Goal: Task Accomplishment & Management: Manage account settings

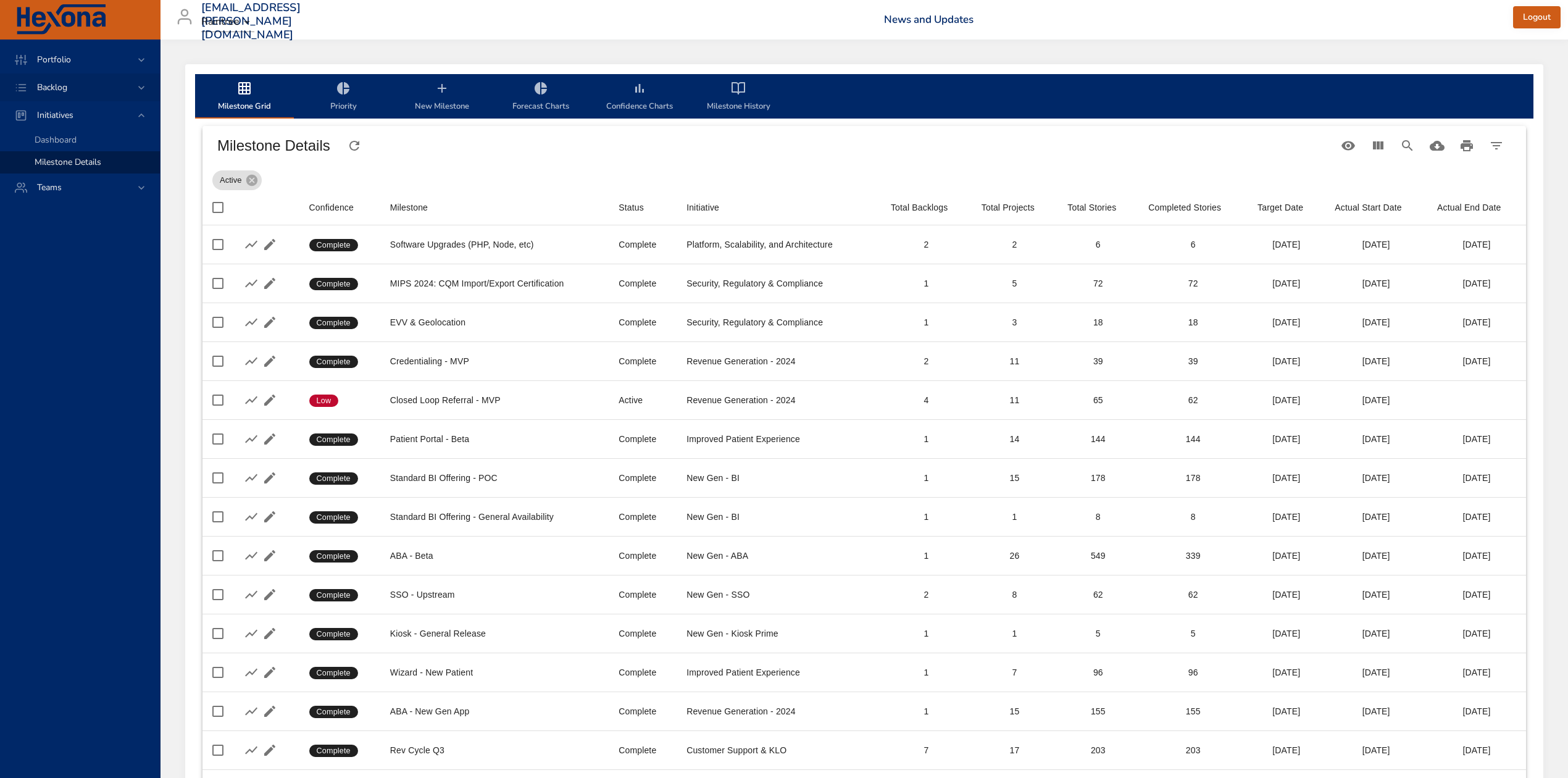
click at [78, 94] on div "Backlog" at bounding box center [80, 88] width 160 height 28
click at [80, 109] on span "Backlog Details" at bounding box center [63, 112] width 59 height 11
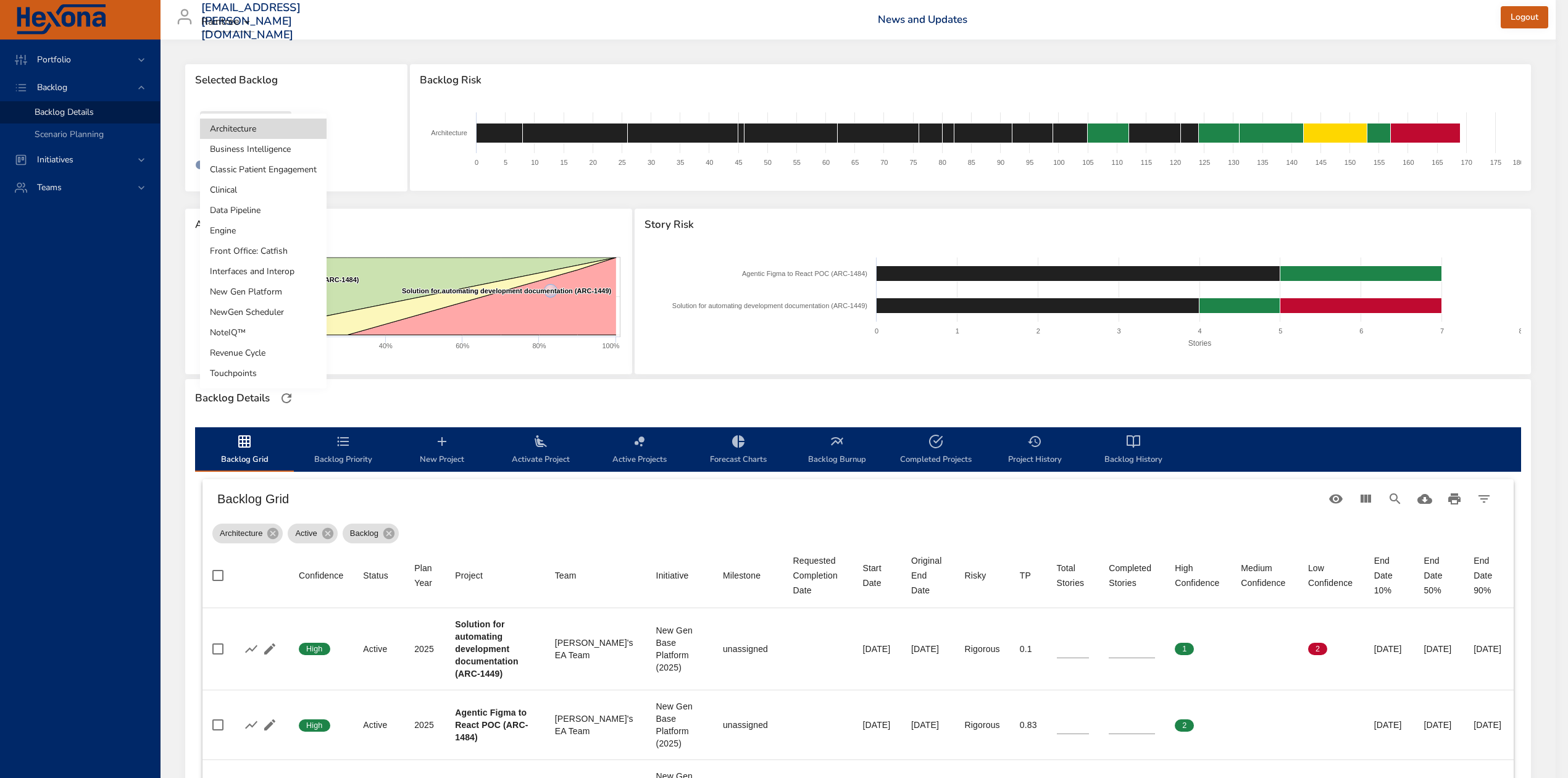
click at [243, 133] on body "Portfolio Backlog Backlog Details Scenario Planning Initiatives Teams [EMAIL_AD…" at bounding box center [784, 389] width 1568 height 778
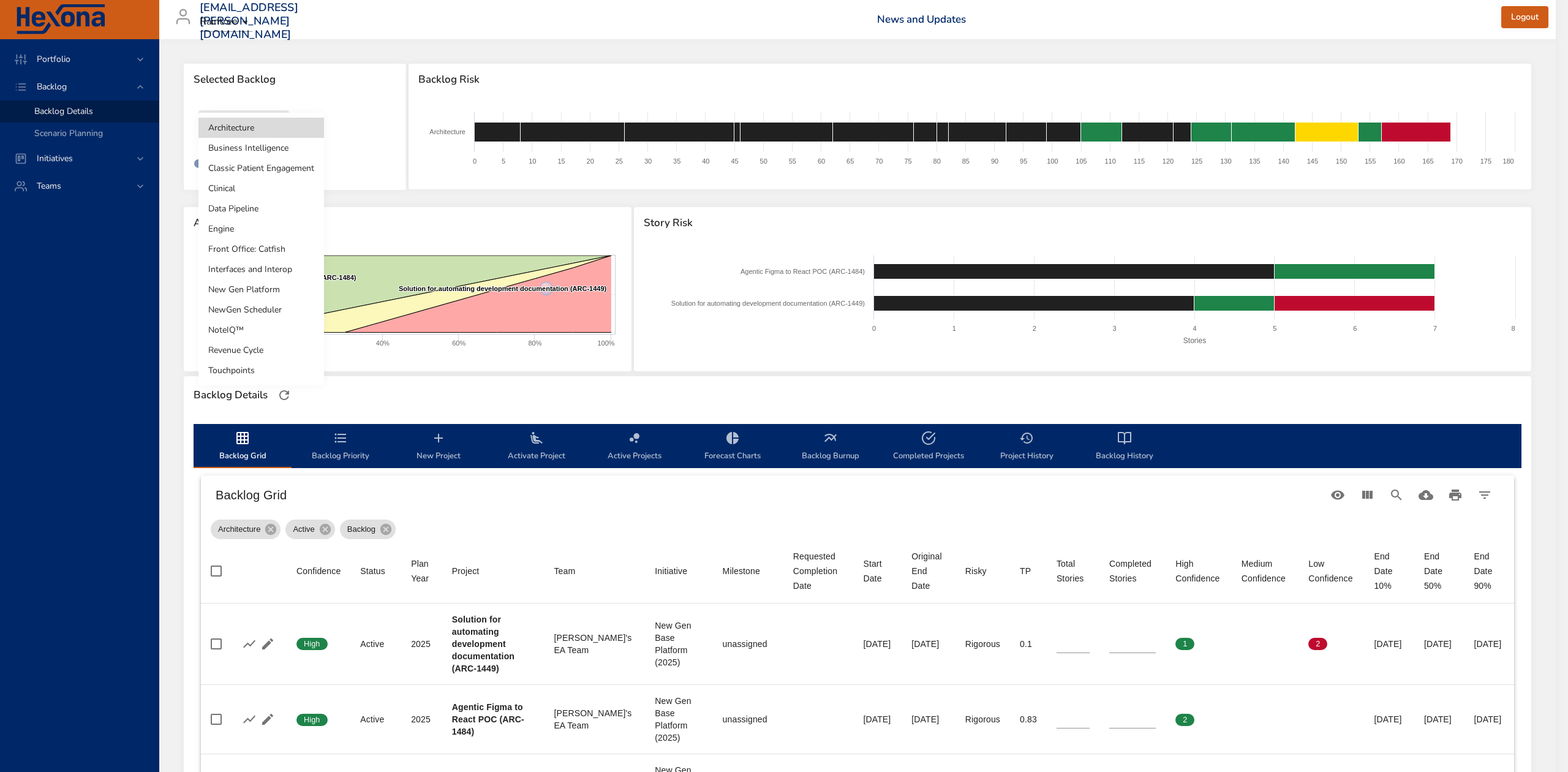
click at [254, 333] on li "NoteIQ™" at bounding box center [261, 330] width 125 height 20
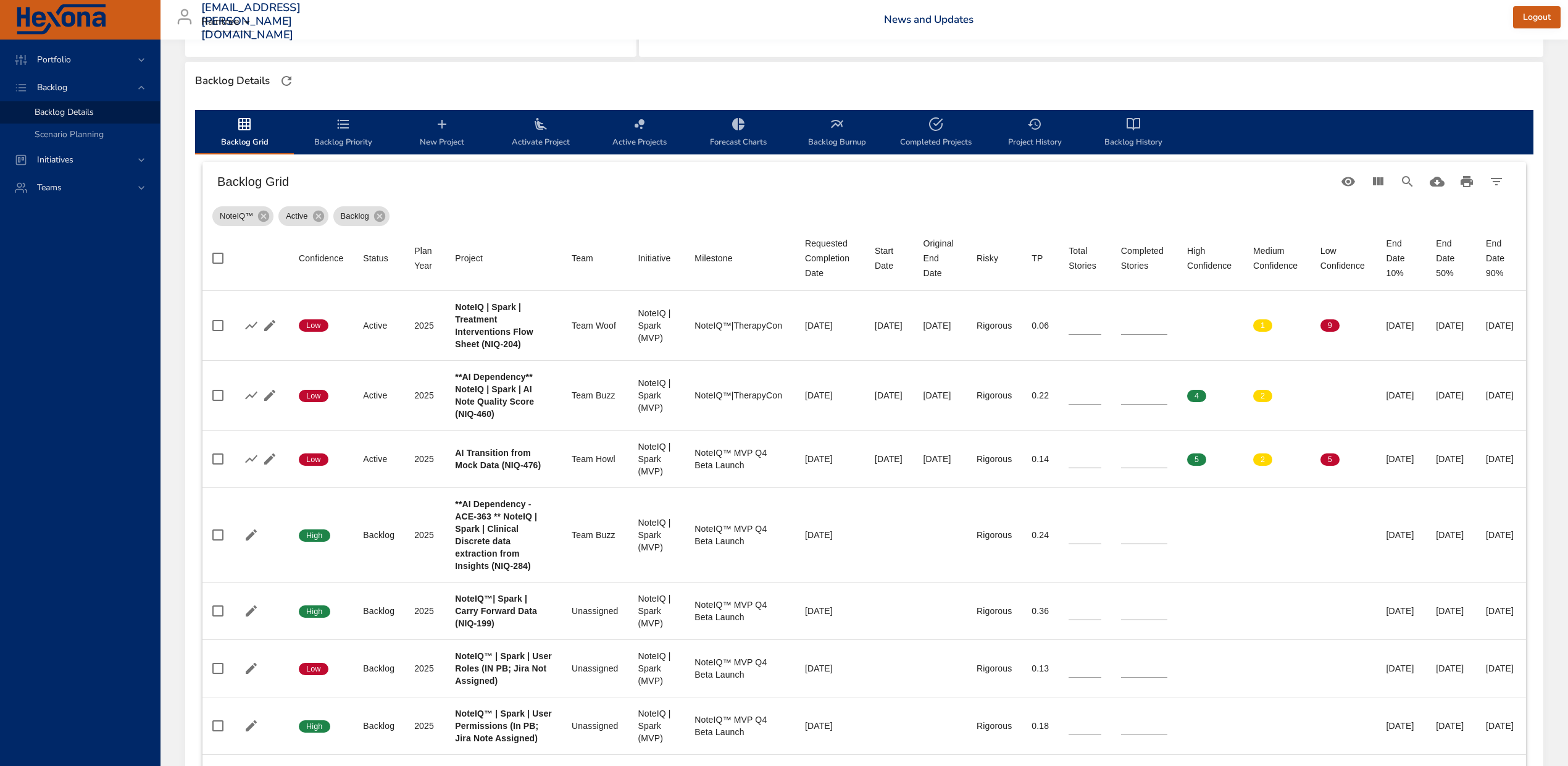
scroll to position [329, 0]
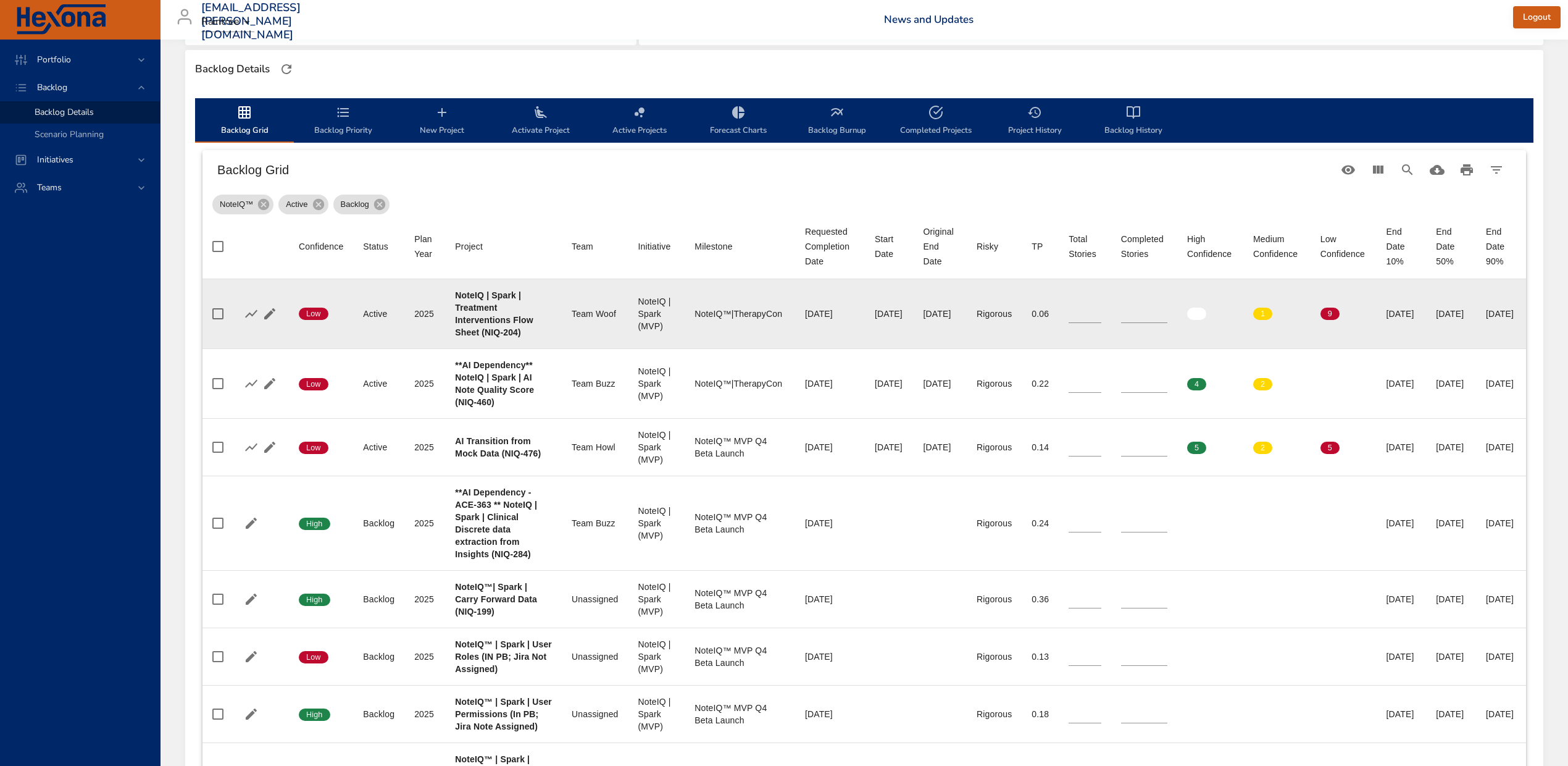
click at [481, 337] on b "NoteIQ | Spark | Treatment Interventions Flow Sheet (NIQ-204)" at bounding box center [494, 314] width 78 height 47
copy b "204"
drag, startPoint x: 1097, startPoint y: 327, endPoint x: 1068, endPoint y: 320, distance: 29.8
click at [1068, 320] on tr "Confidence Low Status Active Plan Year [DATE] Project NoteIQ | Spark | Treatmen…" at bounding box center [864, 314] width 1324 height 70
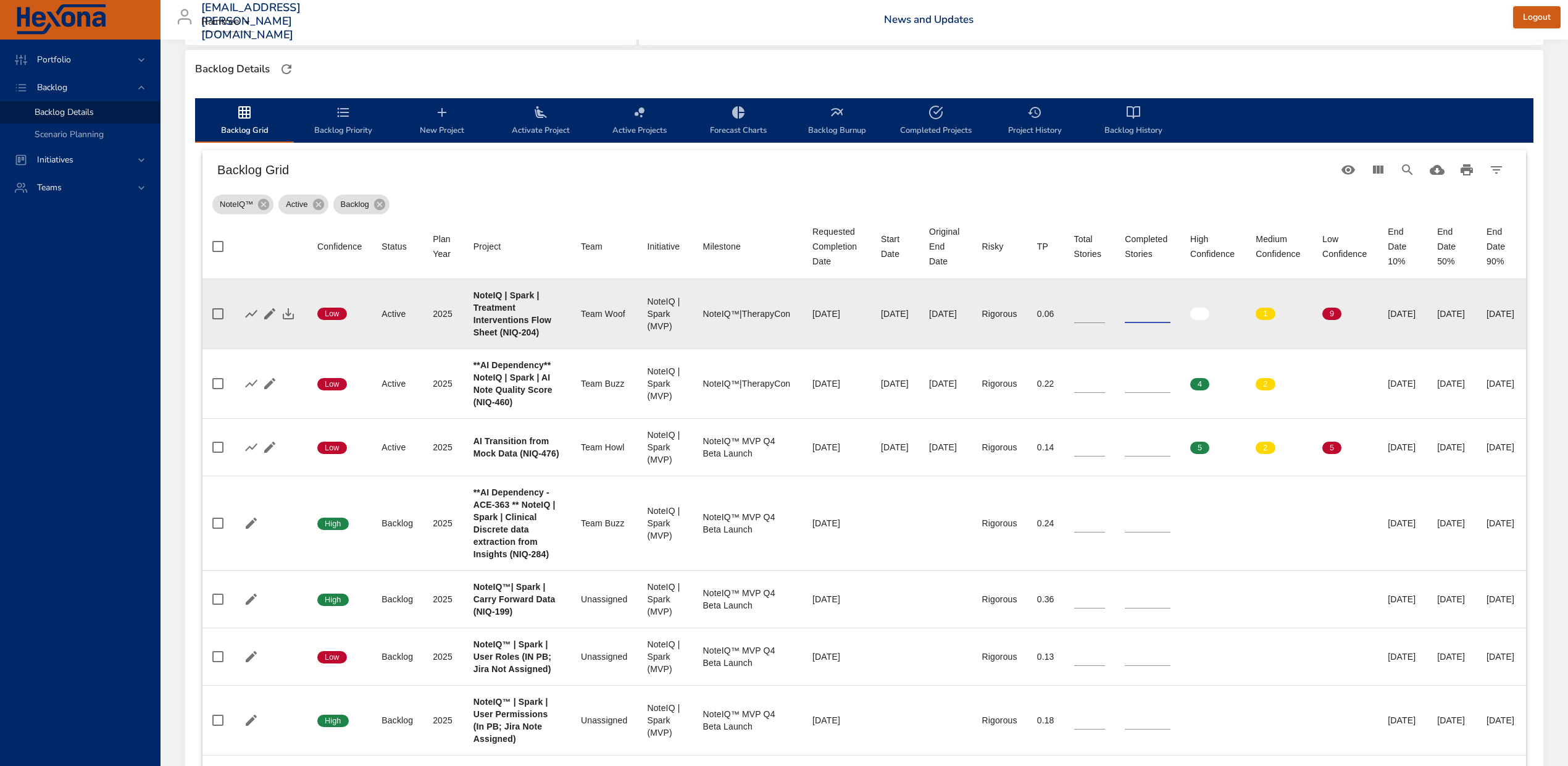
drag, startPoint x: 1112, startPoint y: 320, endPoint x: 1083, endPoint y: 312, distance: 30.1
click at [1083, 312] on tr "Confidence Low Status Active Plan Year [DATE] Project NoteIQ | Spark | Treatmen…" at bounding box center [864, 314] width 1324 height 70
type input "*"
click at [289, 321] on icon "button" at bounding box center [288, 313] width 15 height 15
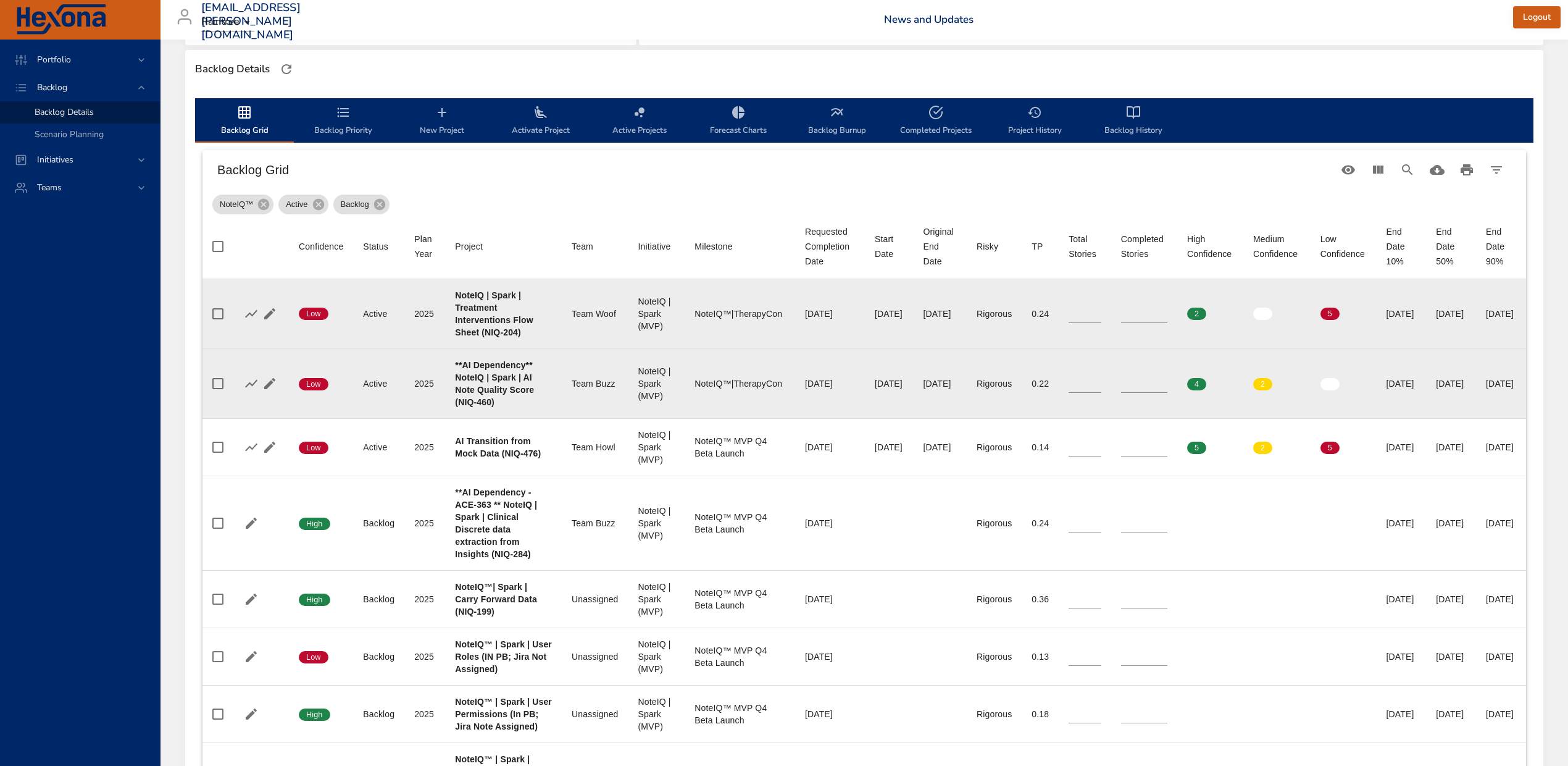
click at [463, 407] on b "**AI Dependency** NoteIQ | Spark | AI Note Quality Score (NIQ-460)" at bounding box center [495, 384] width 79 height 47
copy b "460"
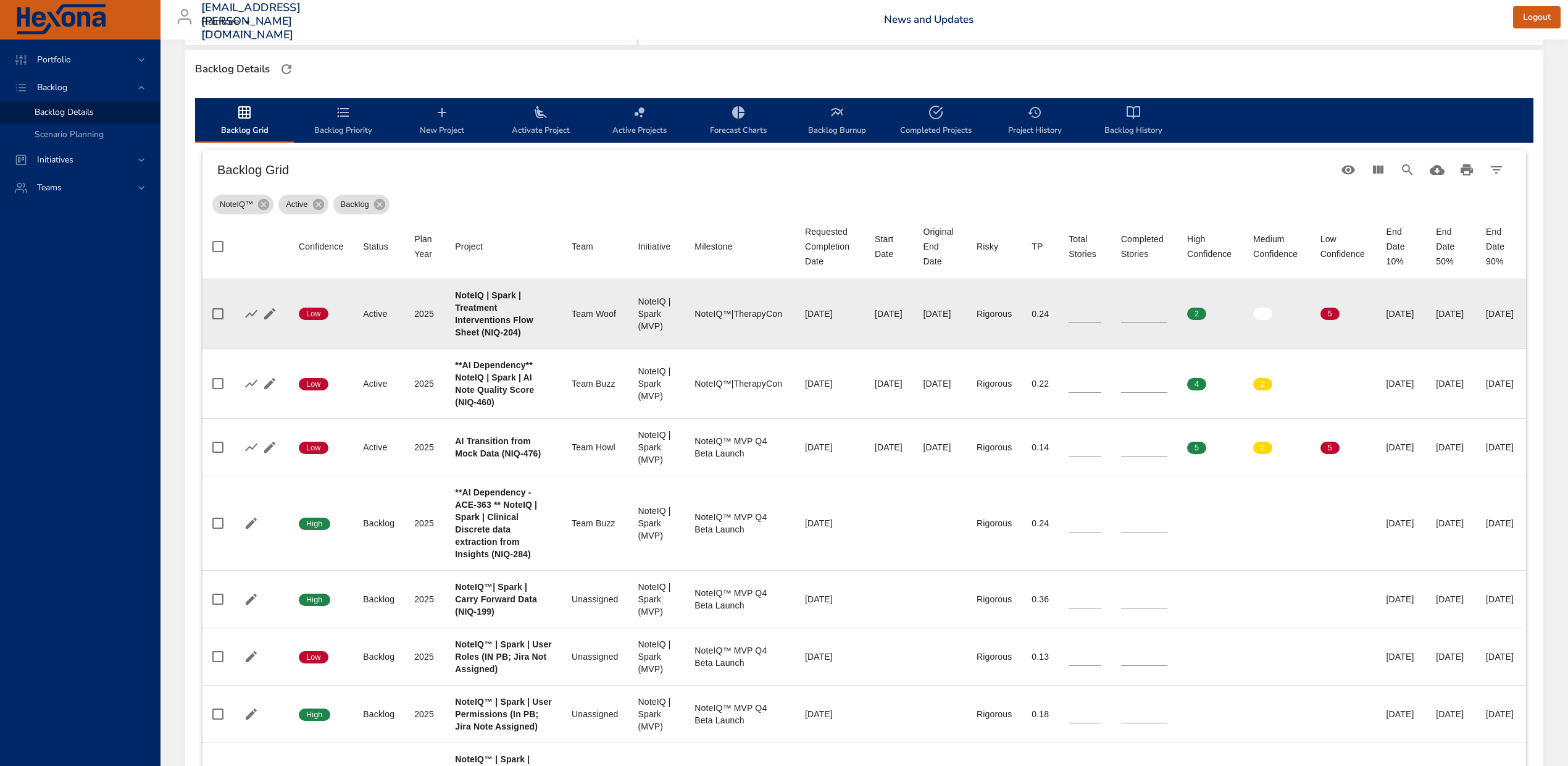
click at [1068, 323] on input "**" at bounding box center [1085, 313] width 33 height 18
type input "**"
click at [1068, 323] on input "**" at bounding box center [1085, 313] width 33 height 18
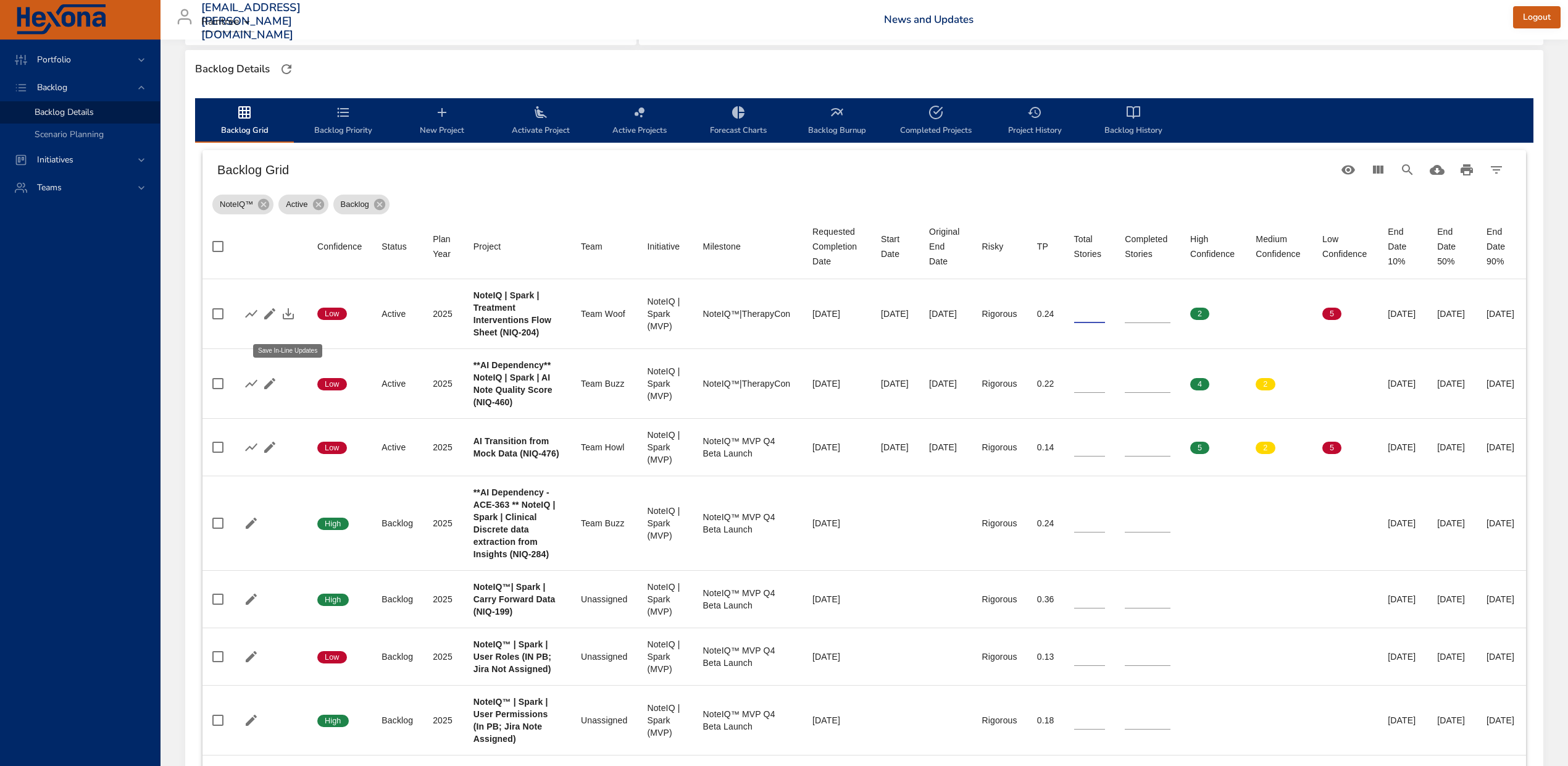
click at [285, 319] on icon "button" at bounding box center [288, 314] width 11 height 11
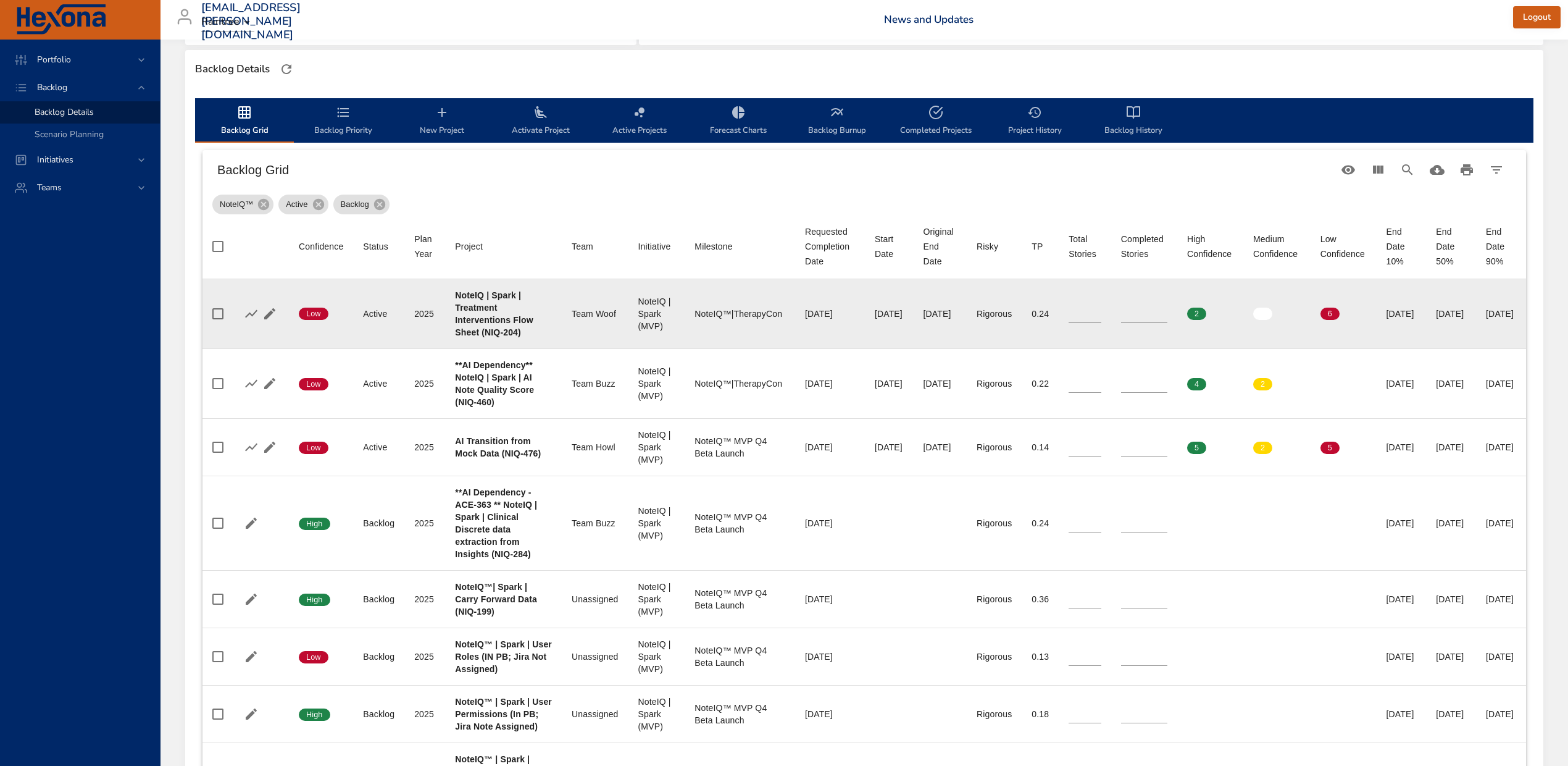
click at [481, 337] on b "NoteIQ | Spark | Treatment Interventions Flow Sheet (NIQ-204)" at bounding box center [494, 314] width 78 height 47
copy b "204"
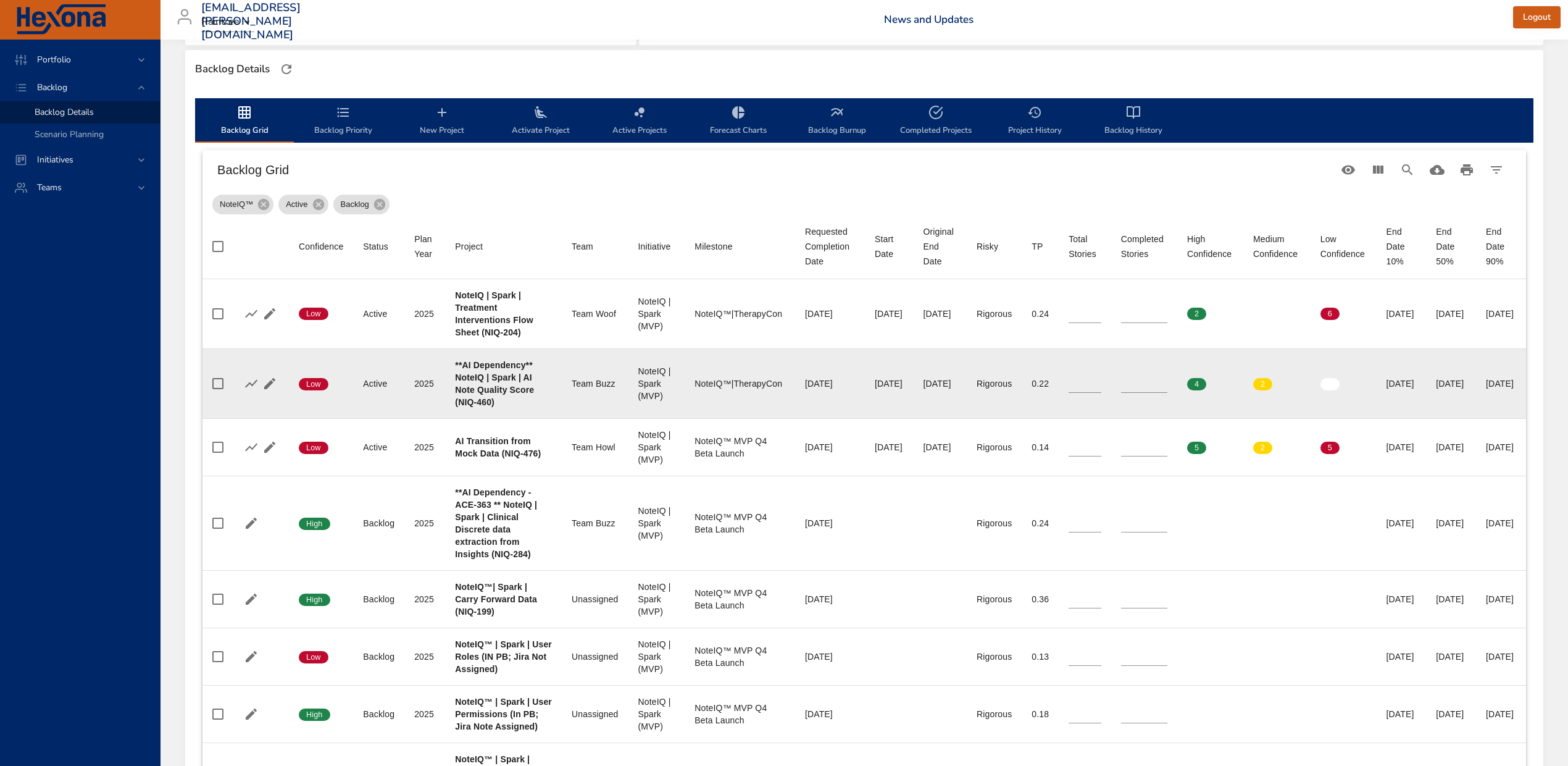
click at [628, 418] on td "Initiative NoteIQ | Spark (MVP)" at bounding box center [656, 383] width 56 height 70
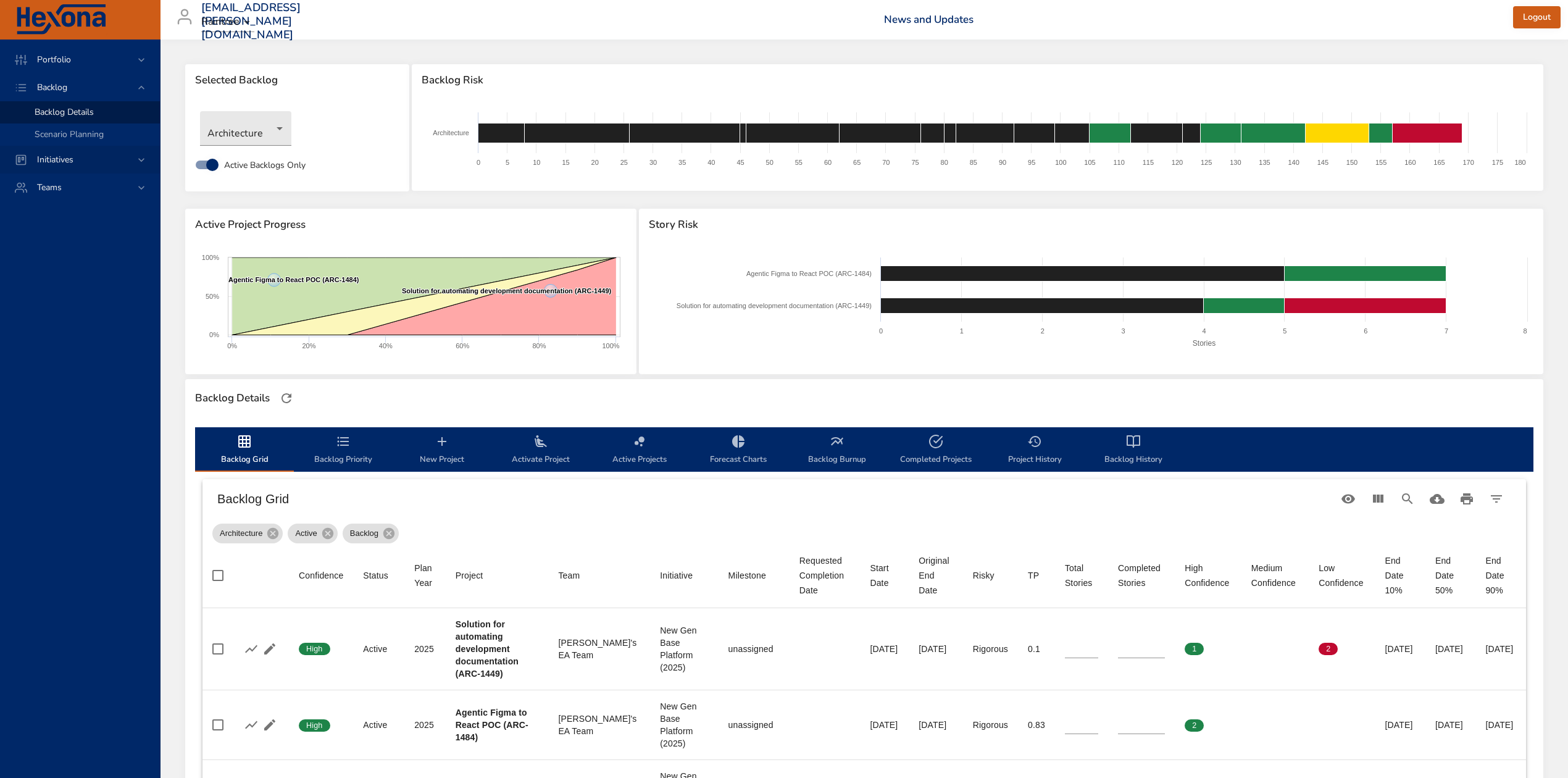
click at [95, 156] on div "Initiatives" at bounding box center [81, 159] width 108 height 13
click at [86, 153] on link "Milestone Details" at bounding box center [80, 162] width 160 height 22
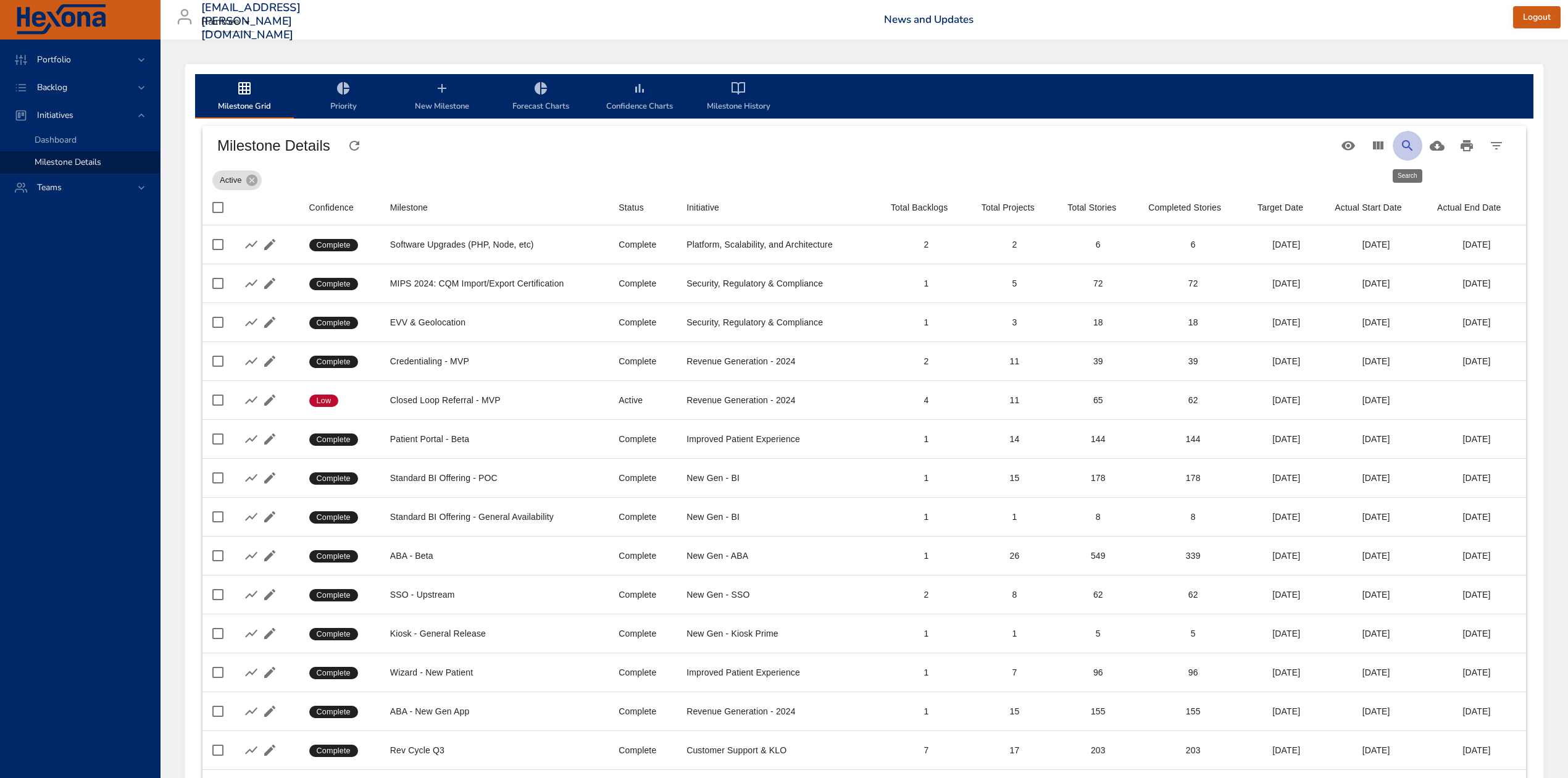
click at [1403, 148] on icon "Search" at bounding box center [1407, 145] width 15 height 15
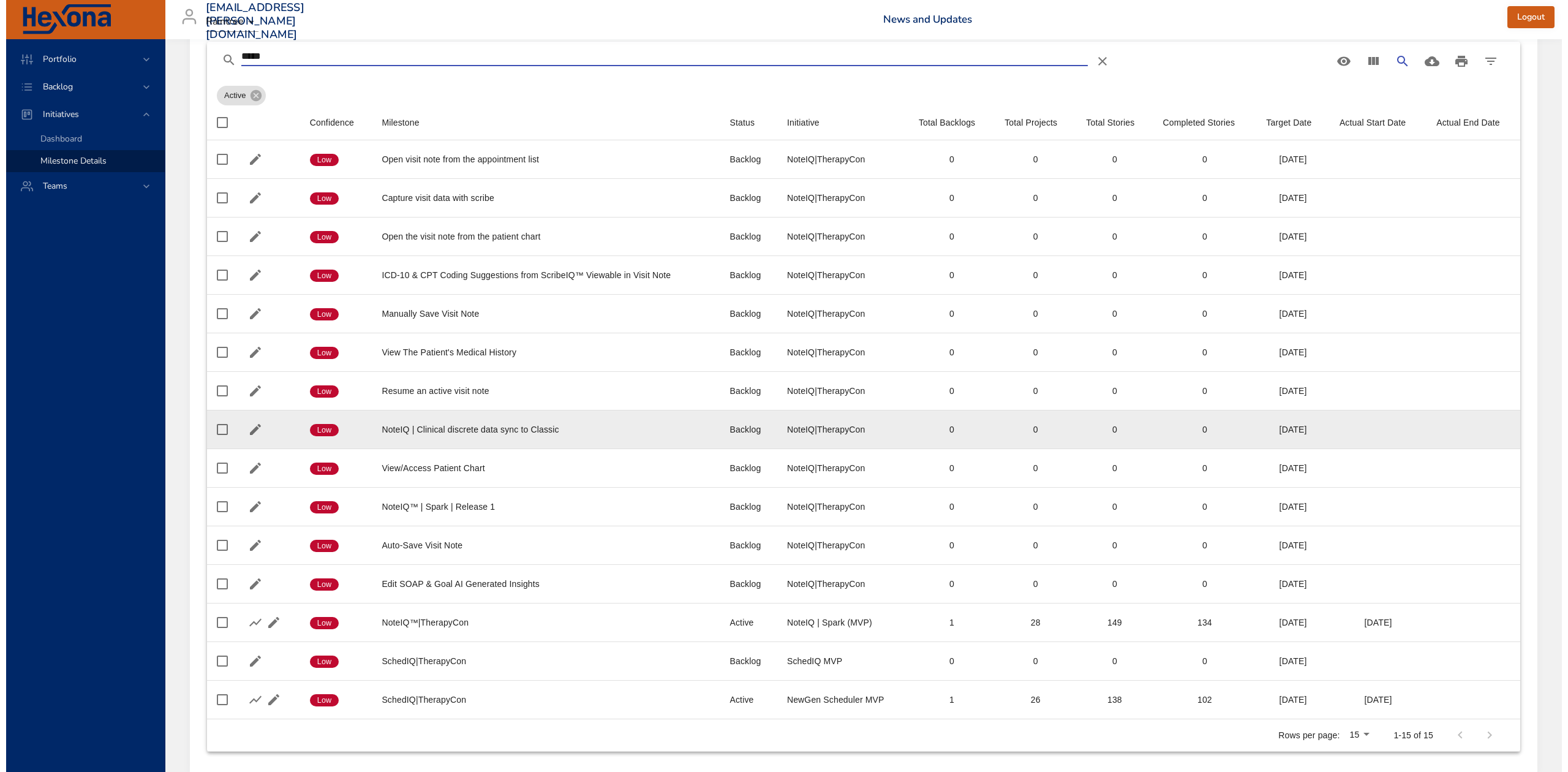
scroll to position [152, 0]
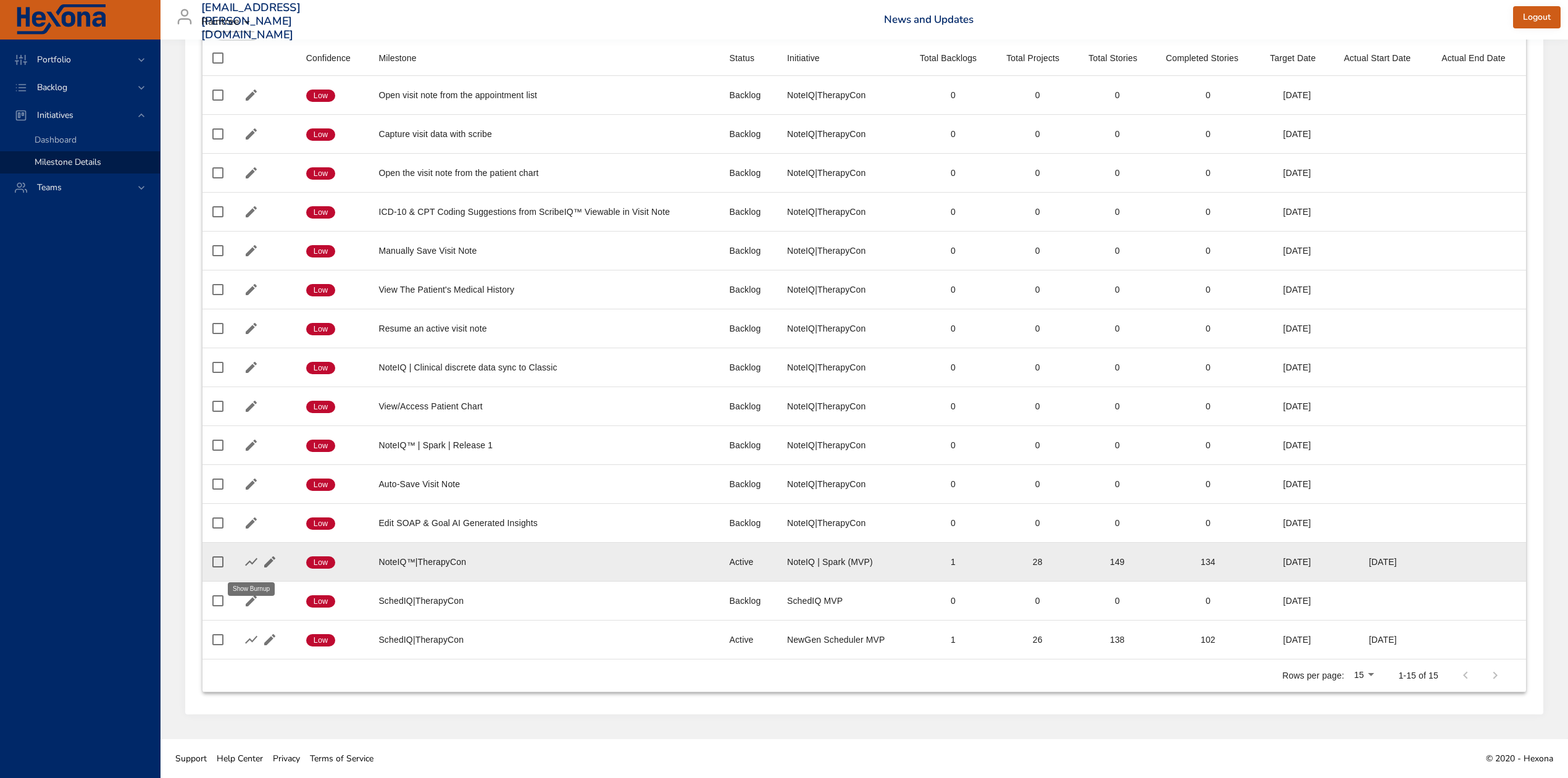
type input "*****"
click at [243, 563] on button "button" at bounding box center [251, 561] width 18 height 18
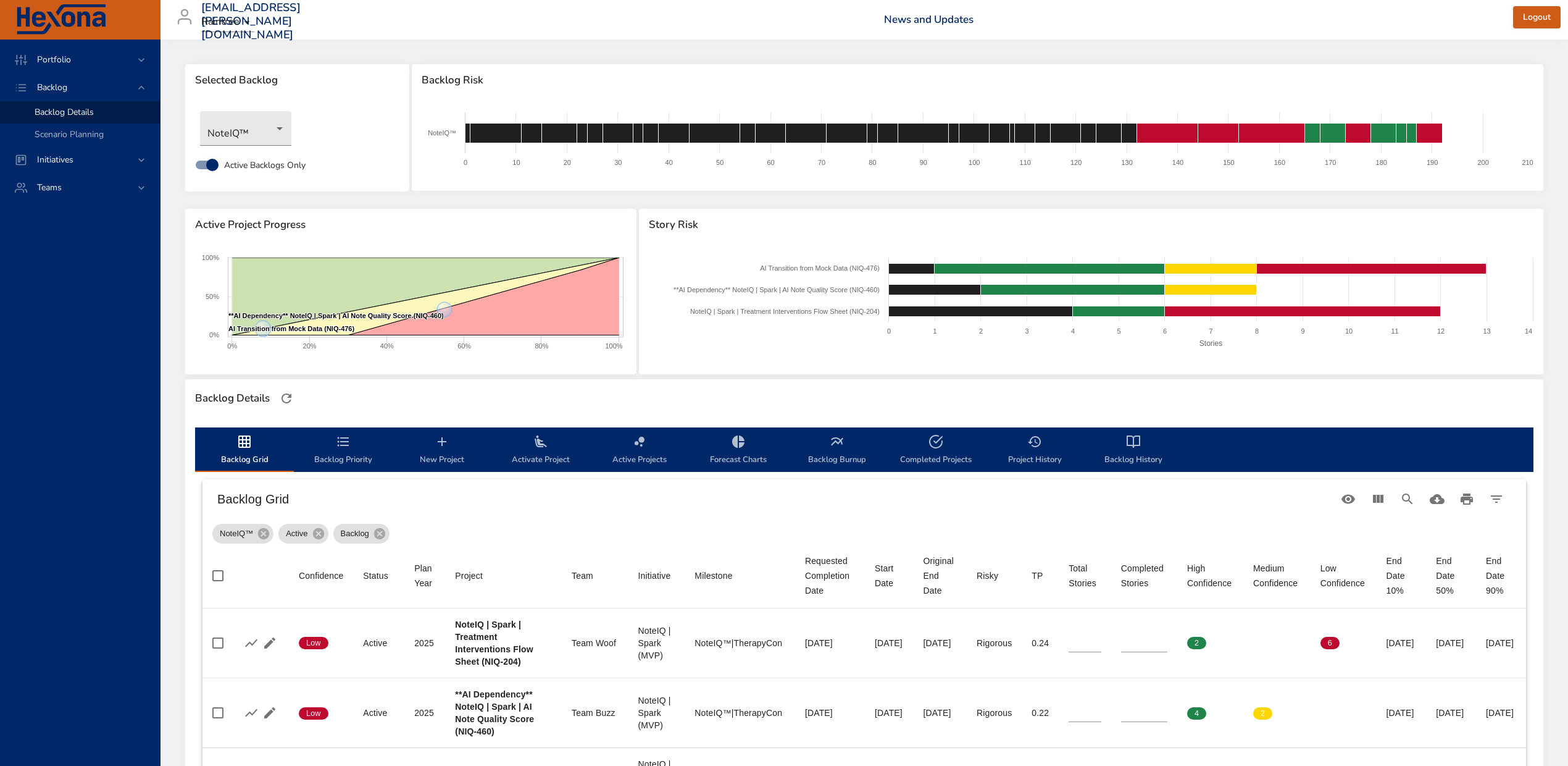
scroll to position [329, 0]
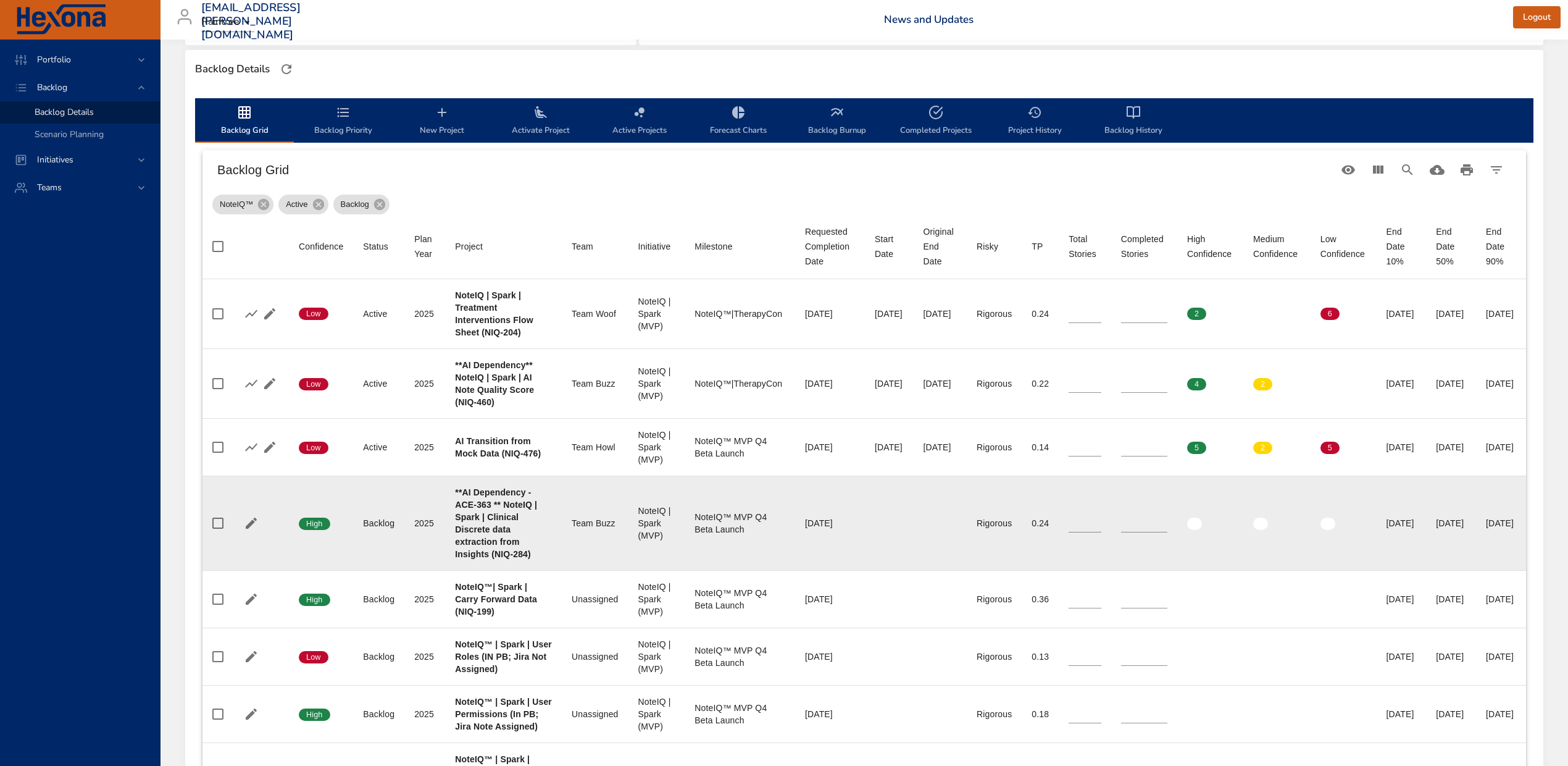
click at [795, 567] on td "Requested Completion Date 10/31/2025" at bounding box center [830, 523] width 70 height 95
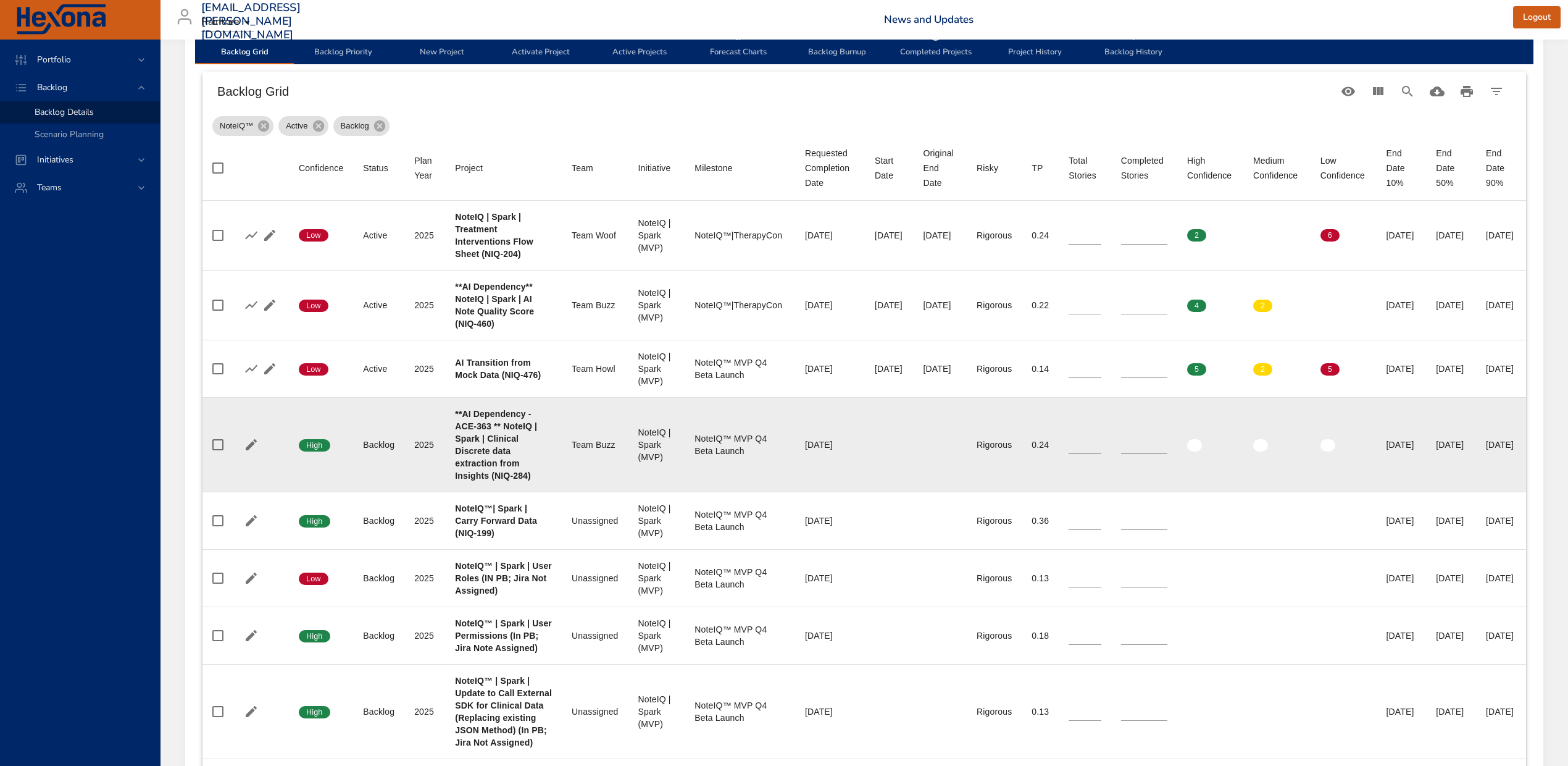
scroll to position [412, 0]
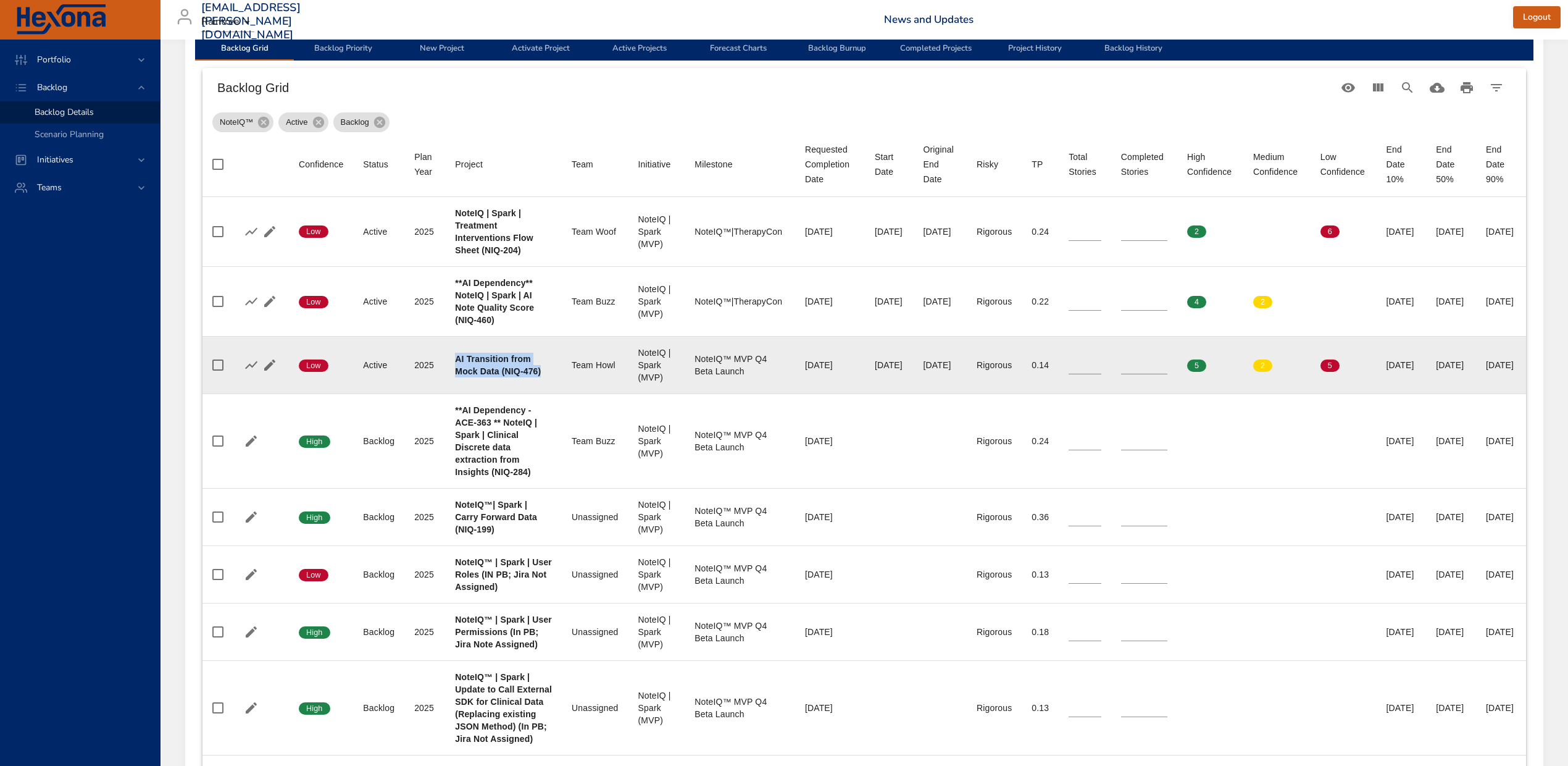
drag, startPoint x: 473, startPoint y: 454, endPoint x: 453, endPoint y: 408, distance: 50.2
click at [455, 377] on div "AI Transition from Mock Data (NIQ-476)" at bounding box center [503, 365] width 97 height 25
copy b "AI Transition from Mock Data (NIQ-476)"
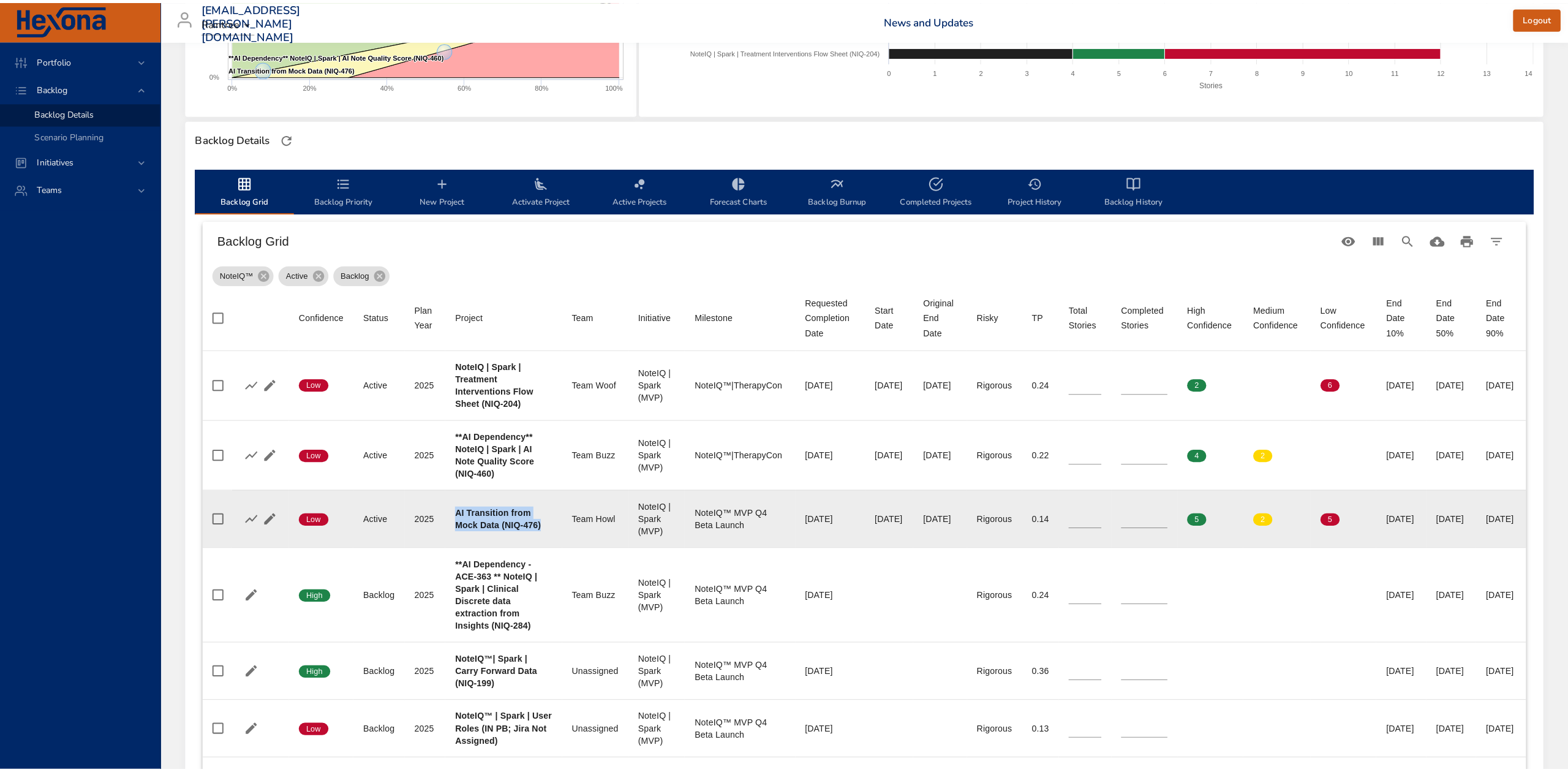
scroll to position [245, 0]
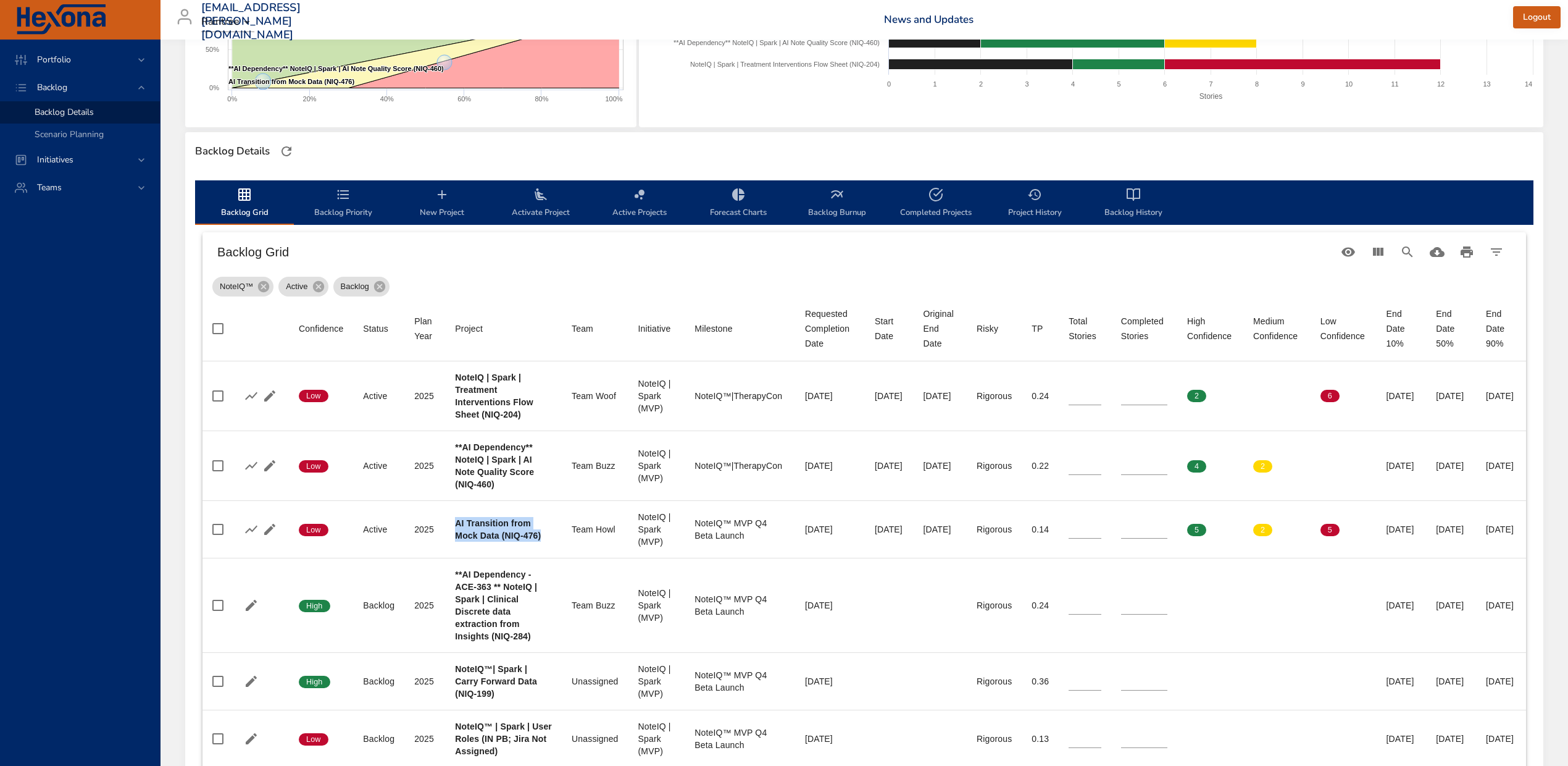
click at [445, 201] on icon "backlog-tab" at bounding box center [442, 194] width 15 height 15
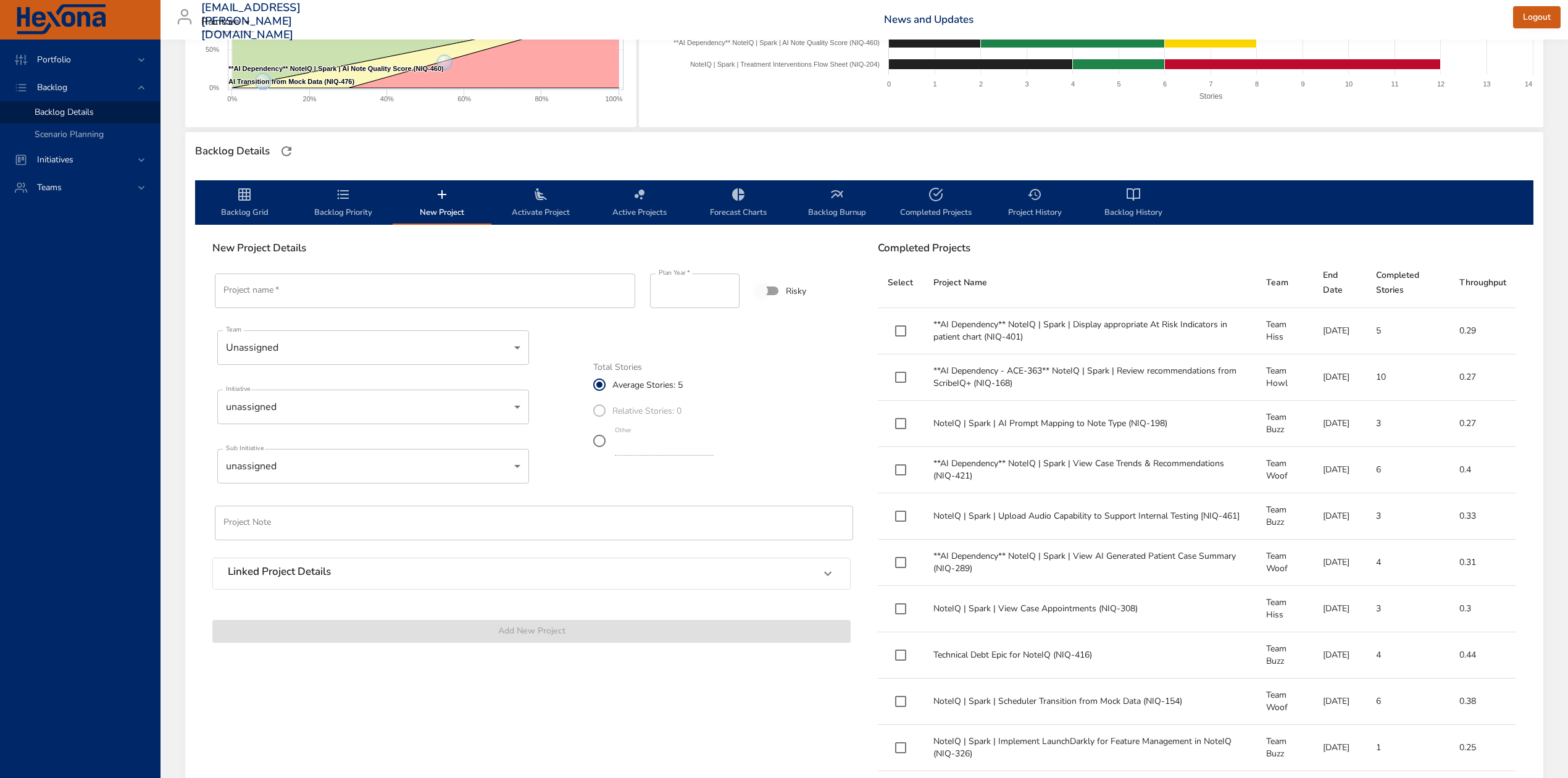
click at [391, 299] on input "Project name   *" at bounding box center [425, 291] width 420 height 34
paste input "**********"
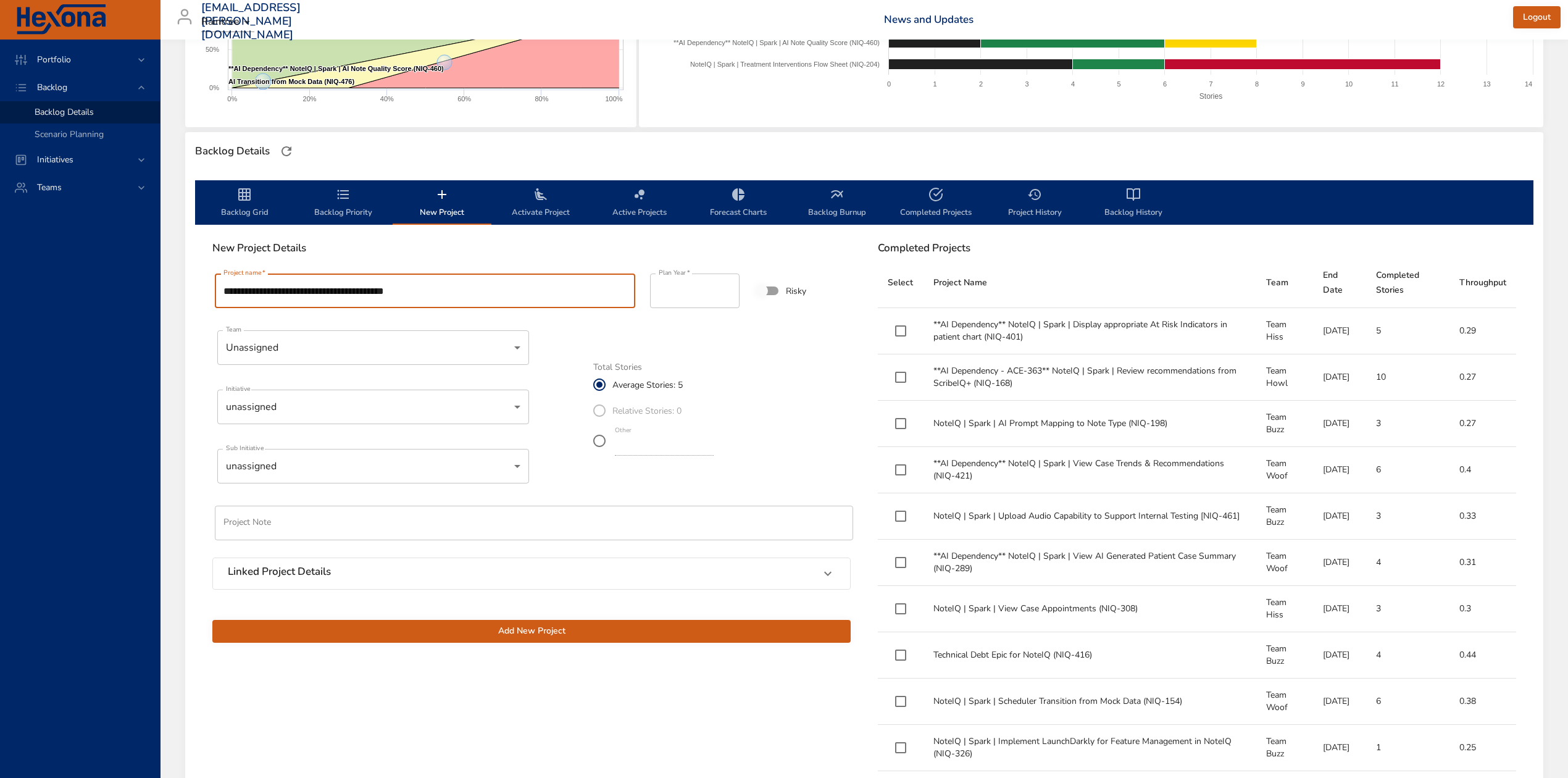
type input "**********"
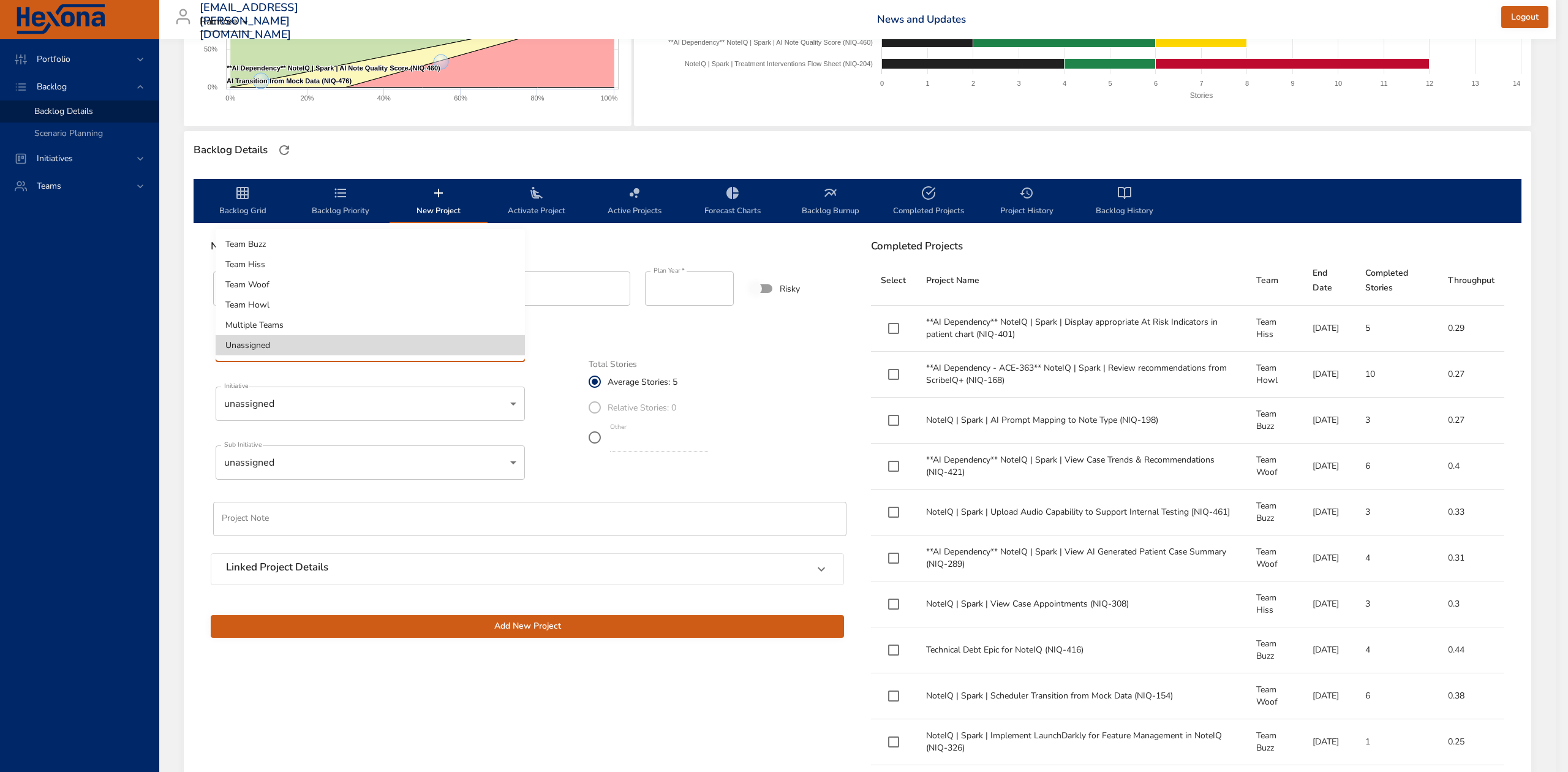
click at [360, 341] on body "Portfolio Backlog Backlog Details Scenario Planning Initiatives Teams diego.per…" at bounding box center [784, 141] width 1568 height 772
click at [111, 420] on div at bounding box center [784, 386] width 1568 height 772
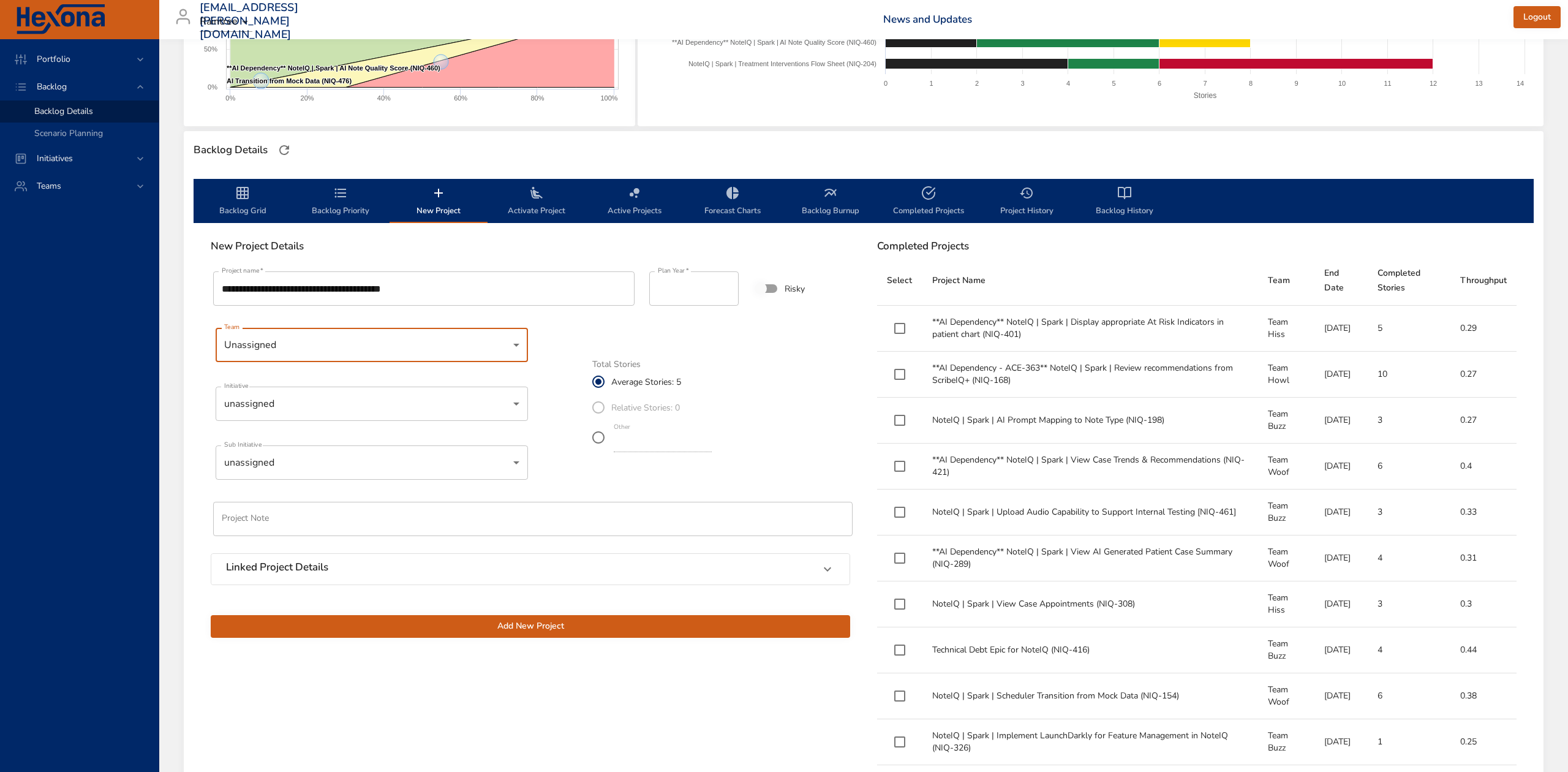
click at [279, 398] on body "Portfolio Backlog Backlog Details Scenario Planning Initiatives Teams diego.per…" at bounding box center [784, 141] width 1568 height 772
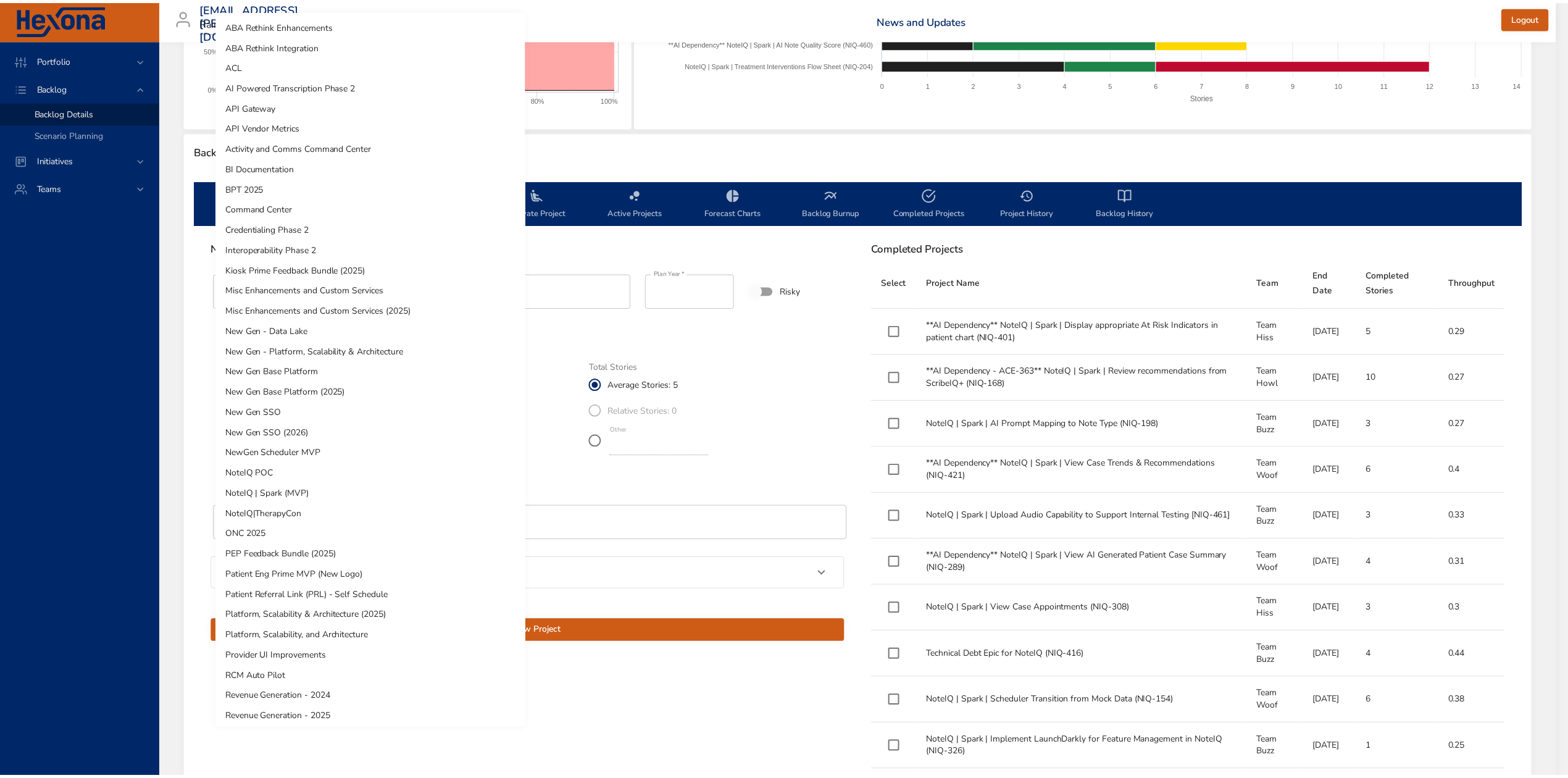
scroll to position [248, 0]
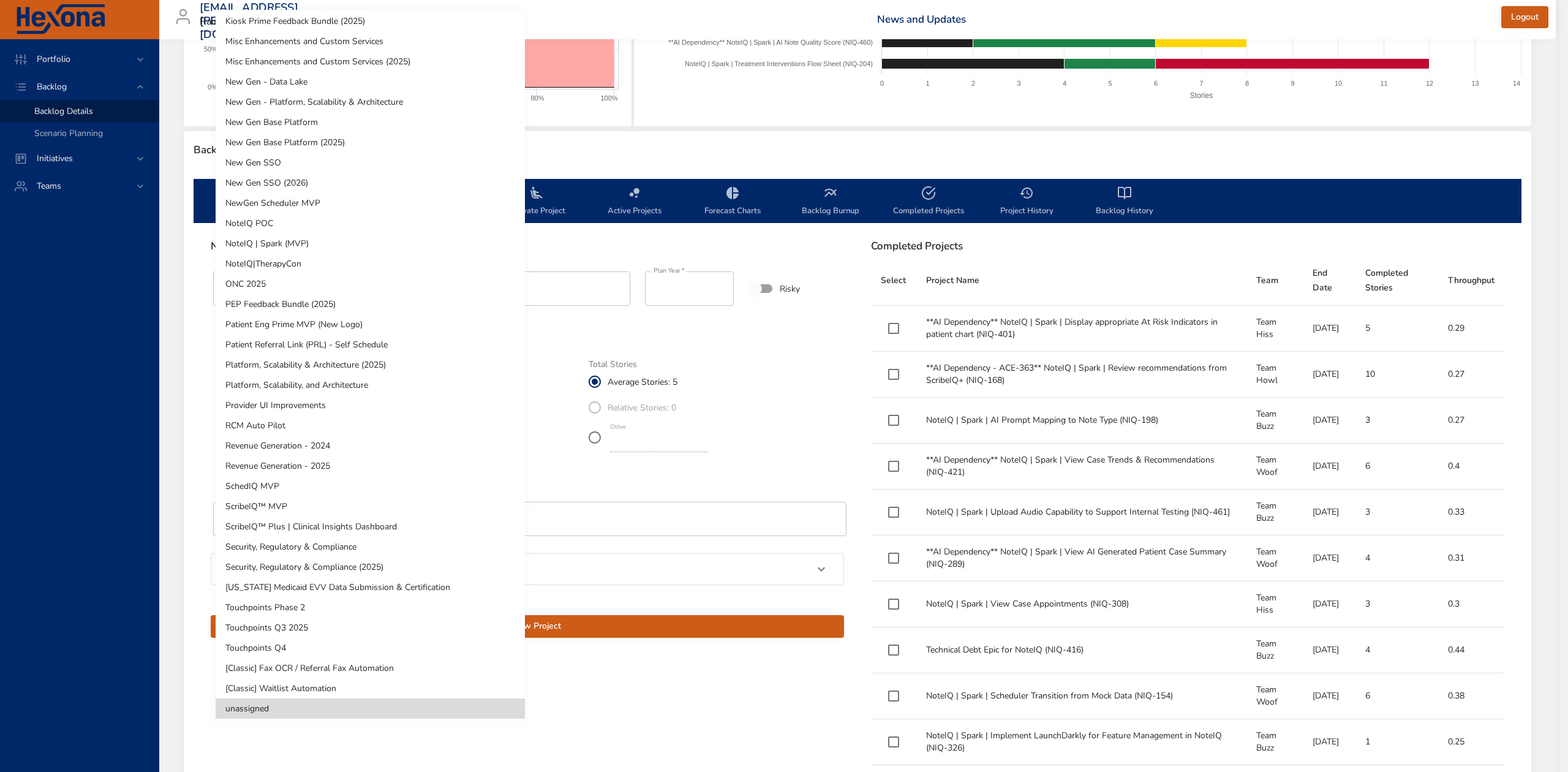
click at [701, 329] on div at bounding box center [784, 386] width 1568 height 772
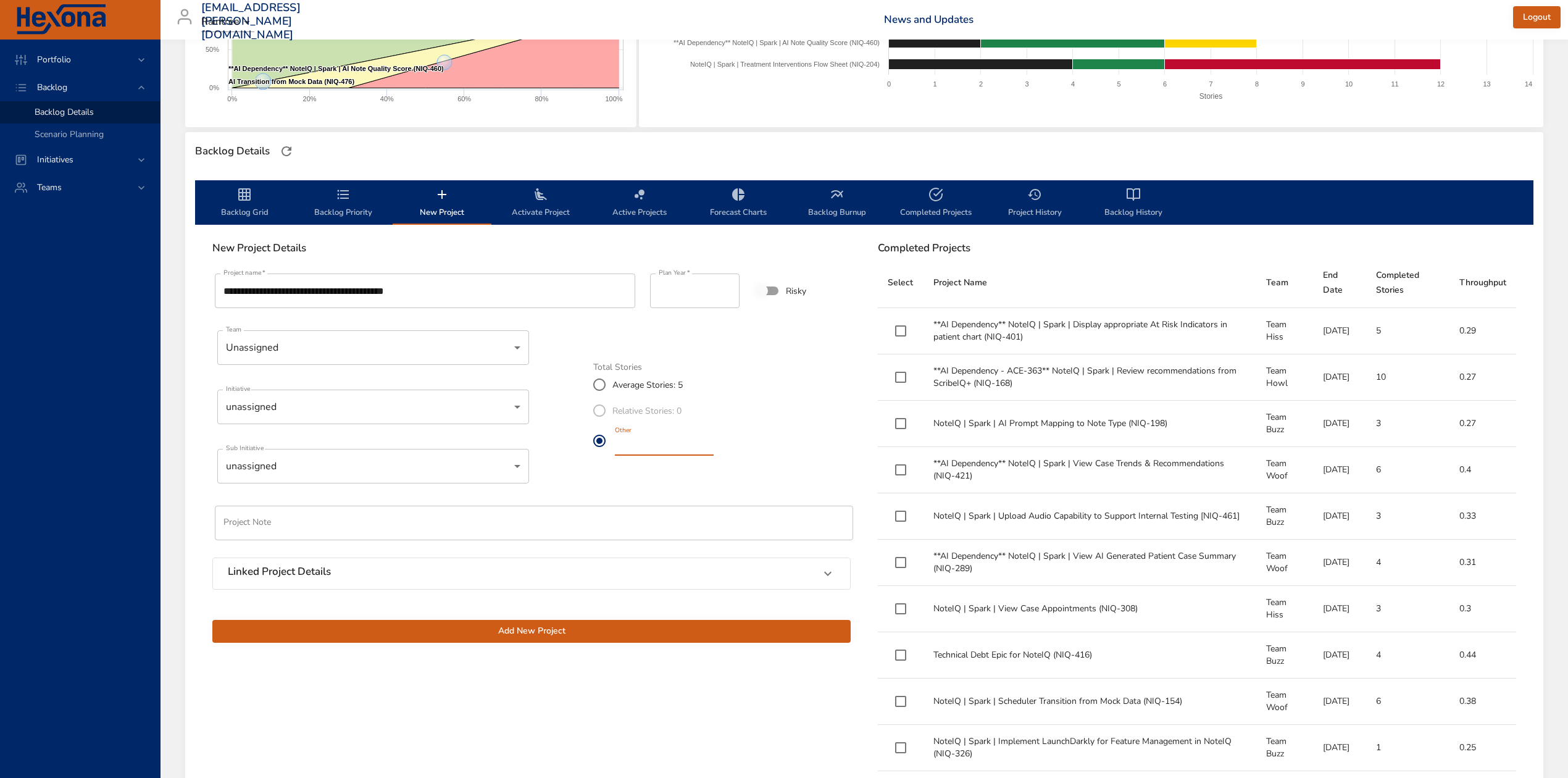
click at [608, 441] on label "Other *" at bounding box center [651, 441] width 130 height 34
type input "*"
click at [383, 576] on div "Linked Project Details" at bounding box center [521, 573] width 585 height 16
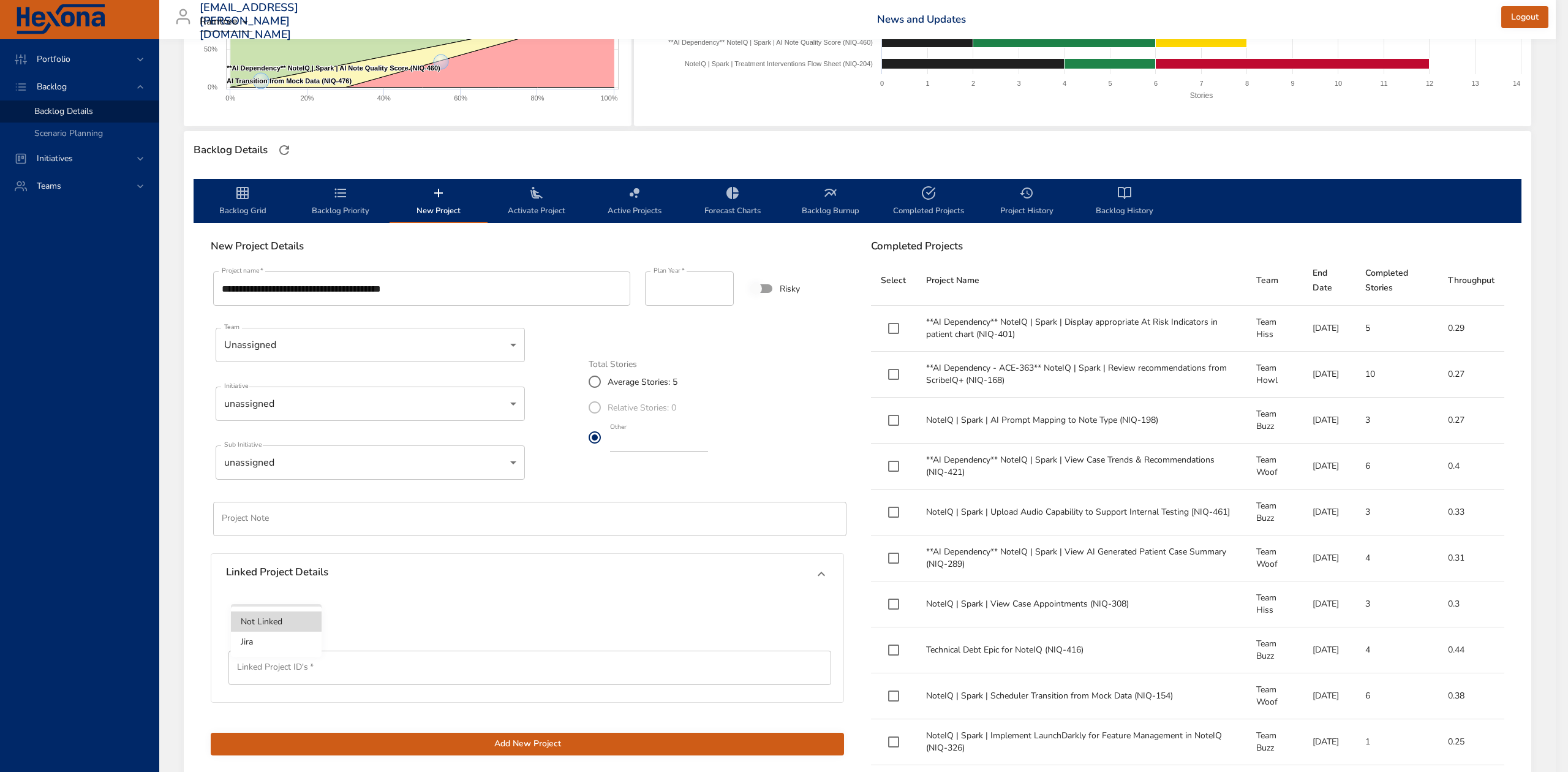
click at [294, 527] on body "Portfolio Backlog Backlog Details Scenario Planning Initiatives Teams diego.per…" at bounding box center [784, 141] width 1568 height 772
click at [283, 653] on ul "Not Linked Jira" at bounding box center [277, 632] width 91 height 50
click at [277, 640] on li "Jira" at bounding box center [277, 642] width 91 height 20
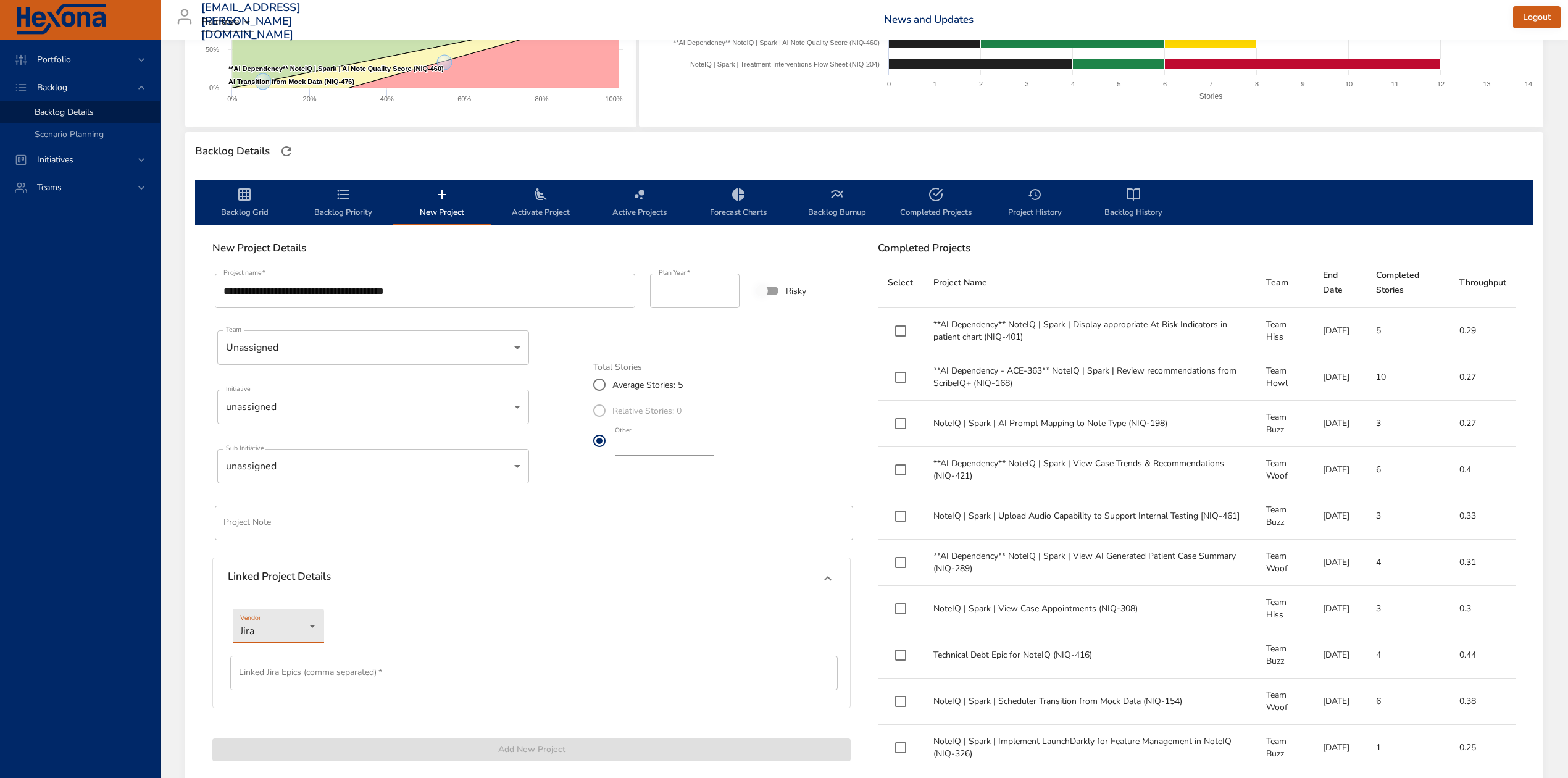
click at [309, 671] on input "text" at bounding box center [534, 673] width 608 height 34
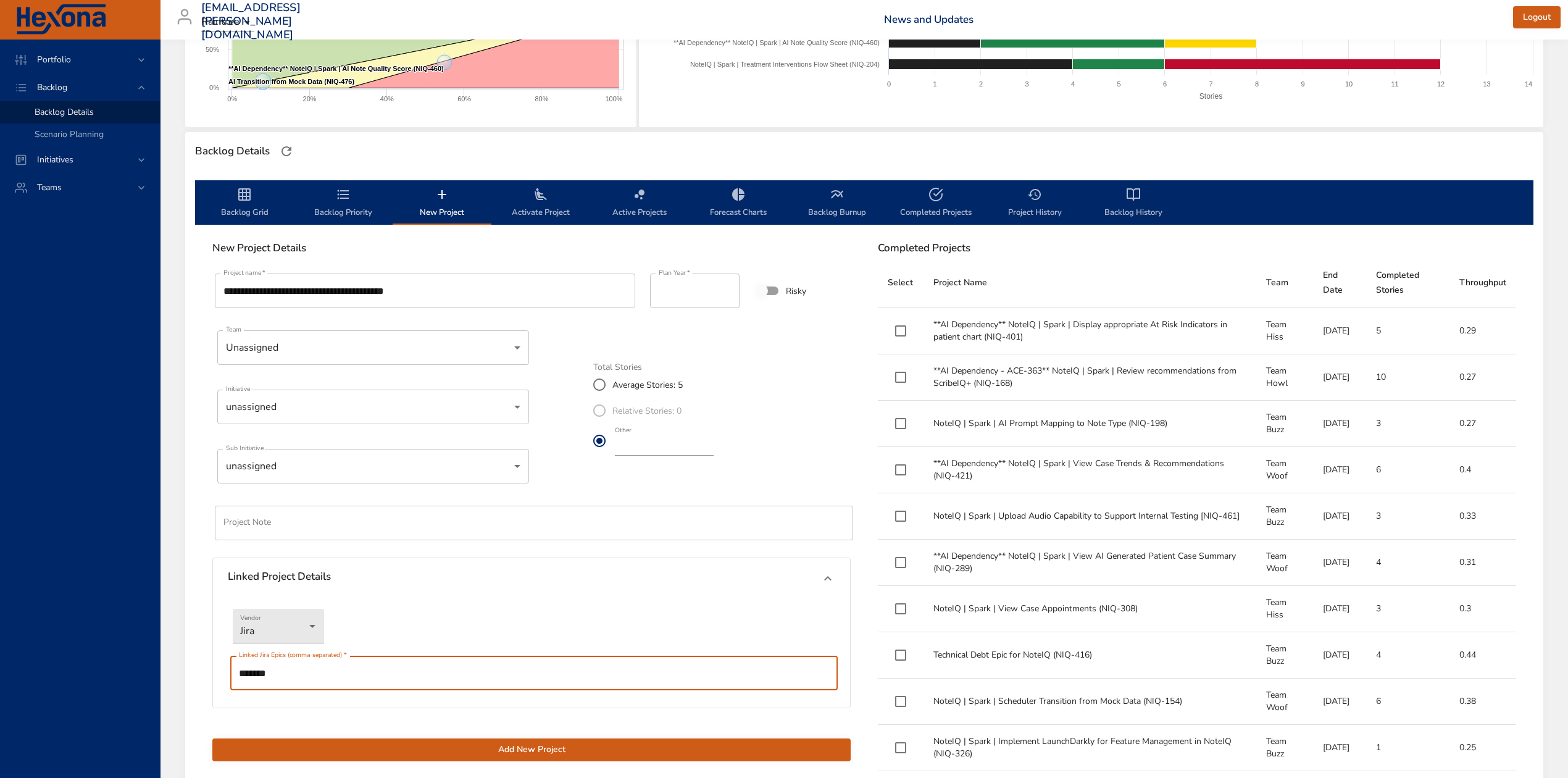
type input "*******"
click at [449, 749] on span "Add New Project" at bounding box center [531, 750] width 618 height 15
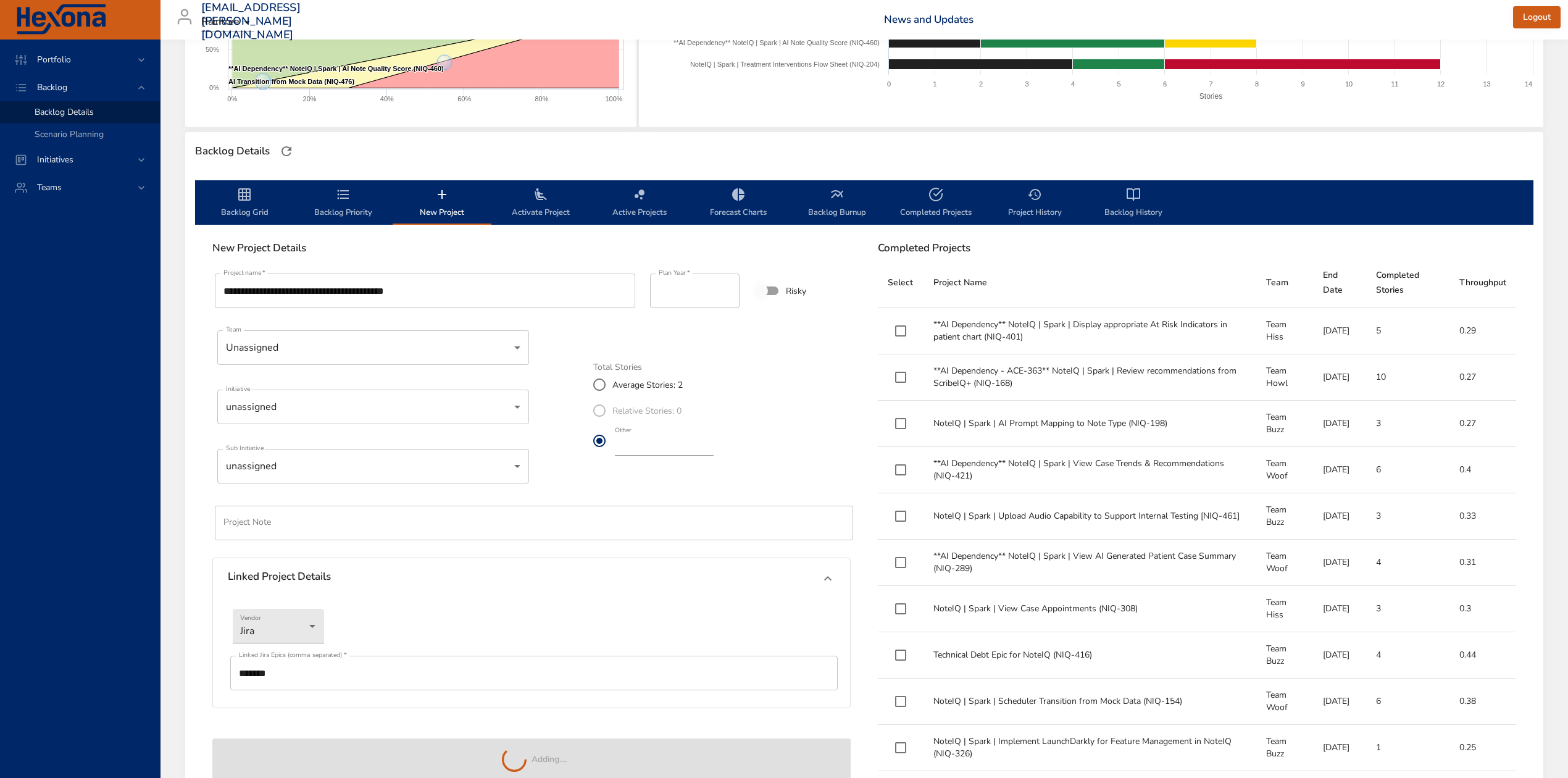
type input "*"
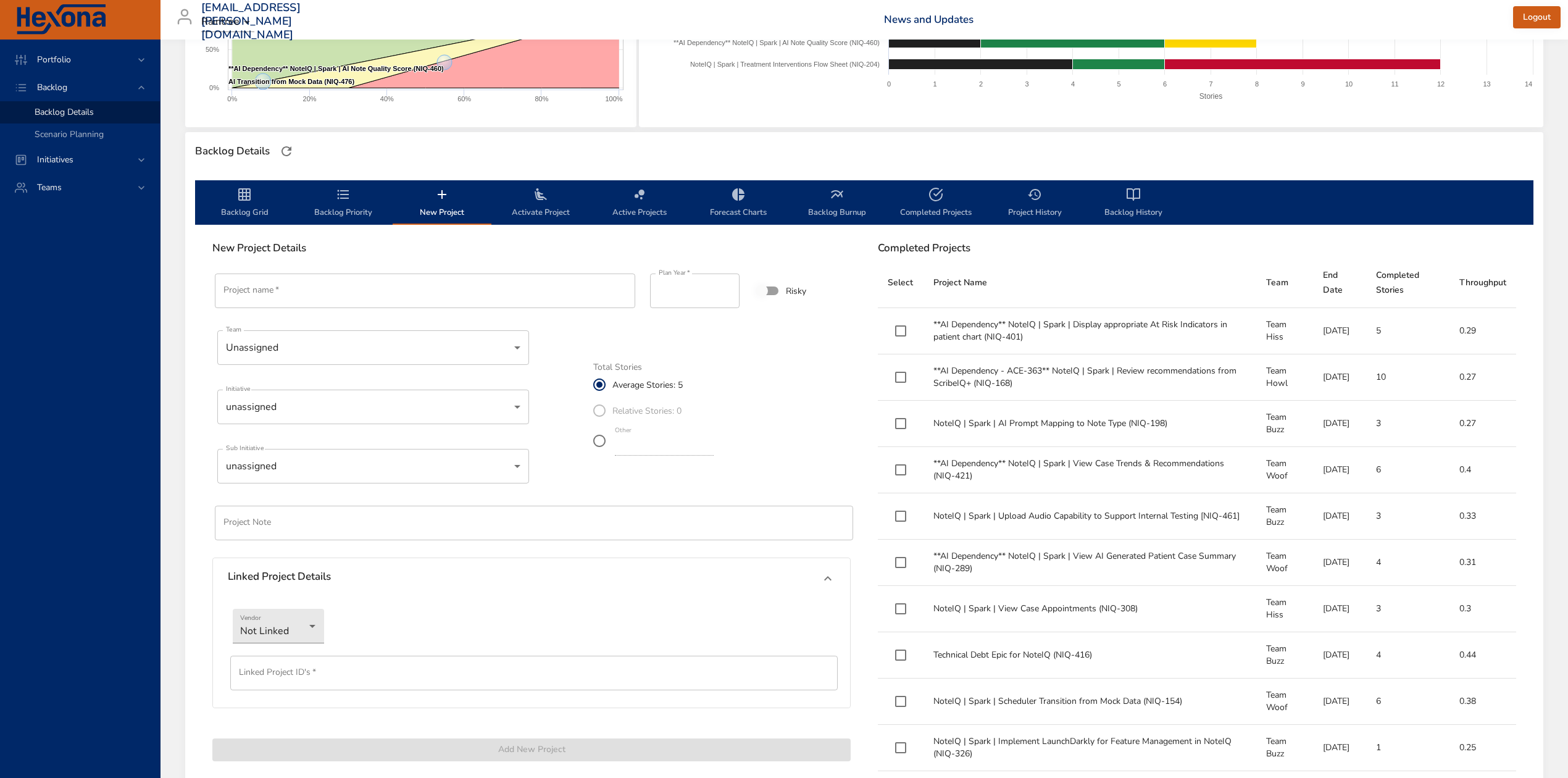
click at [359, 209] on span "Backlog Priority" at bounding box center [343, 204] width 84 height 33
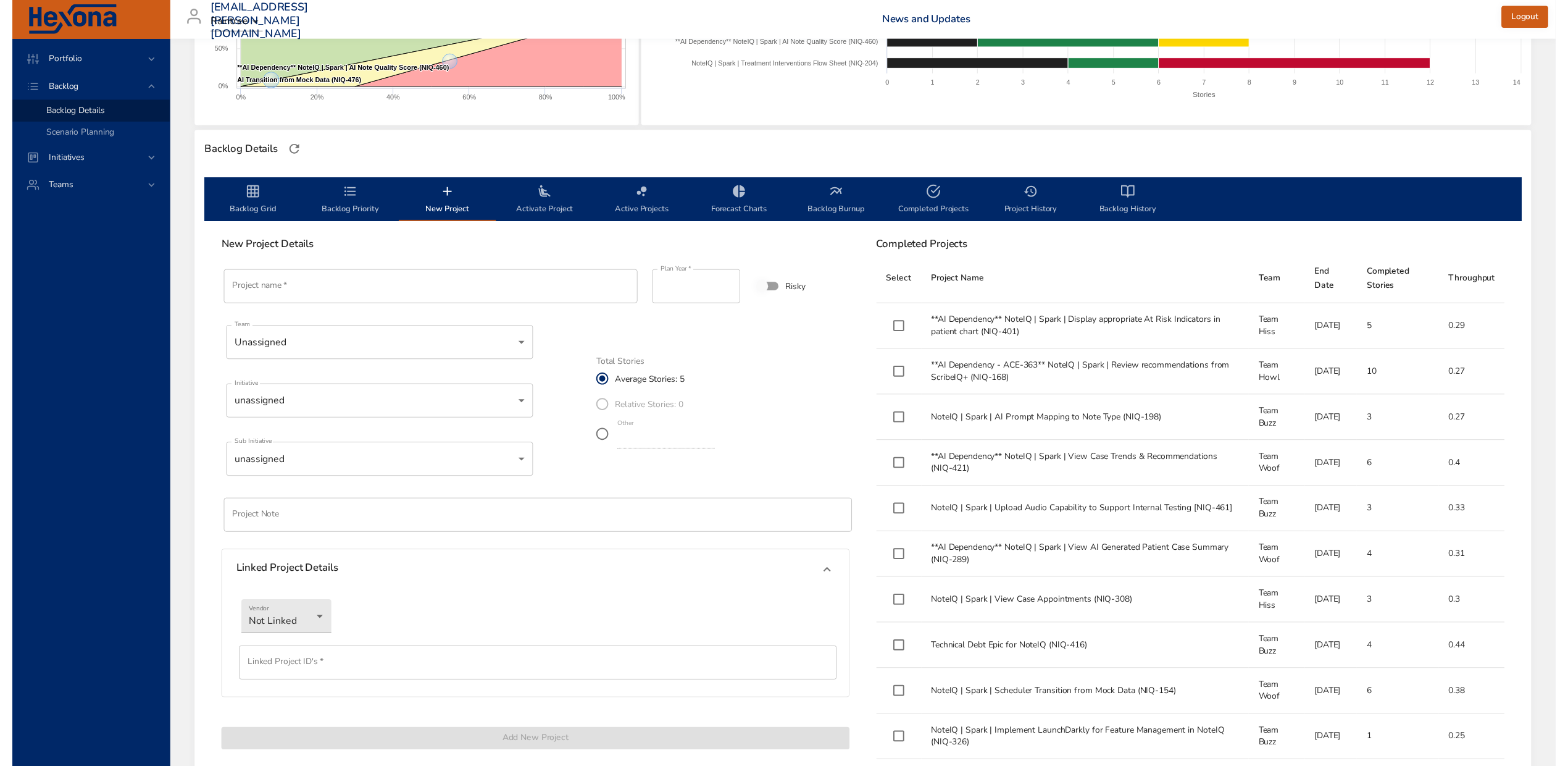
scroll to position [187, 0]
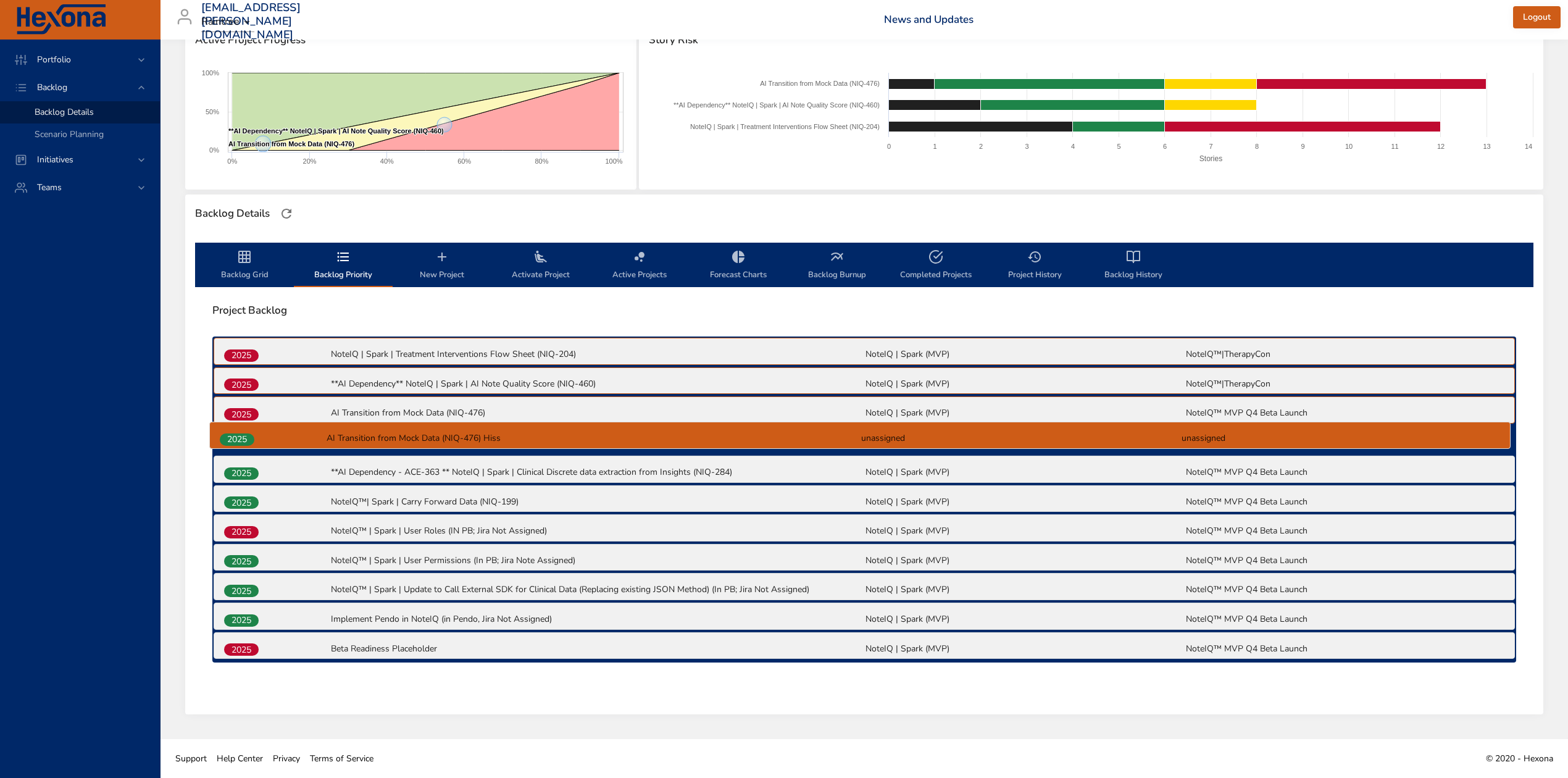
drag, startPoint x: 242, startPoint y: 655, endPoint x: 237, endPoint y: 433, distance: 222.1
click at [237, 433] on div "2025 NoteIQ | Spark | Treatment Interventions Flow Sheet (NIQ-204) NoteIQ | Spa…" at bounding box center [864, 499] width 1304 height 326
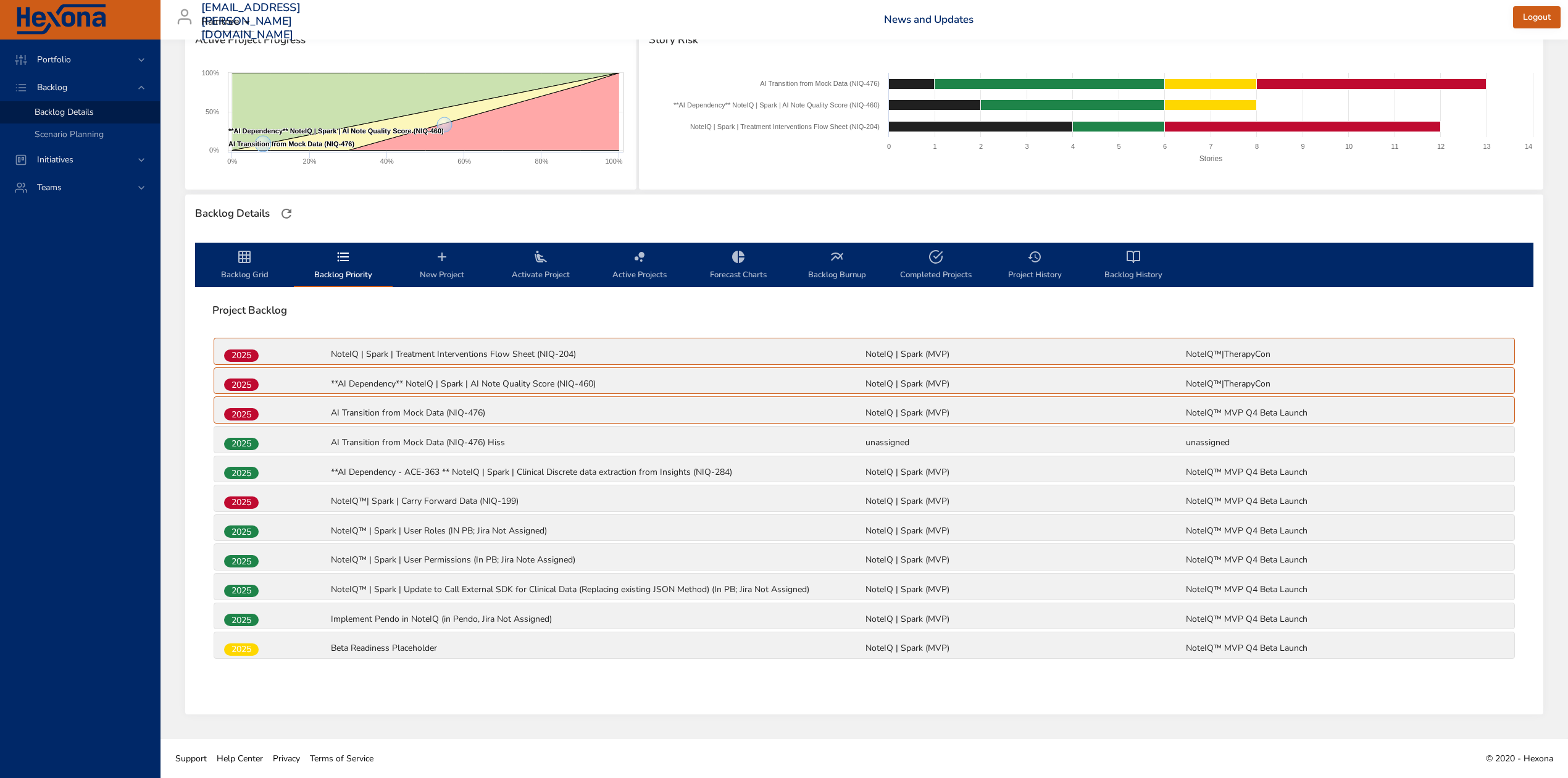
click at [251, 278] on span "Backlog Grid" at bounding box center [244, 266] width 84 height 33
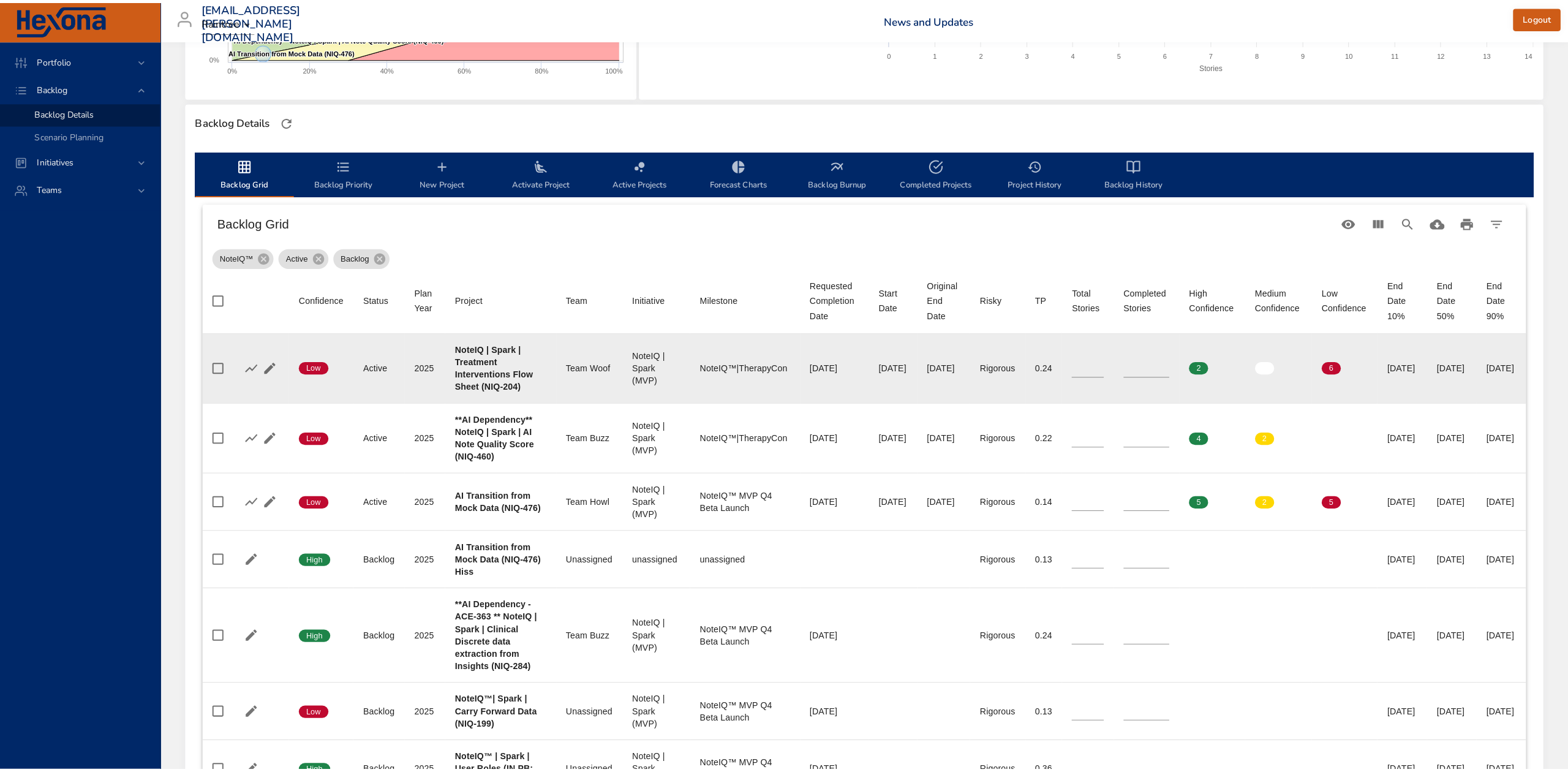
scroll to position [349, 0]
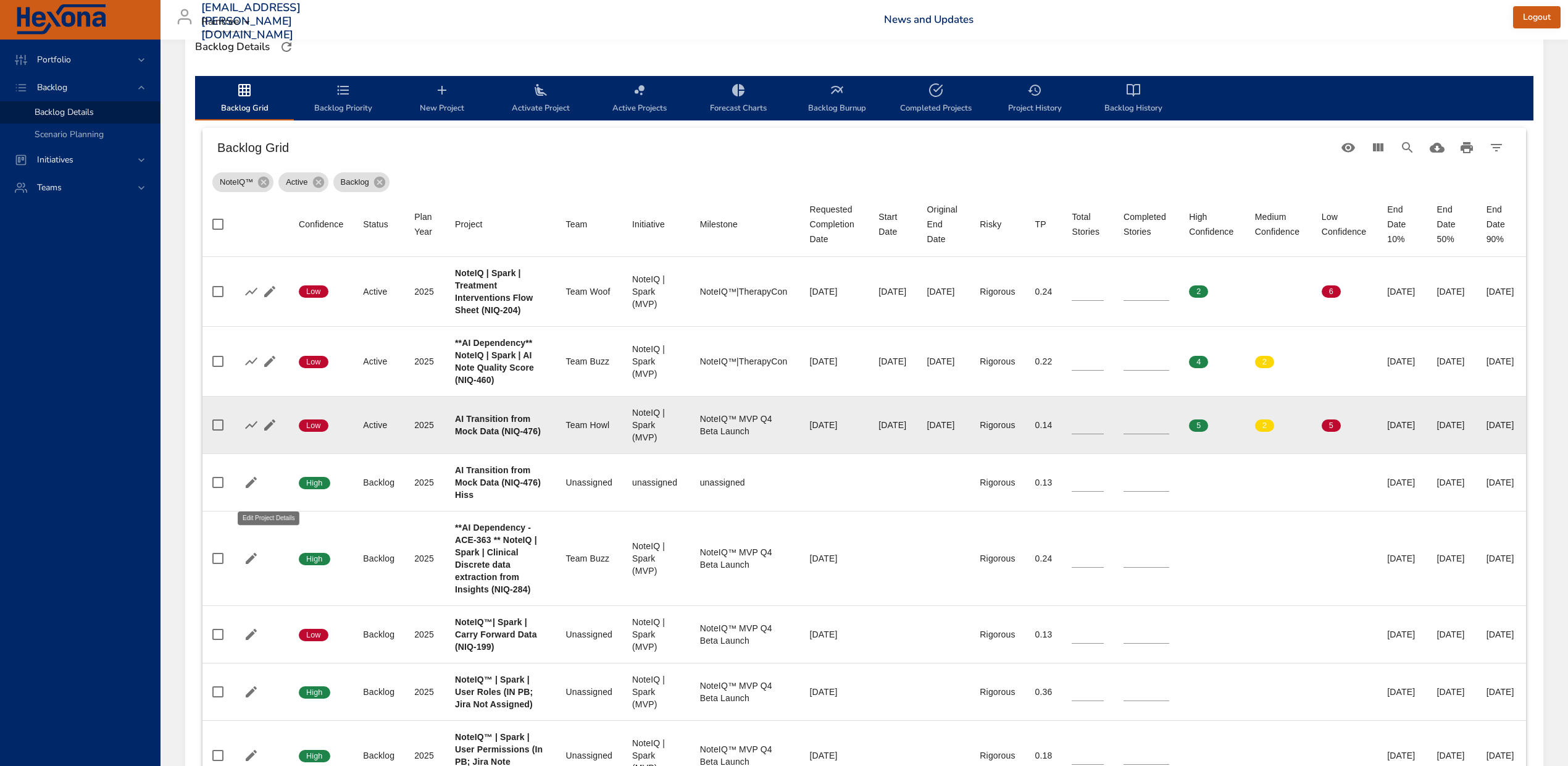
click at [272, 433] on icon "button" at bounding box center [269, 424] width 15 height 15
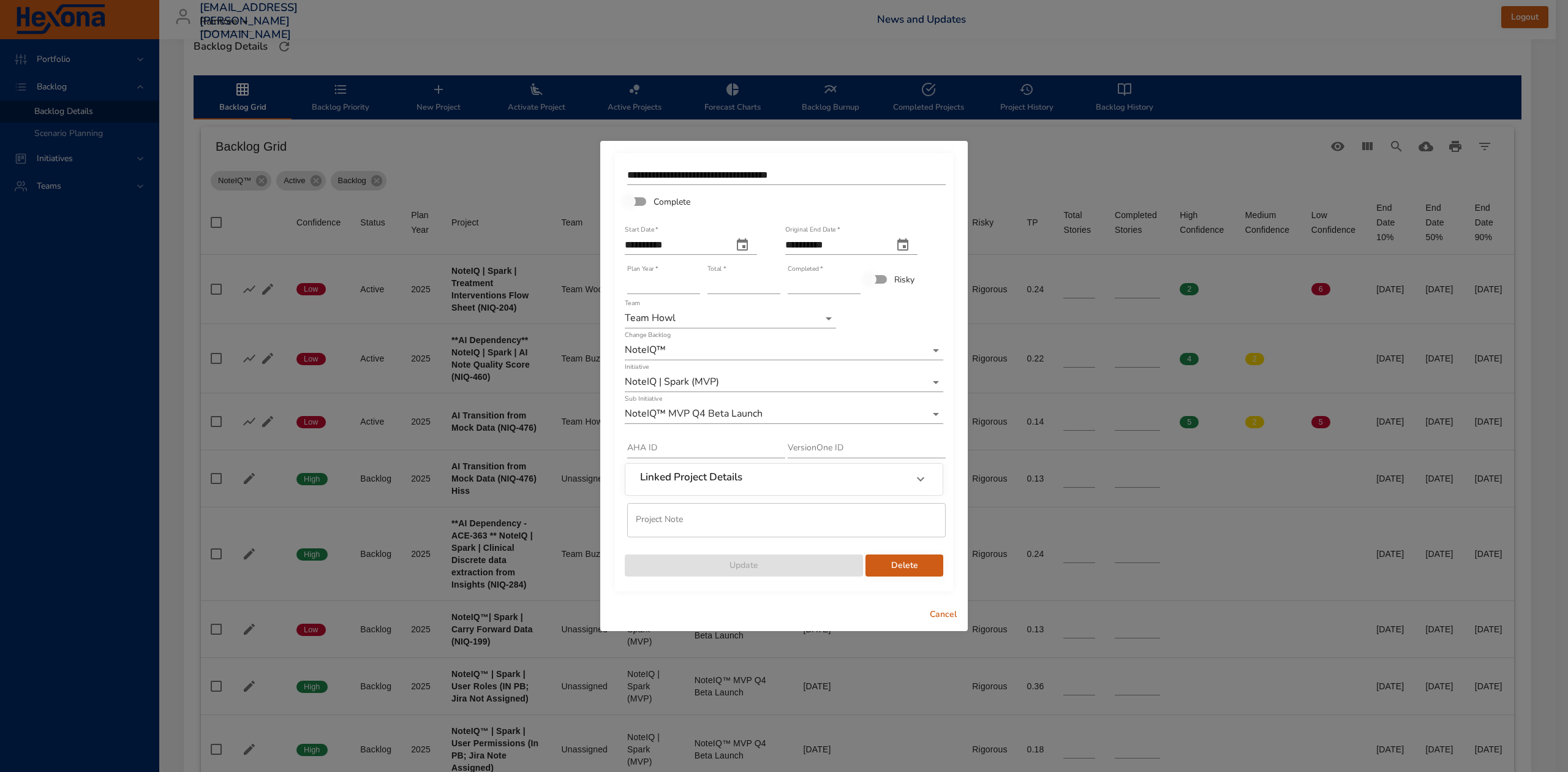
click at [825, 171] on input "**********" at bounding box center [787, 175] width 319 height 20
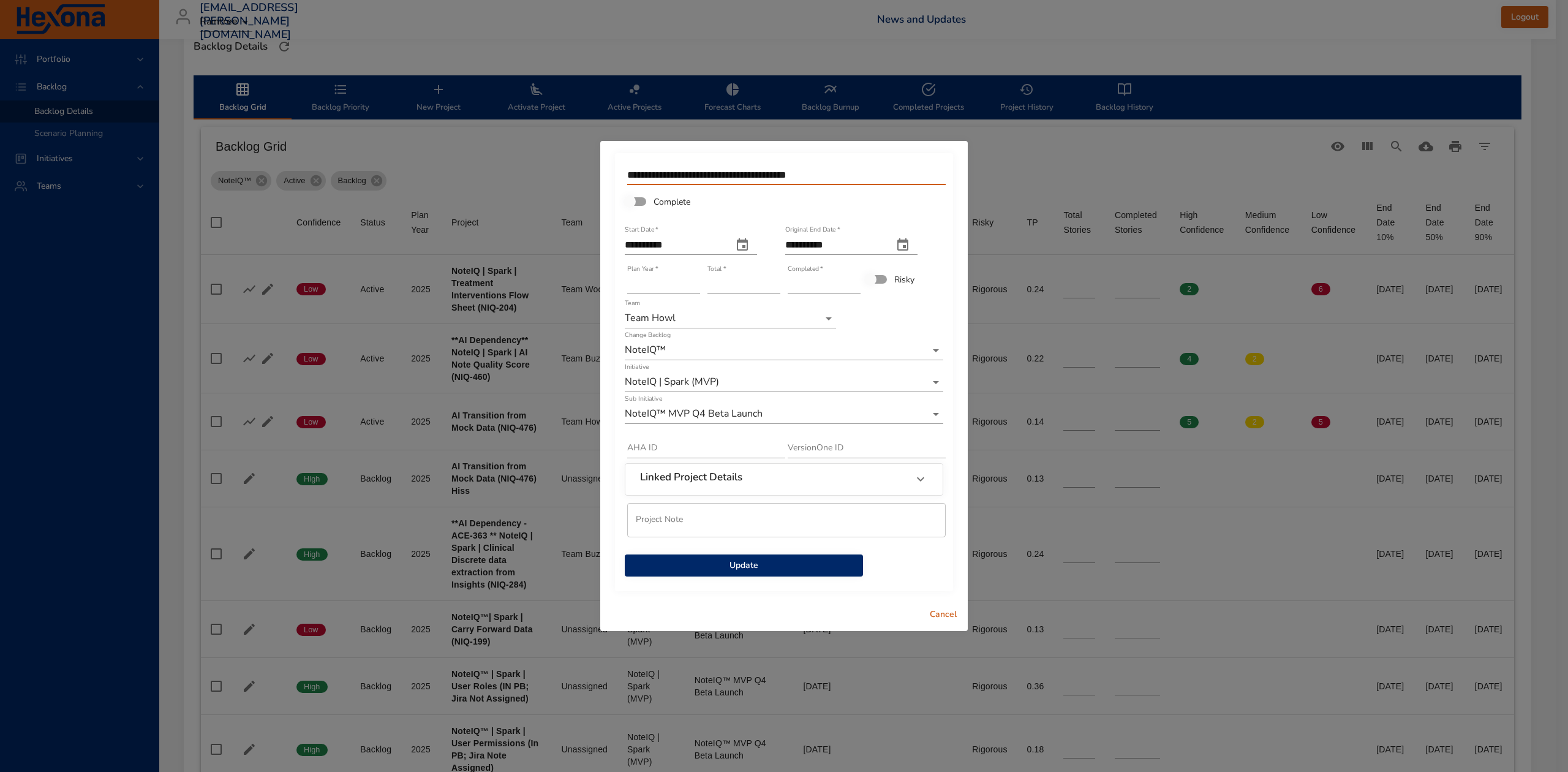
type input "**********"
click at [806, 562] on span "Update" at bounding box center [743, 566] width 219 height 15
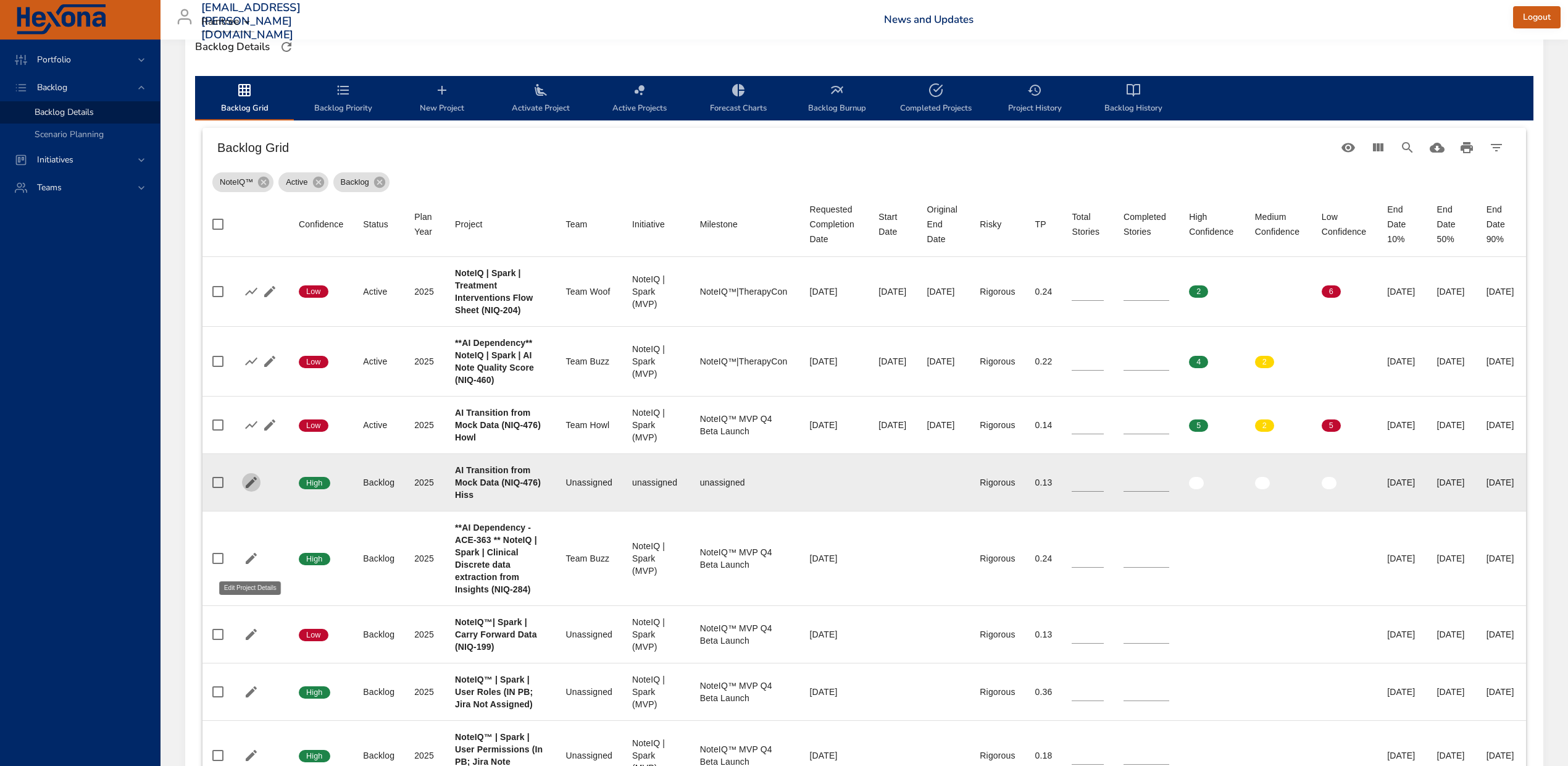
click at [244, 490] on icon "button" at bounding box center [251, 482] width 15 height 15
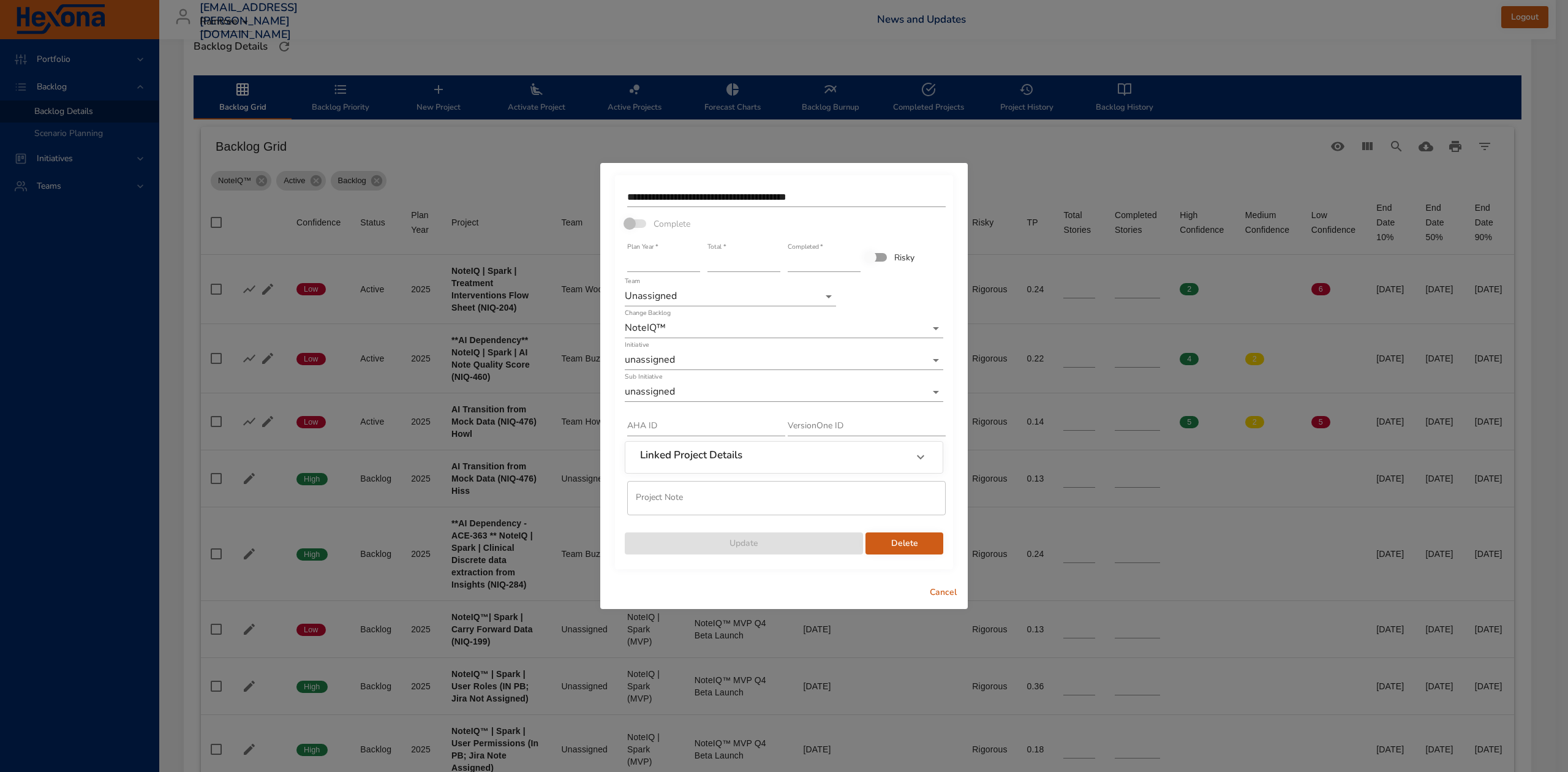
click at [680, 354] on body "Portfolio Backlog Backlog Details Scenario Planning Initiatives Teams diego.per…" at bounding box center [784, 37] width 1568 height 772
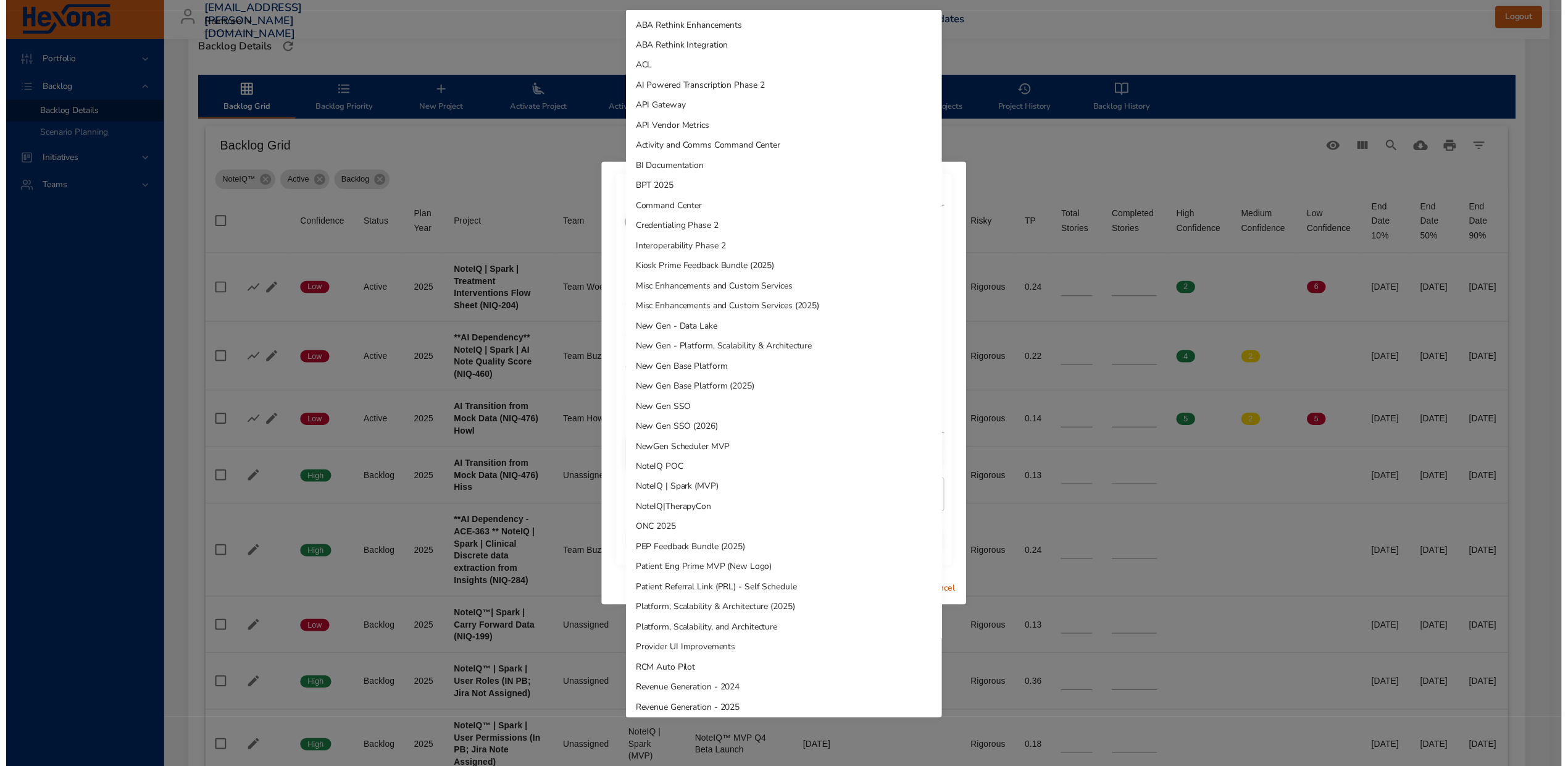
scroll to position [248, 0]
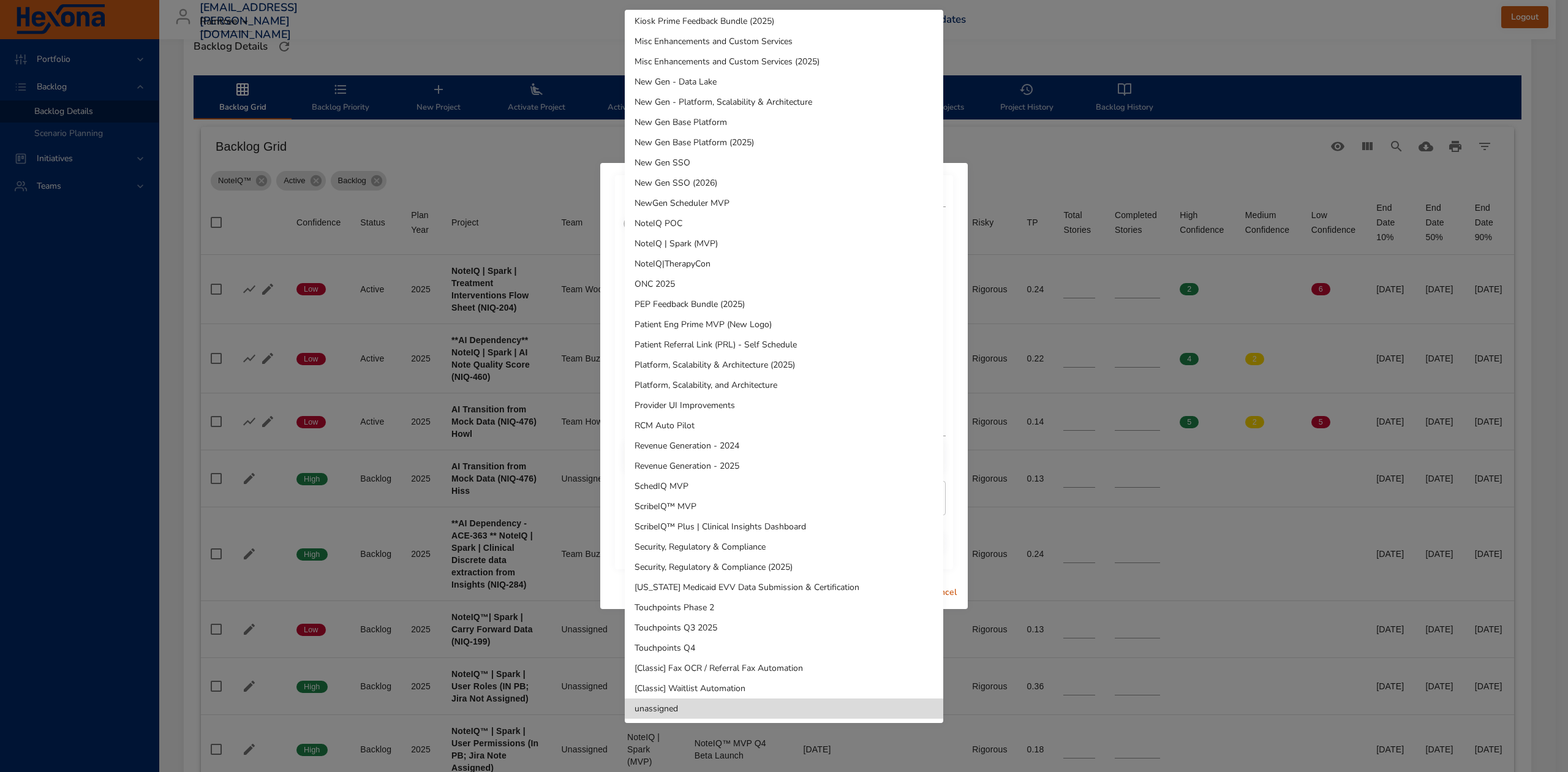
click at [728, 244] on li "NoteIQ | Spark (MVP)" at bounding box center [784, 243] width 319 height 20
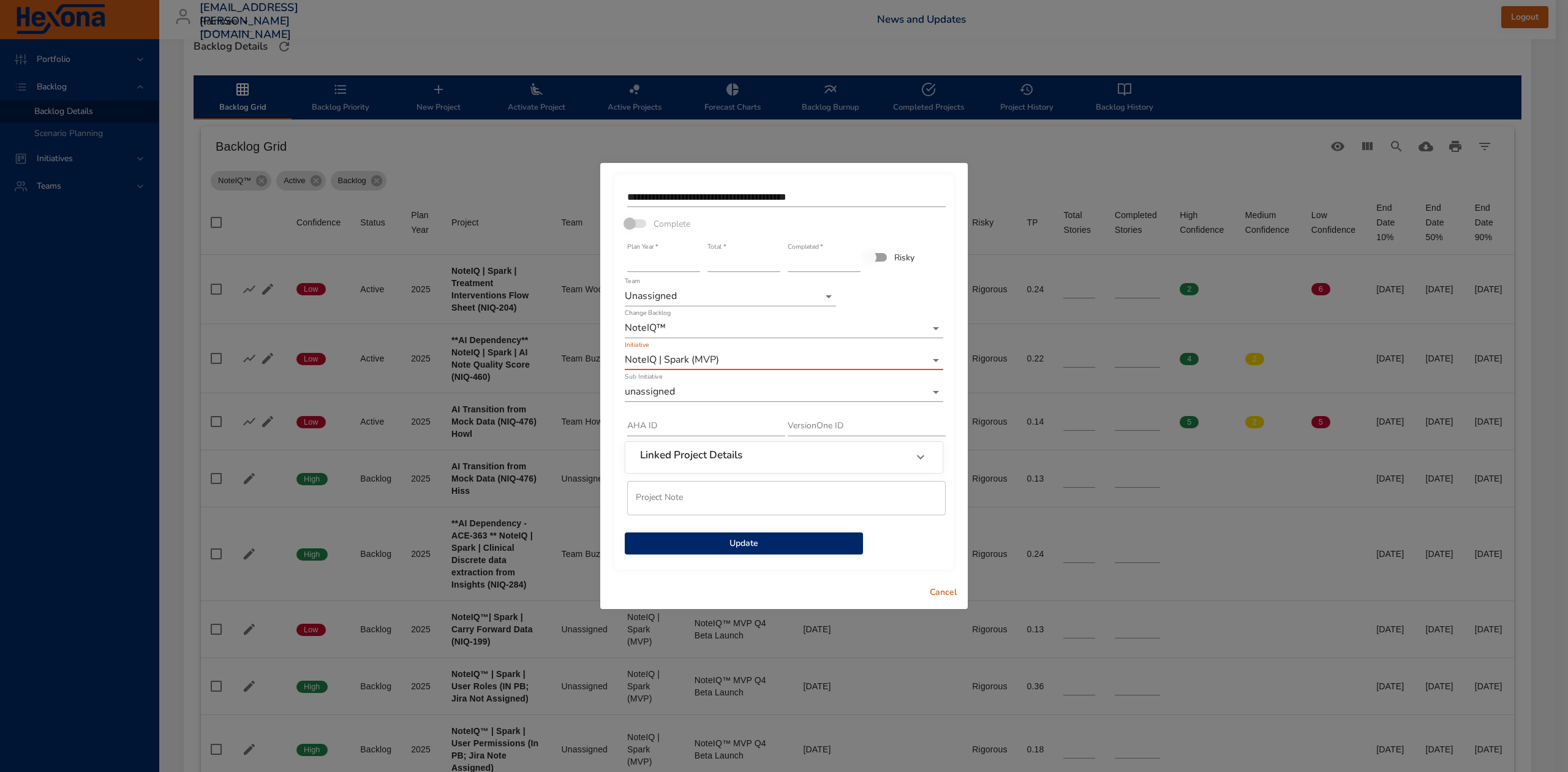
click at [680, 299] on body "Portfolio Backlog Backlog Details Scenario Planning Initiatives Teams diego.per…" at bounding box center [784, 37] width 1568 height 772
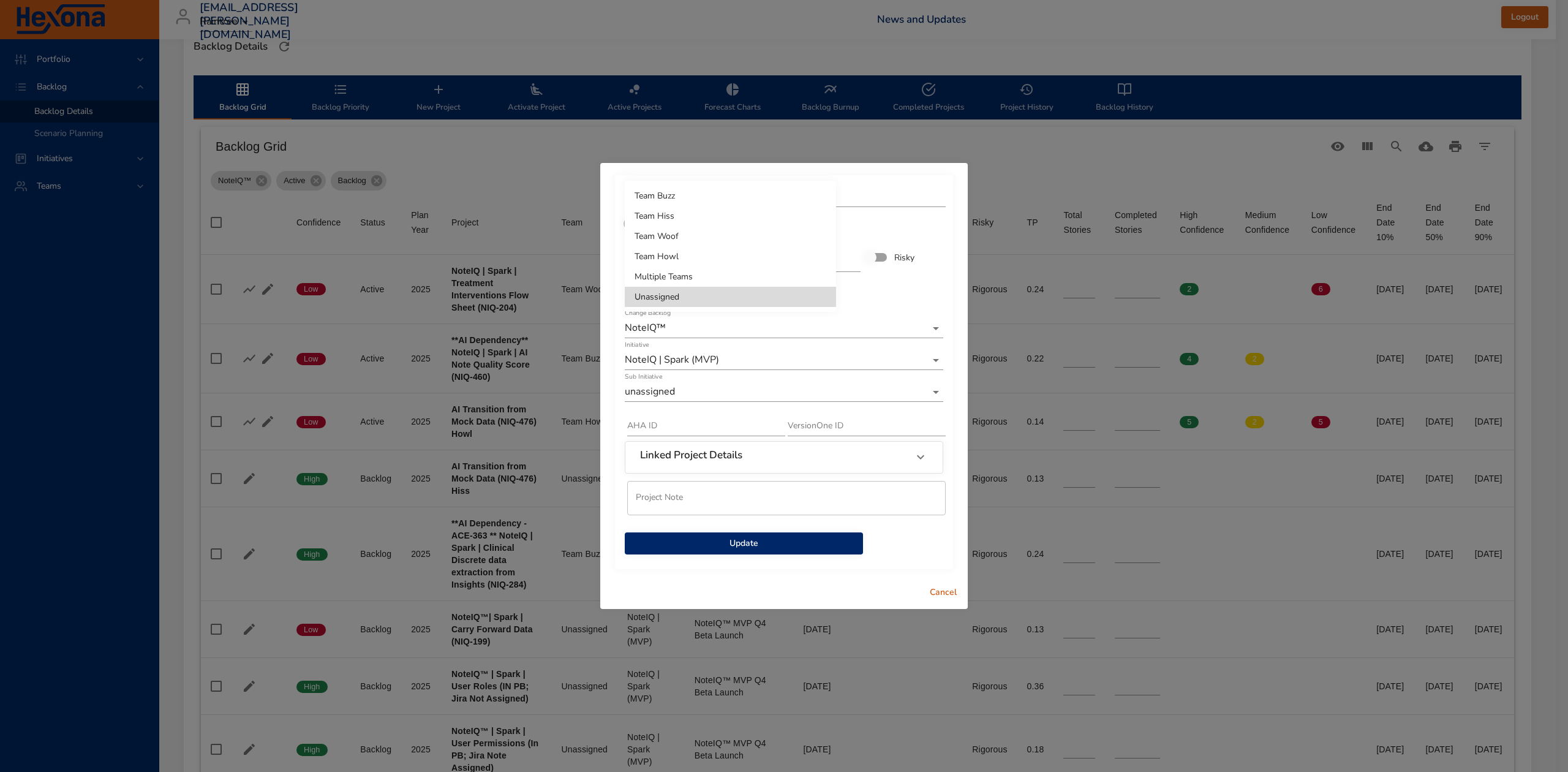
click at [681, 218] on li "Team Hiss" at bounding box center [730, 216] width 211 height 20
click at [697, 384] on body "Portfolio Backlog Backlog Details Scenario Planning Initiatives Teams diego.per…" at bounding box center [784, 37] width 1568 height 772
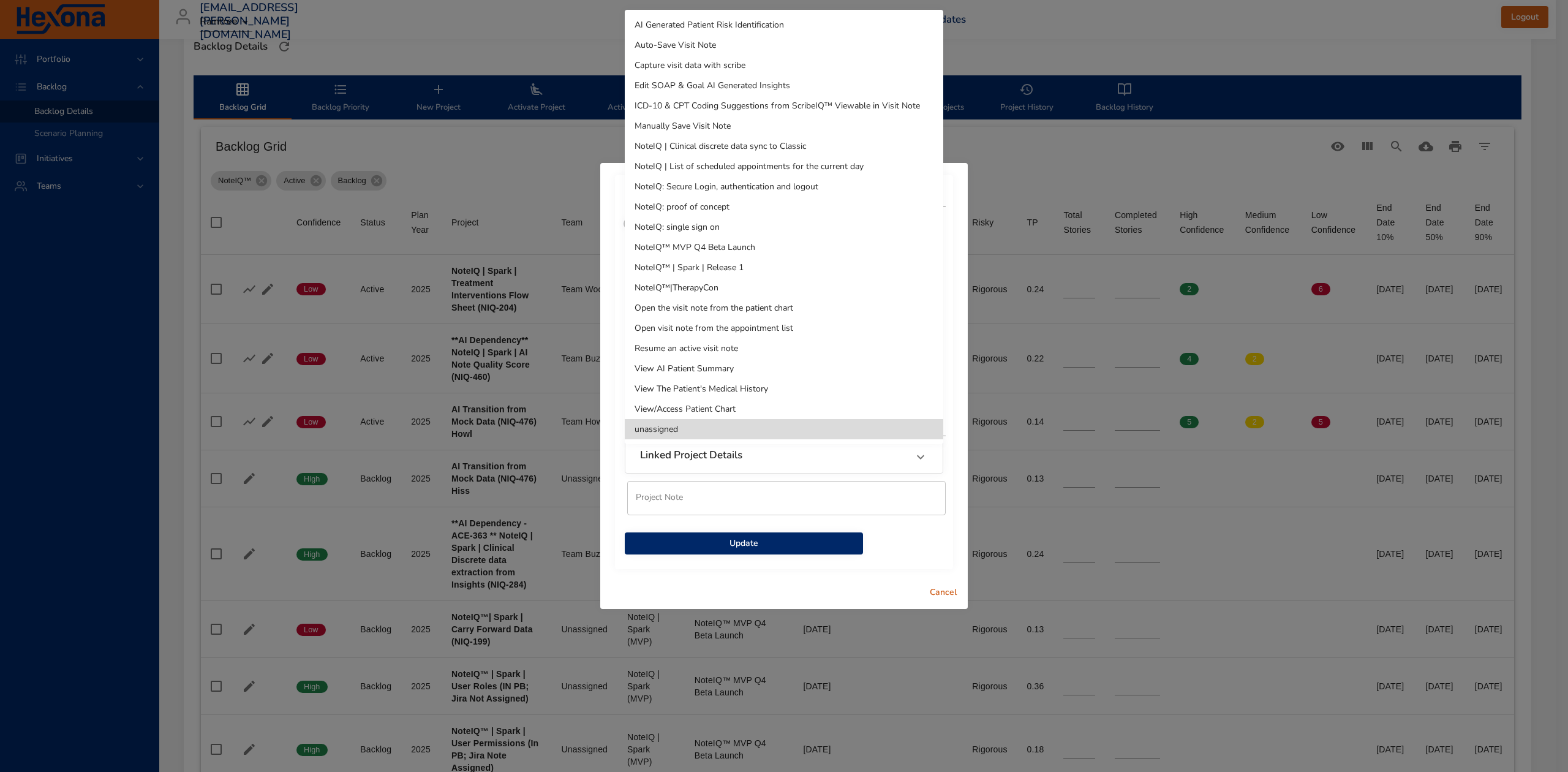
click at [743, 543] on div at bounding box center [784, 386] width 1568 height 772
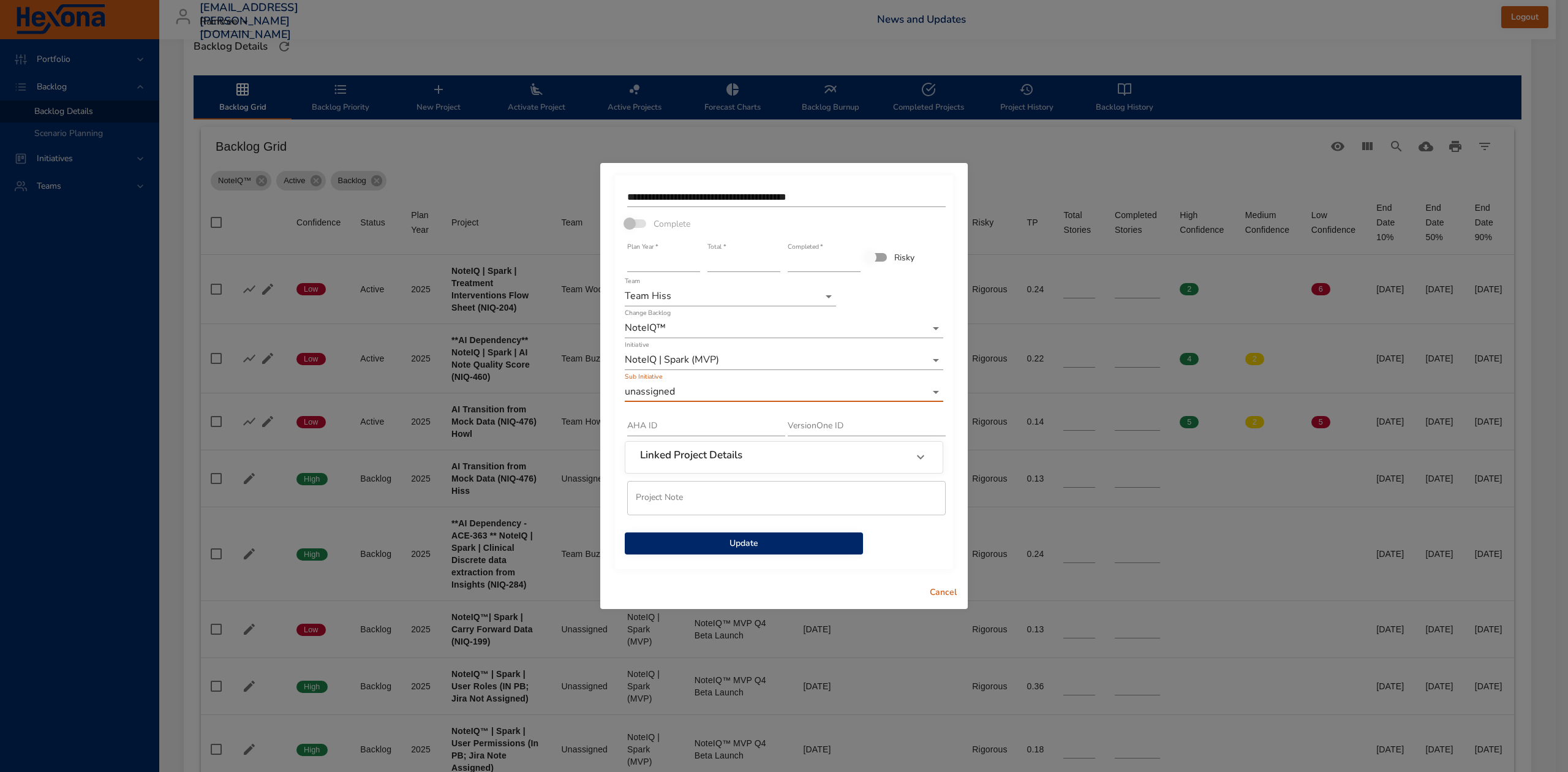
click at [743, 543] on span "Update" at bounding box center [743, 544] width 219 height 15
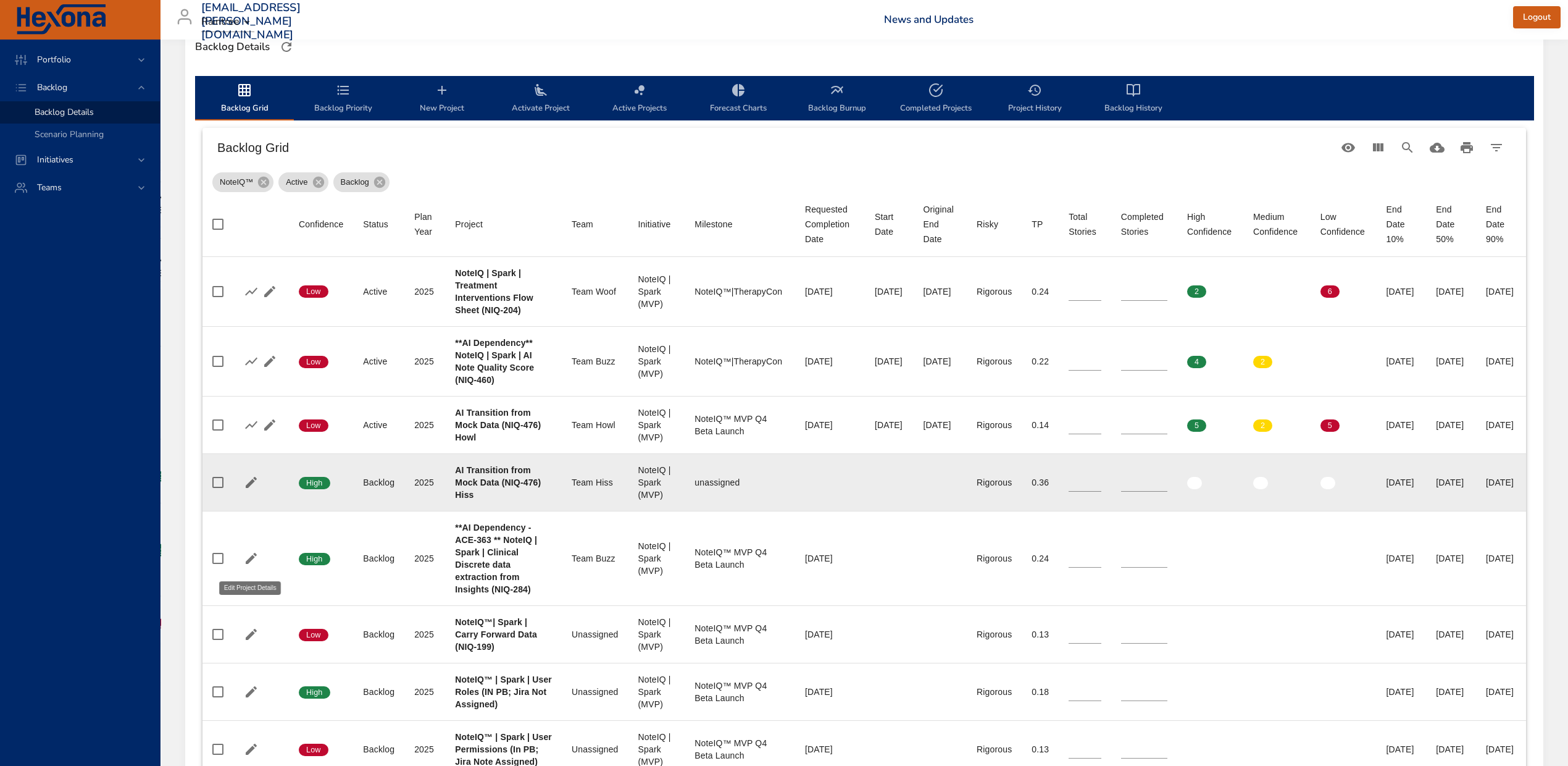
click at [251, 488] on icon "button" at bounding box center [251, 483] width 11 height 11
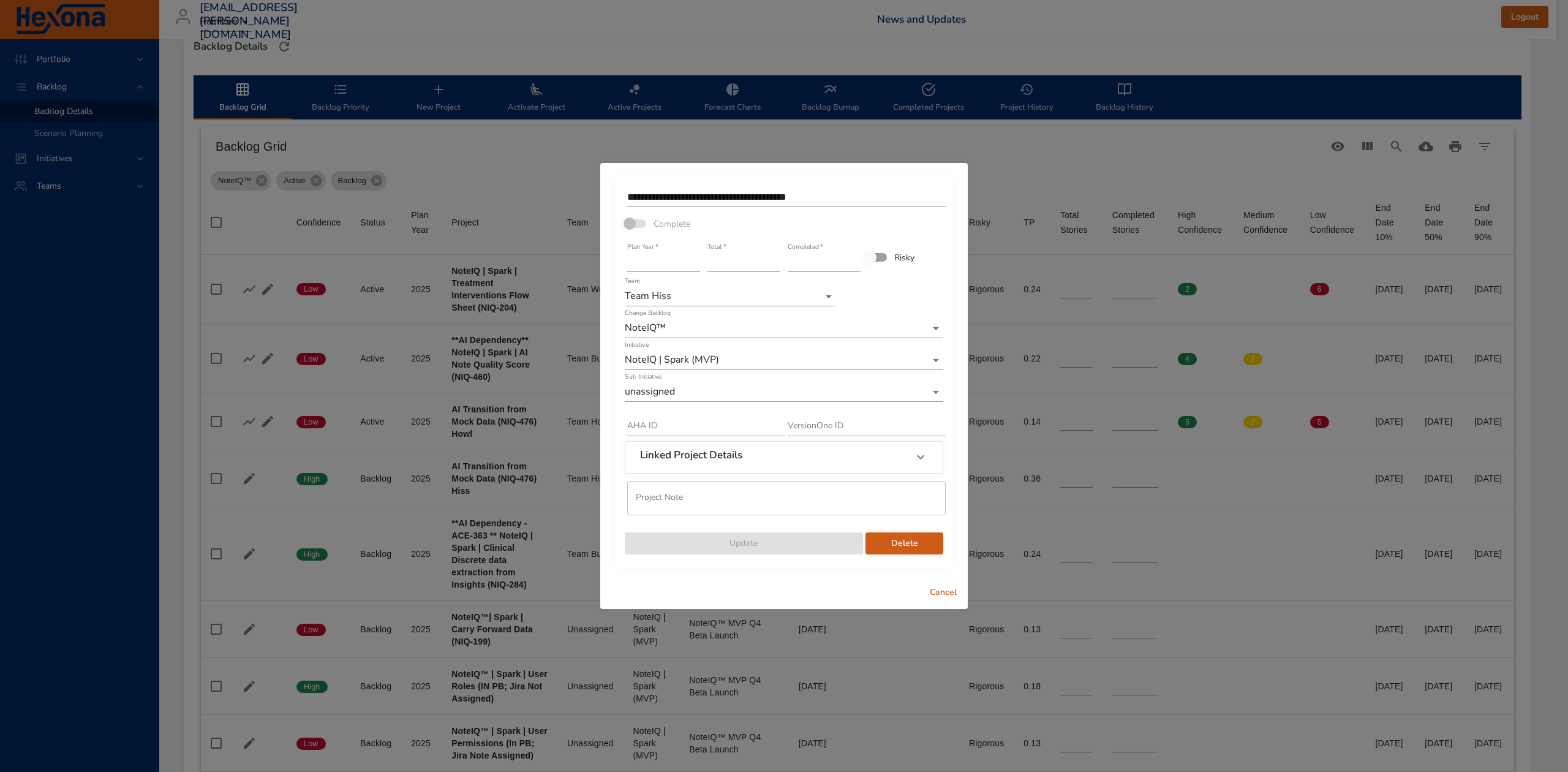
click at [701, 384] on body "Portfolio Backlog Backlog Details Scenario Planning Initiatives Teams diego.per…" at bounding box center [784, 37] width 1568 height 772
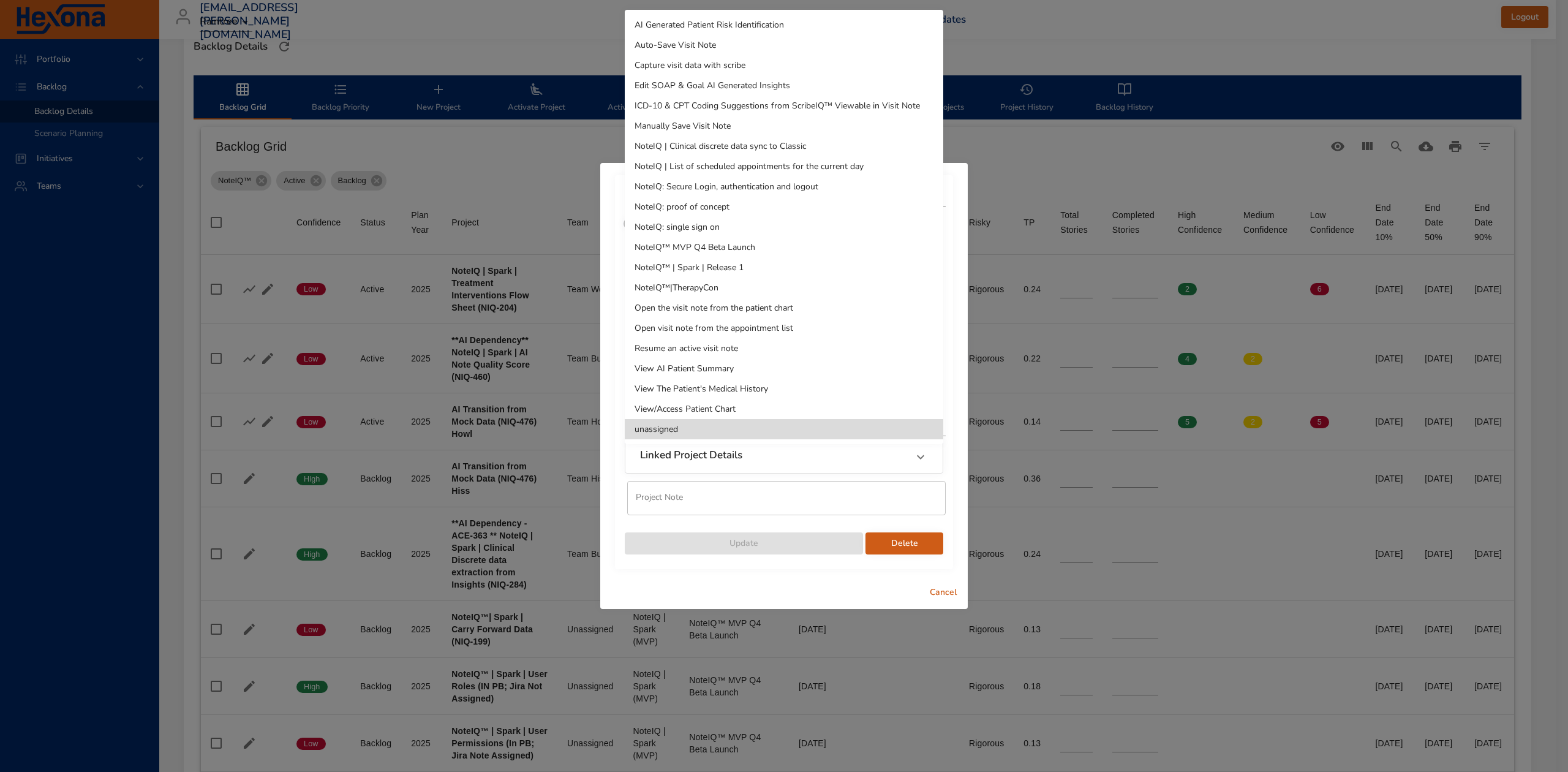
click at [768, 248] on li "NoteIQ™ MVP Q4 Beta Launch" at bounding box center [784, 247] width 319 height 20
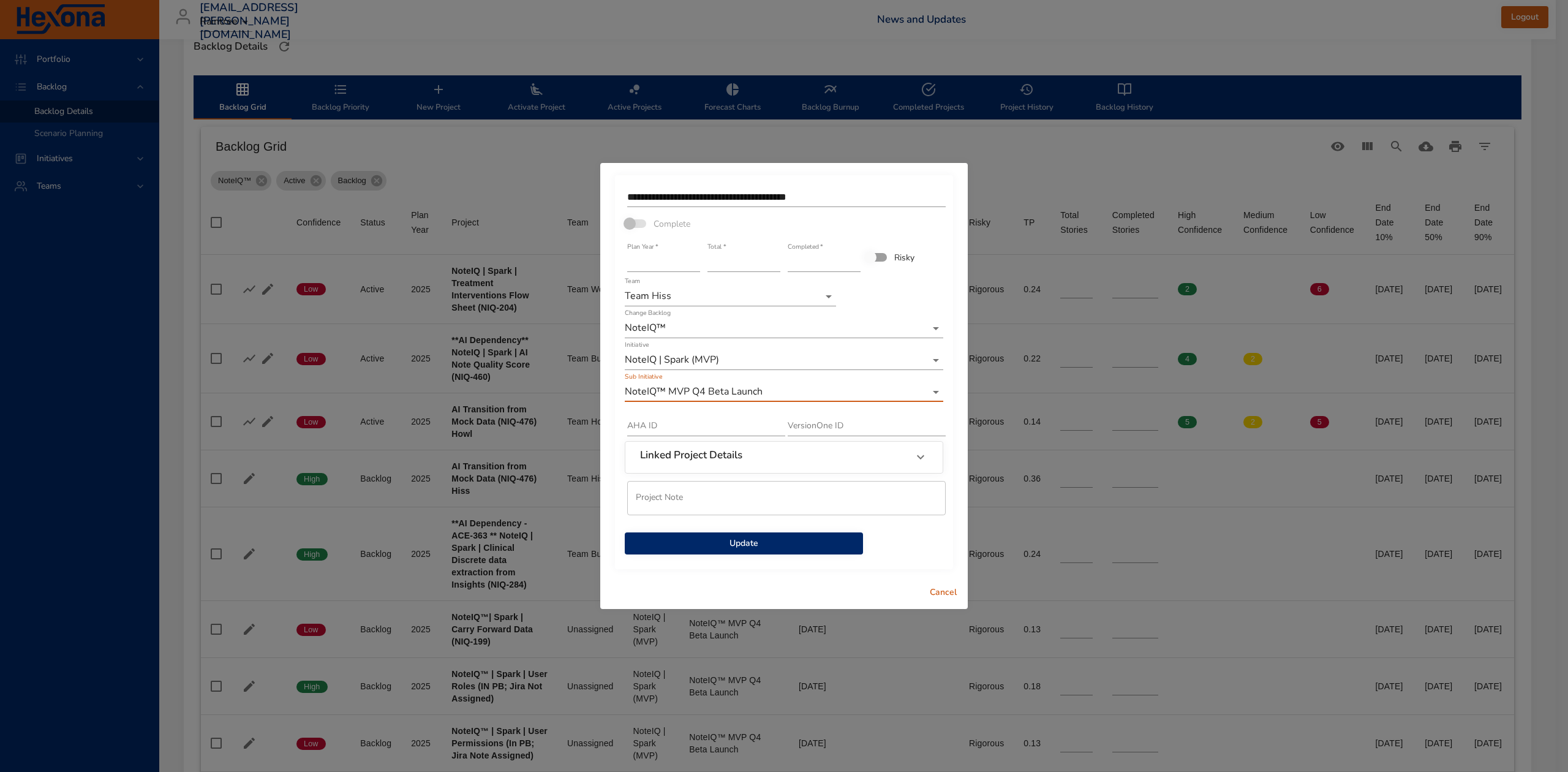
click at [789, 536] on span "Update" at bounding box center [743, 544] width 219 height 15
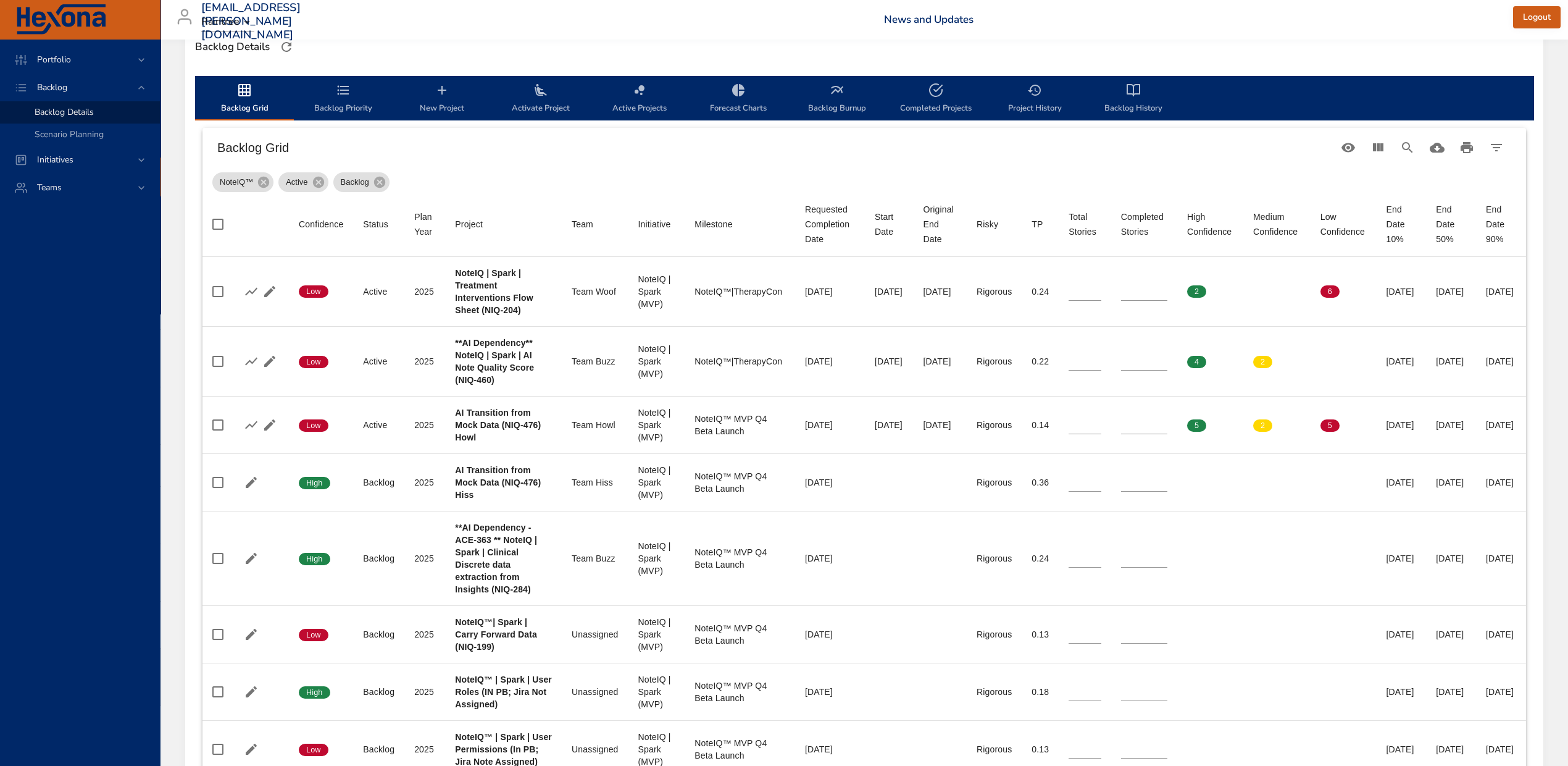
click at [336, 78] on button "Backlog Priority" at bounding box center [343, 98] width 99 height 44
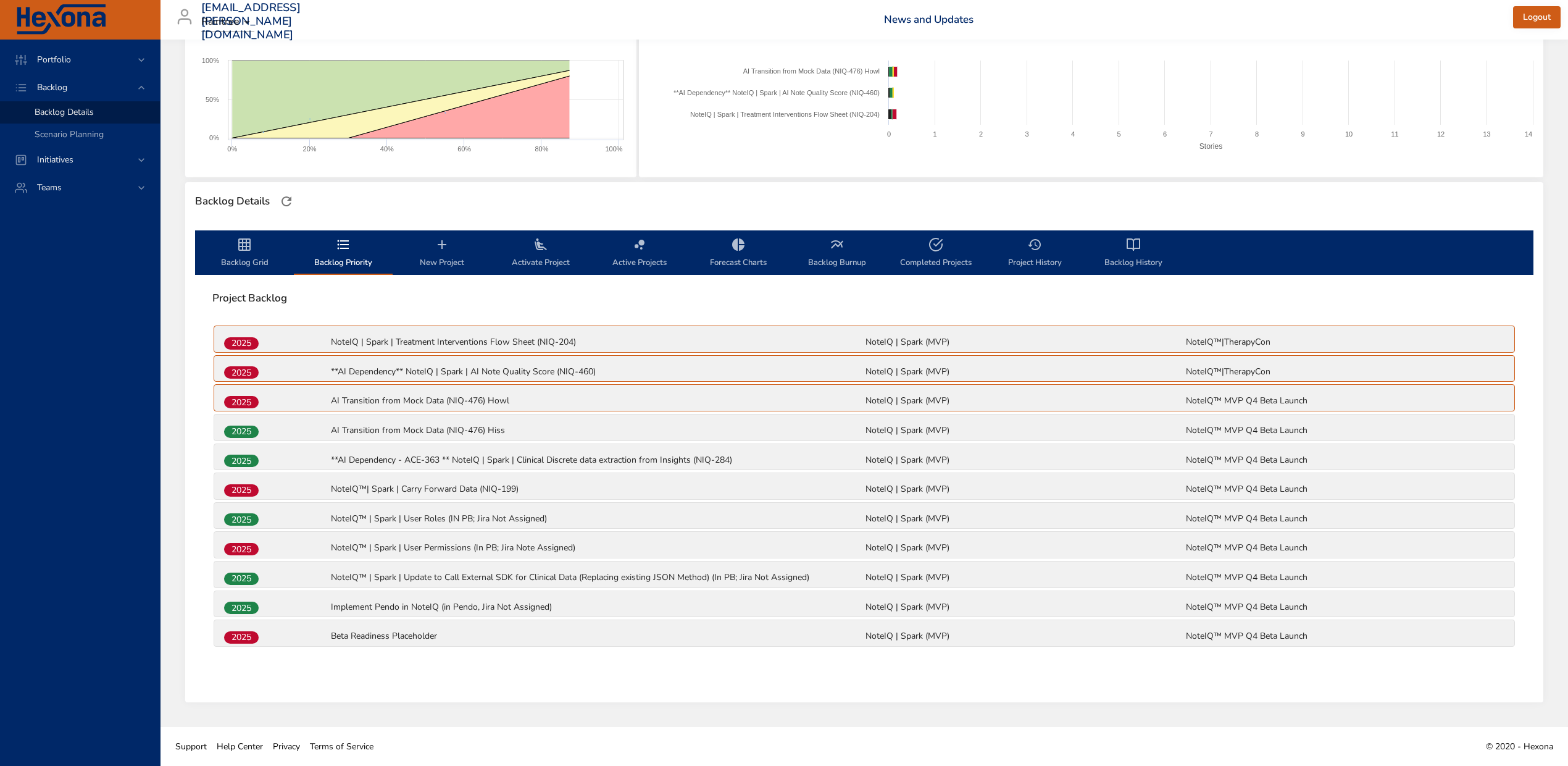
scroll to position [187, 0]
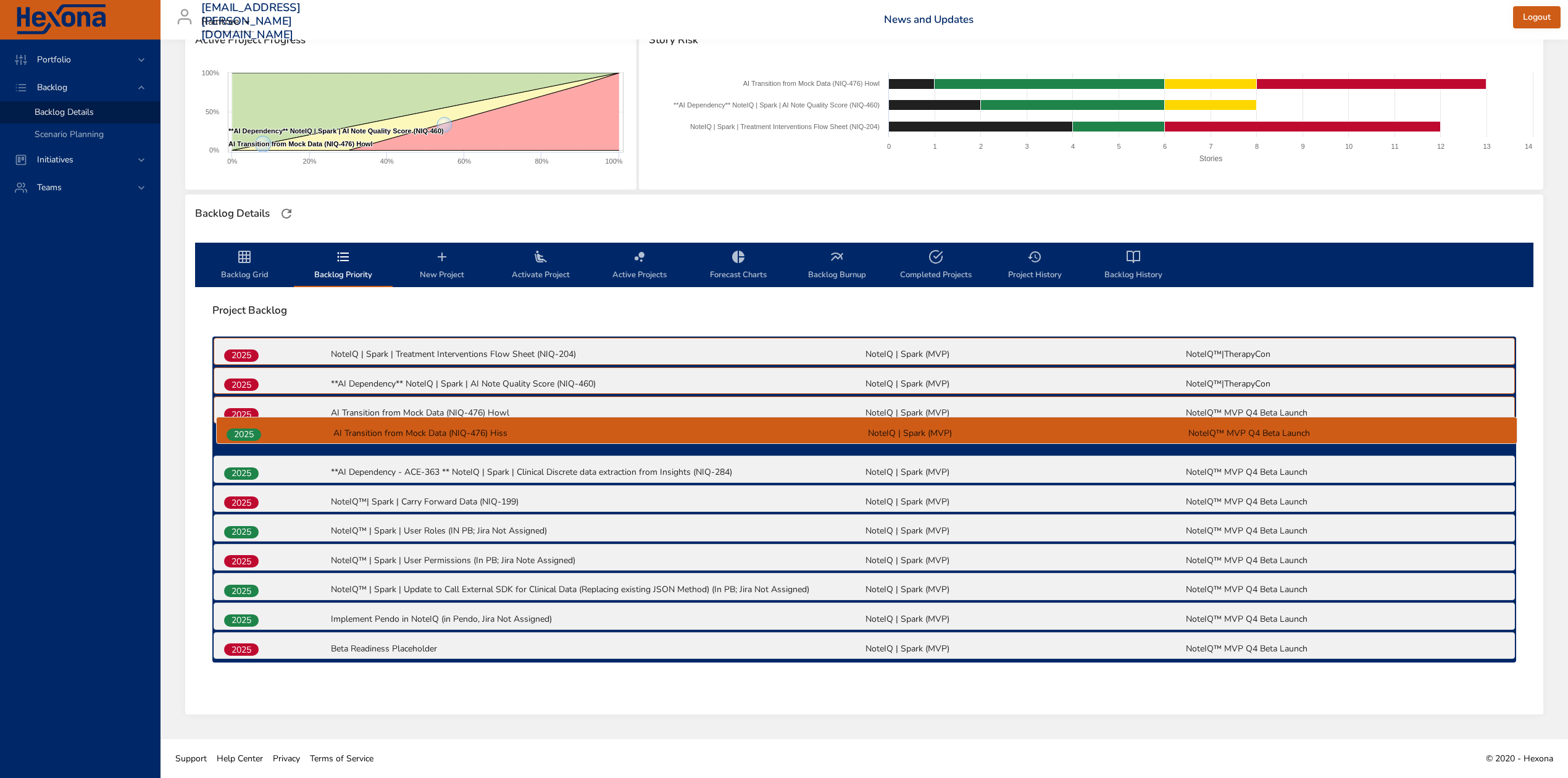
drag, startPoint x: 244, startPoint y: 443, endPoint x: 247, endPoint y: 431, distance: 12.4
click at [247, 431] on div "2025 NoteIQ | Spark | Treatment Interventions Flow Sheet (NIQ-204) NoteIQ | Spa…" at bounding box center [864, 499] width 1304 height 326
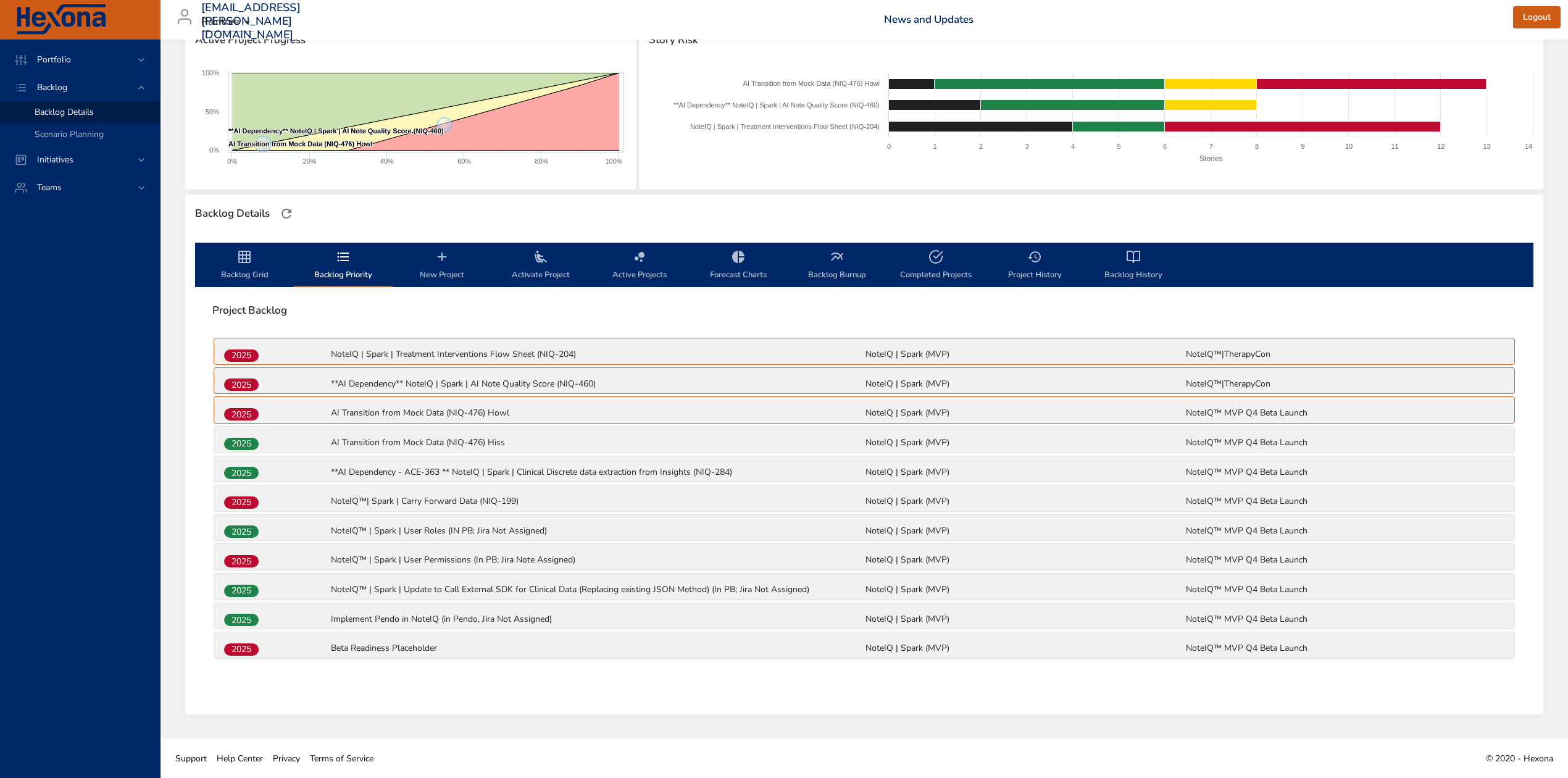
click at [250, 267] on span "Backlog Grid" at bounding box center [244, 266] width 84 height 33
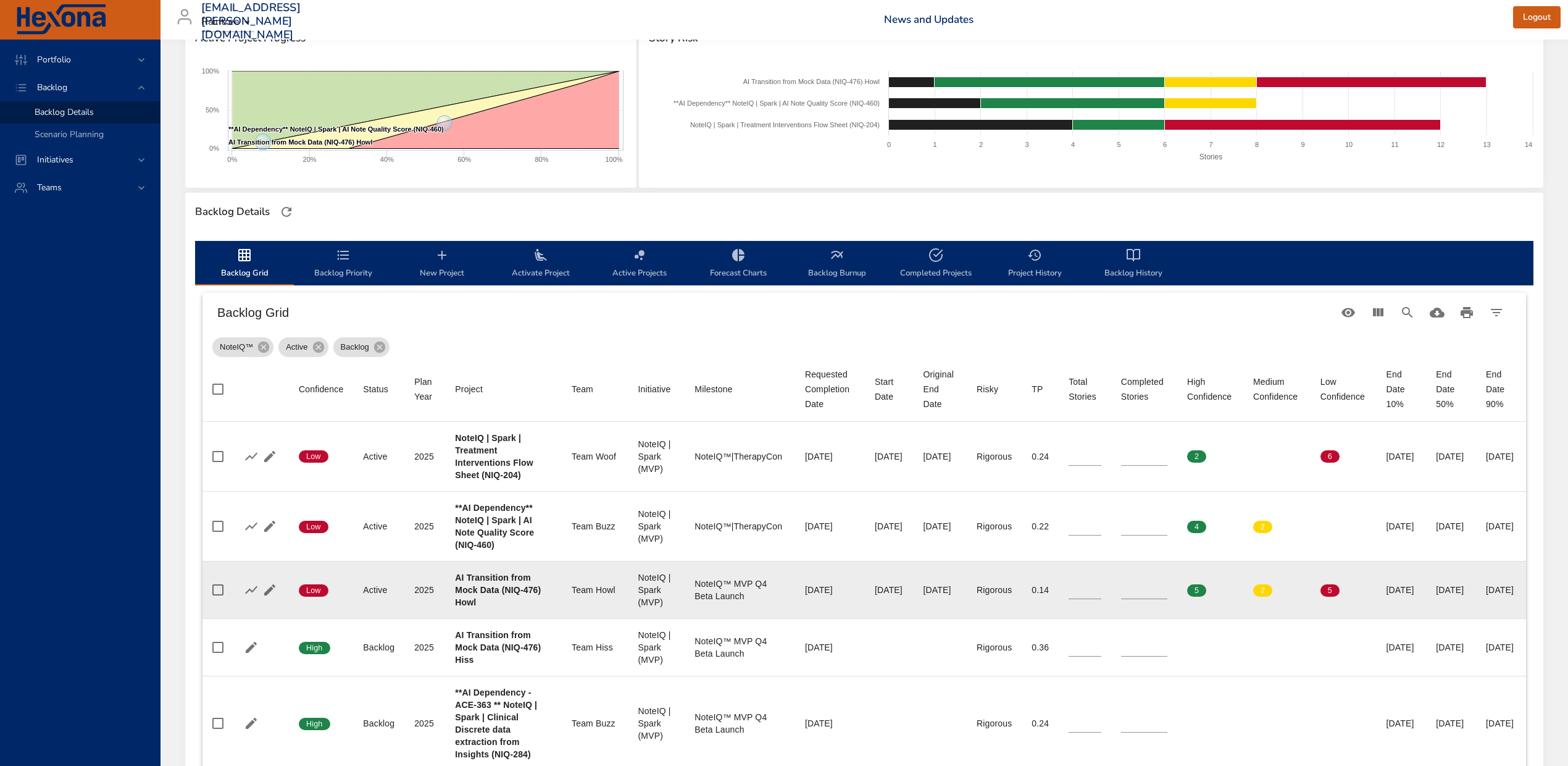
scroll to position [351, 0]
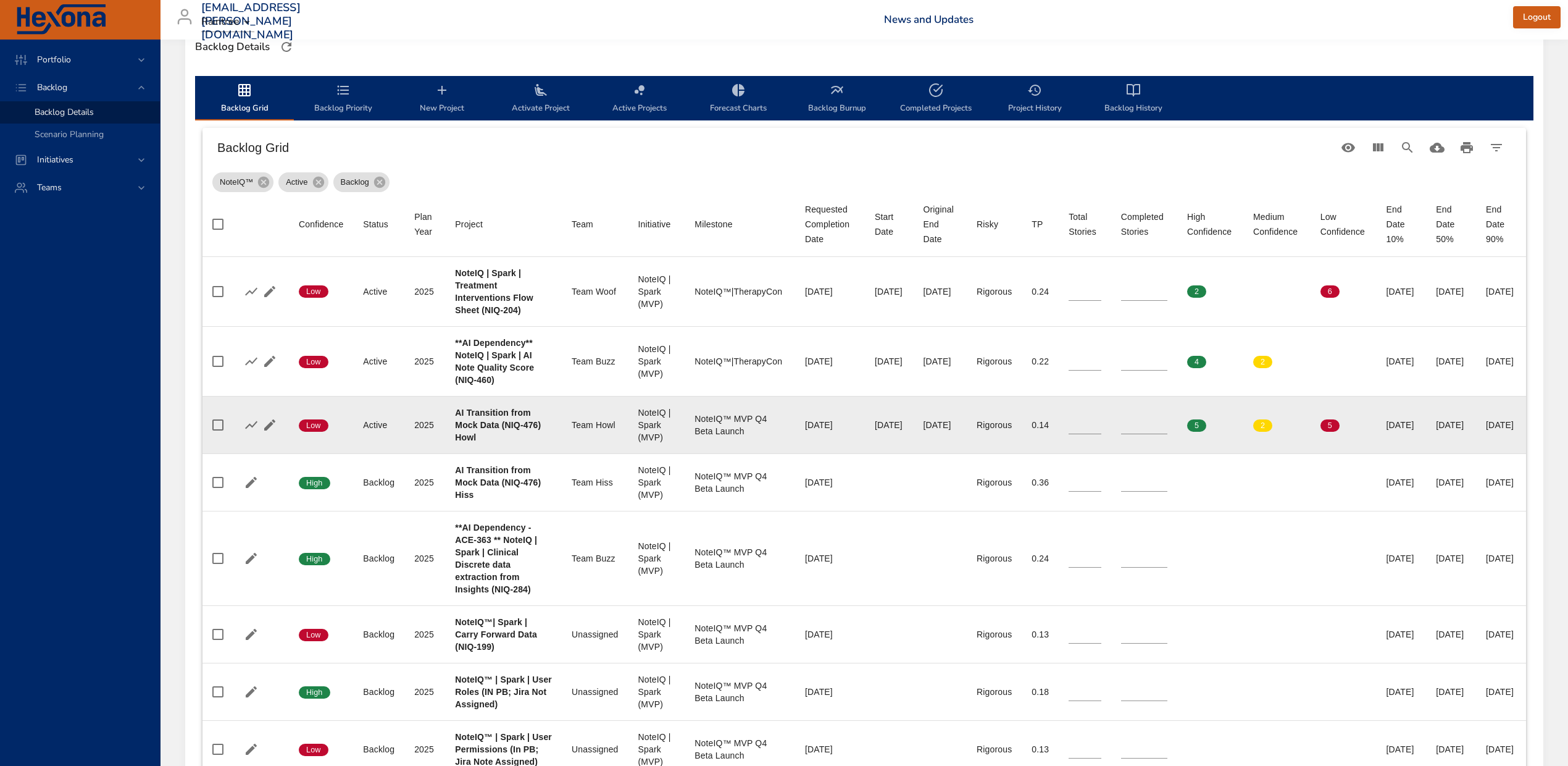
click at [458, 442] on b "AI Transition from Mock Data (NIQ-476) Howl" at bounding box center [498, 425] width 86 height 34
copy b "476"
drag, startPoint x: 1054, startPoint y: 492, endPoint x: 1030, endPoint y: 488, distance: 24.3
click at [1028, 454] on tr "Confidence Low Status Active Plan Year 2025 Project AI Transition from Mock Dat…" at bounding box center [864, 424] width 1324 height 57
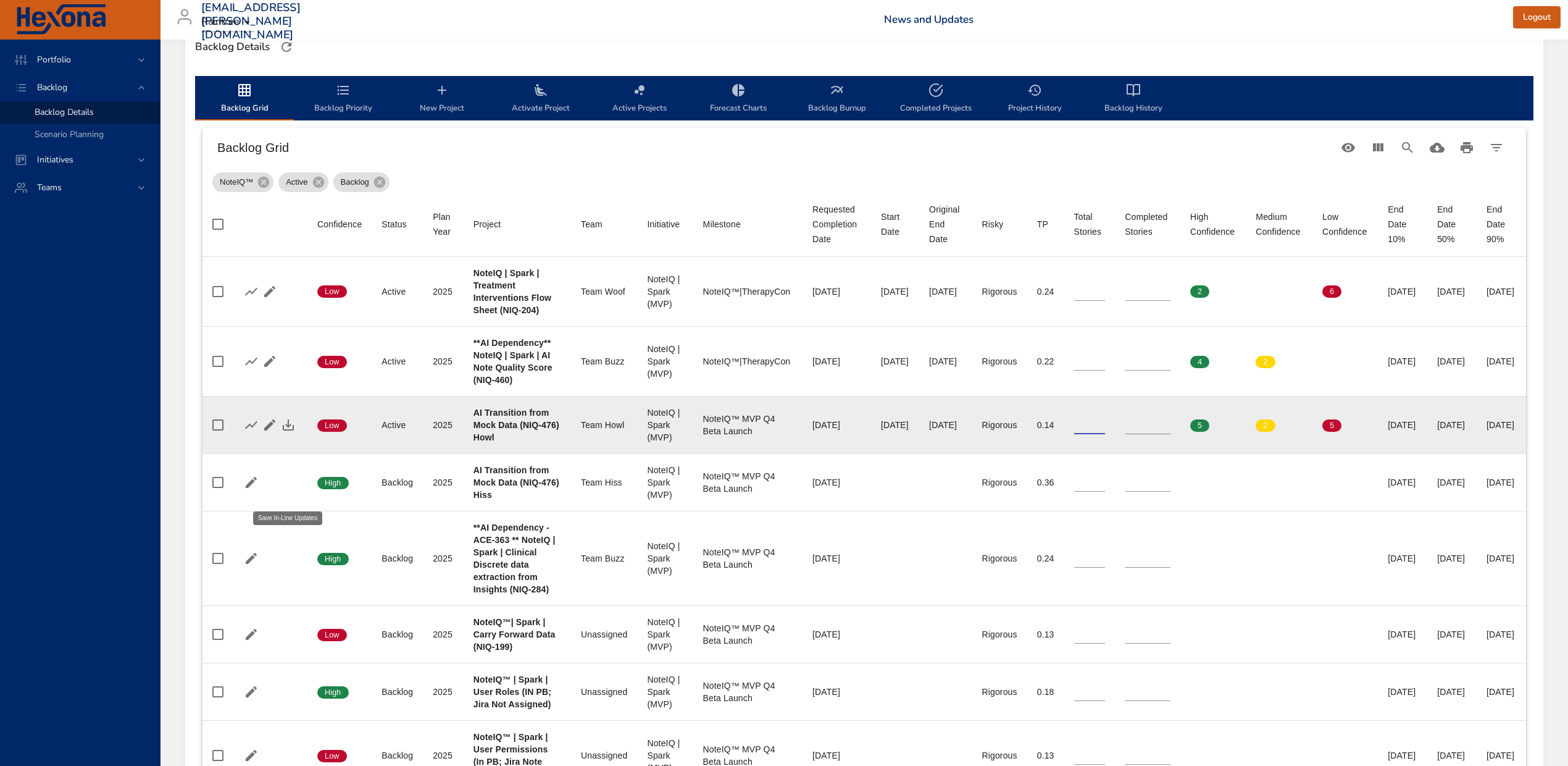
type input "**"
click at [284, 431] on icon "button" at bounding box center [288, 425] width 11 height 11
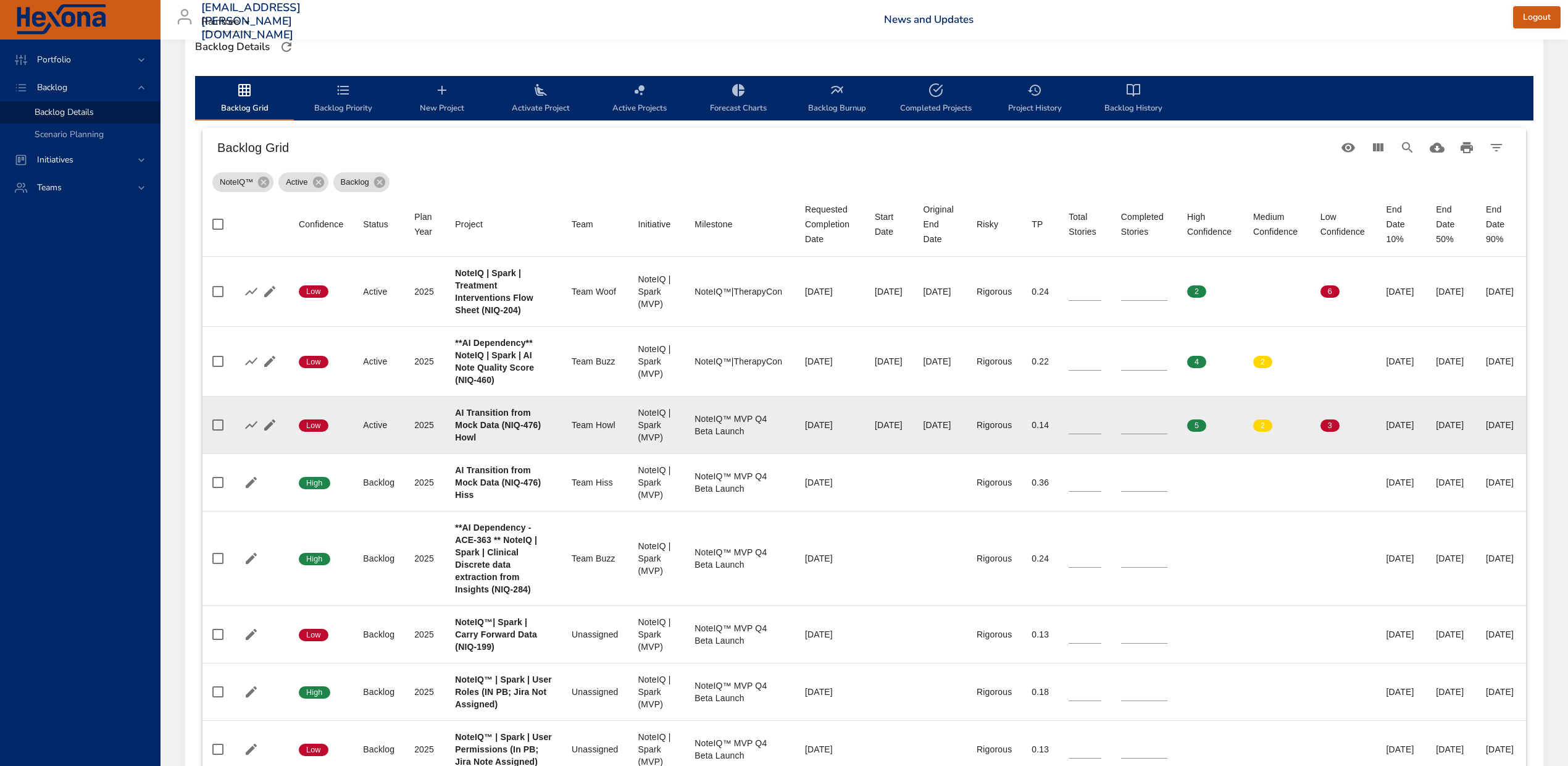
click at [152, 426] on div "Portfolio Backlog Backlog Details Scenario Planning Initiatives Teams" at bounding box center [80, 403] width 161 height 727
click at [180, 443] on div "Selected Backlog NoteIQ™ Active Backlogs Only Backlog Risk Created with Highcha…" at bounding box center [864, 377] width 1407 height 1379
click at [176, 433] on div "Selected Backlog NoteIQ™ Active Backlogs Only Backlog Risk Created with Highcha…" at bounding box center [864, 377] width 1407 height 1379
click at [614, 161] on div "Backlog Grid" at bounding box center [864, 147] width 1324 height 39
